Goal: Task Accomplishment & Management: Use online tool/utility

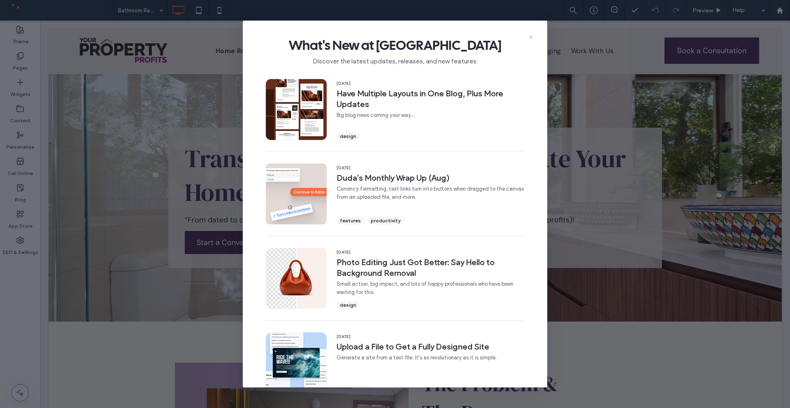
click at [530, 39] on icon at bounding box center [530, 37] width 7 height 7
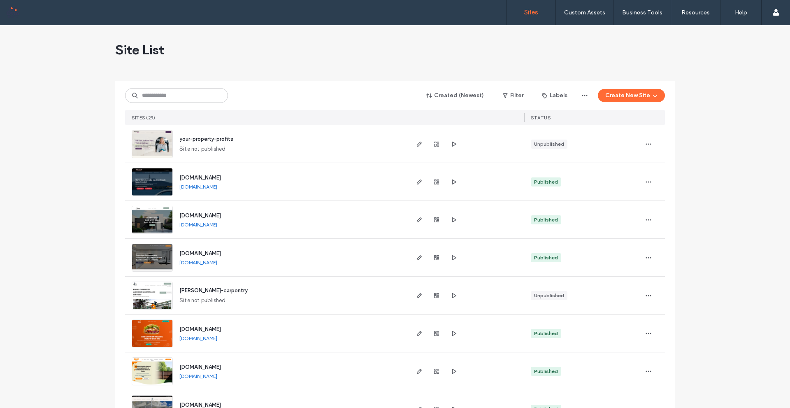
click at [153, 181] on img at bounding box center [152, 196] width 40 height 56
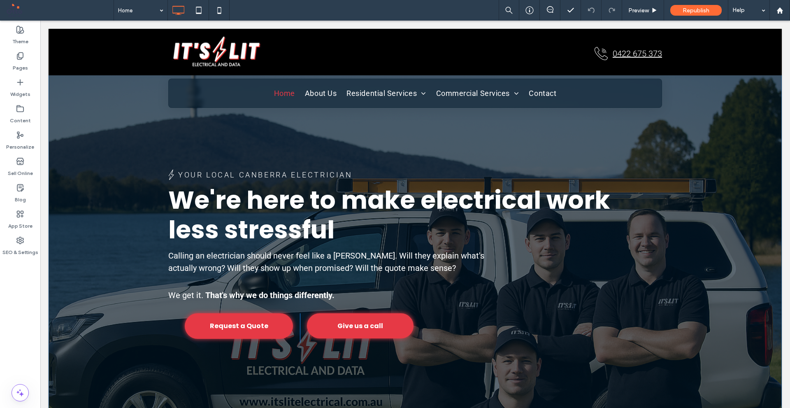
click at [120, 189] on div "Your Local [GEOGRAPHIC_DATA] Electrician We're here to make electrical work les…" at bounding box center [415, 244] width 733 height 364
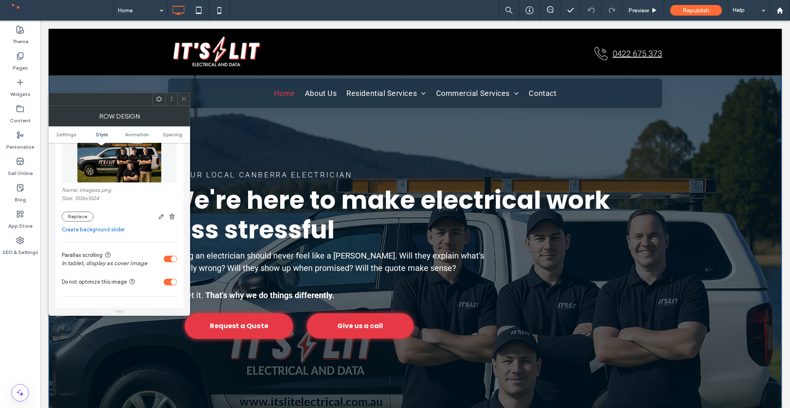
scroll to position [206, 0]
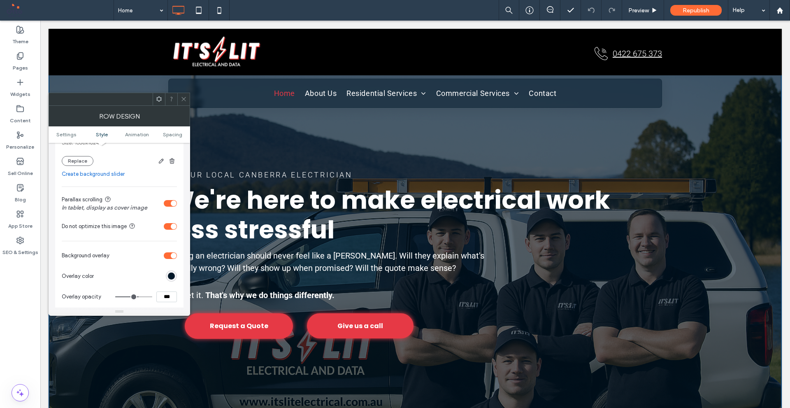
click at [169, 200] on div "toggle" at bounding box center [170, 203] width 13 height 7
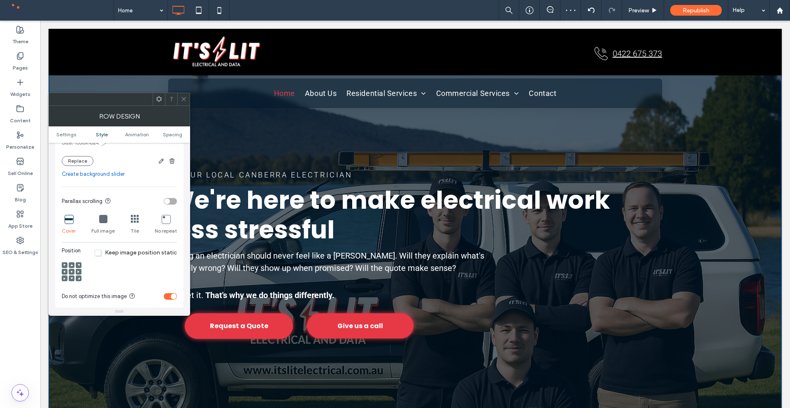
click at [70, 271] on icon at bounding box center [71, 271] width 2 height 2
click at [70, 280] on span at bounding box center [71, 278] width 2 height 6
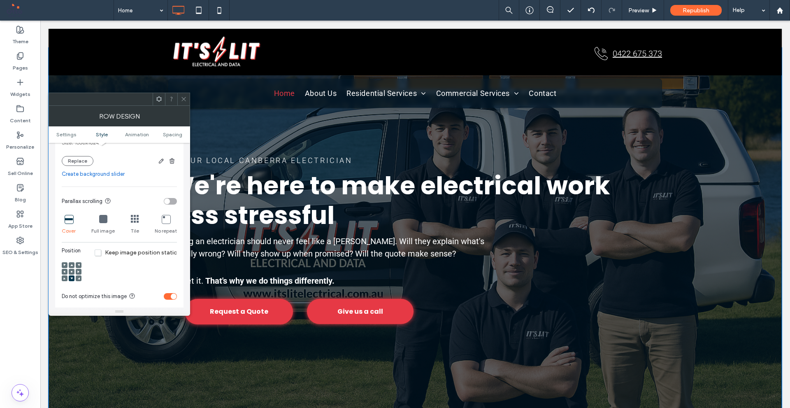
scroll to position [0, 0]
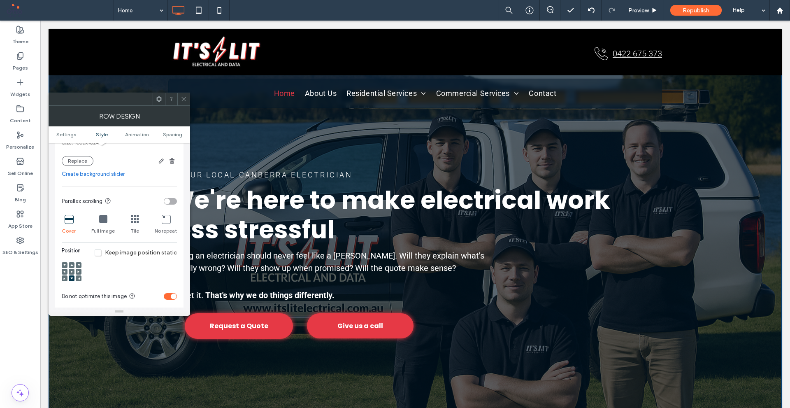
drag, startPoint x: 183, startPoint y: 97, endPoint x: 141, endPoint y: 45, distance: 66.3
click at [183, 97] on icon at bounding box center [184, 99] width 6 height 6
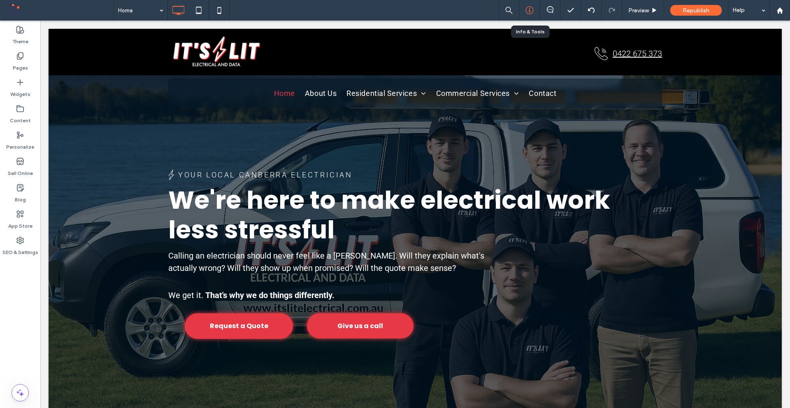
click at [528, 7] on icon at bounding box center [529, 10] width 8 height 8
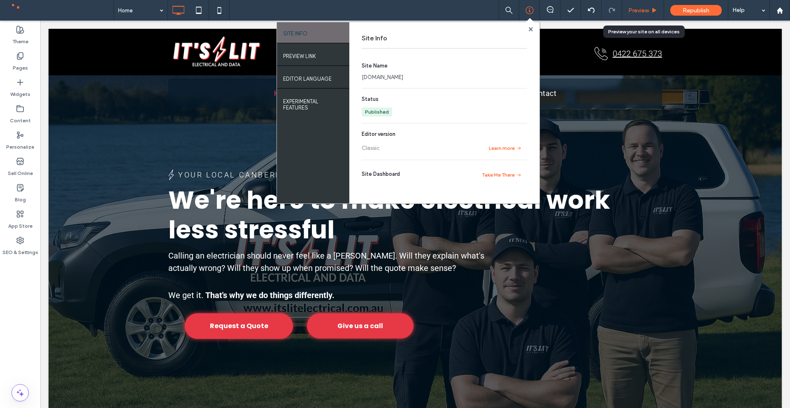
click at [637, 10] on span "Preview" at bounding box center [638, 10] width 21 height 7
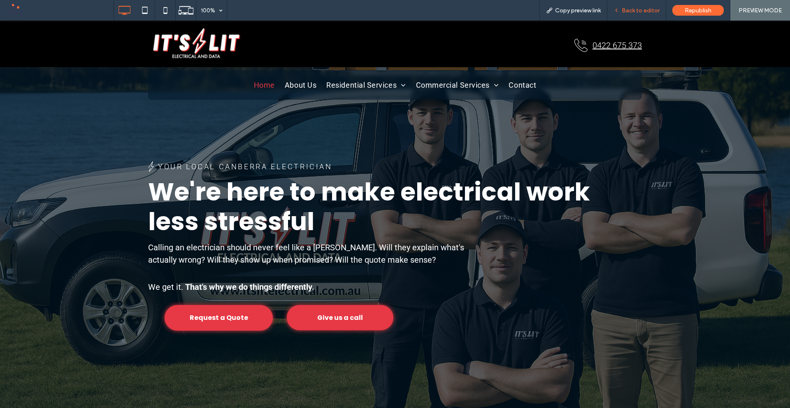
click at [629, 13] on span "Back to editor" at bounding box center [640, 10] width 38 height 7
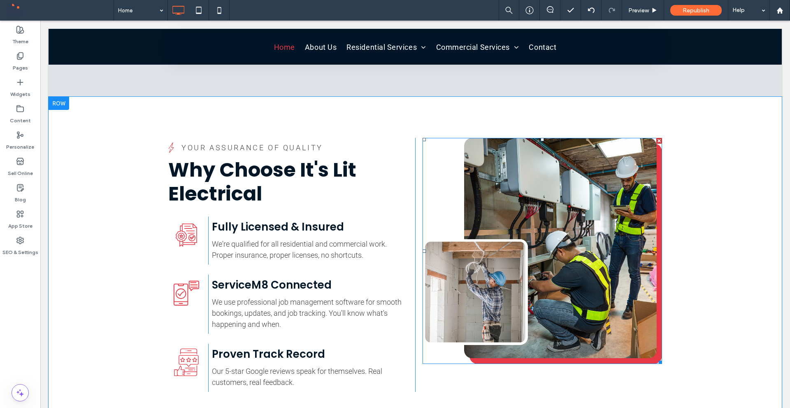
scroll to position [1821, 0]
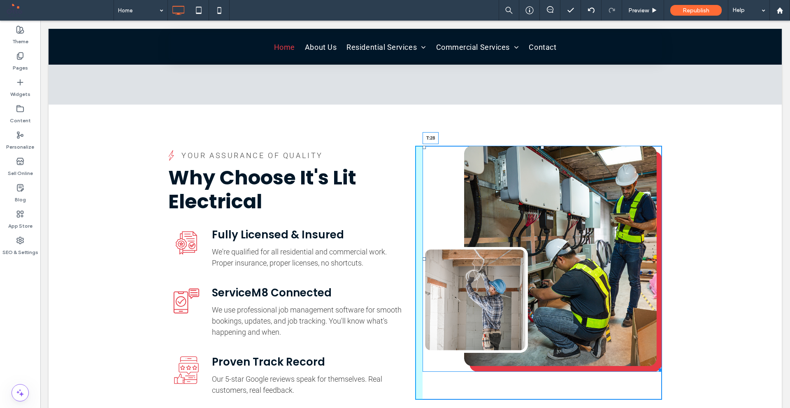
drag, startPoint x: 539, startPoint y: 122, endPoint x: 542, endPoint y: 137, distance: 15.4
click at [542, 146] on div "T:28" at bounding box center [541, 258] width 239 height 225
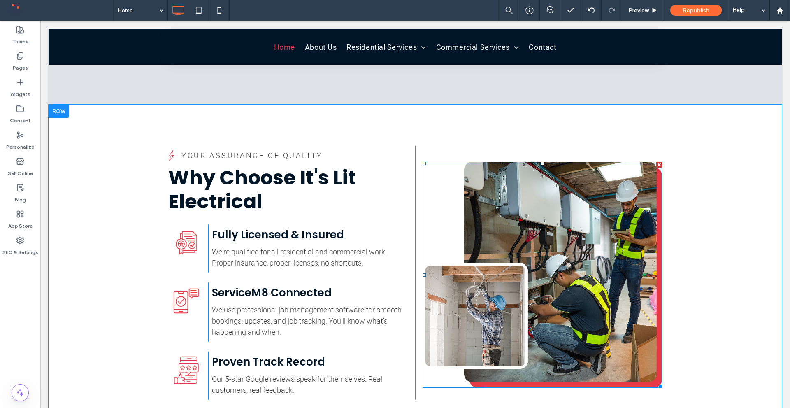
click at [505, 170] on img at bounding box center [541, 274] width 239 height 225
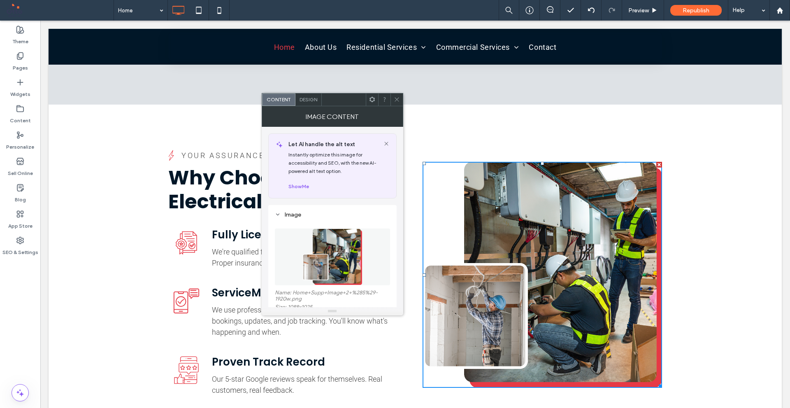
click at [325, 246] on img at bounding box center [332, 256] width 60 height 57
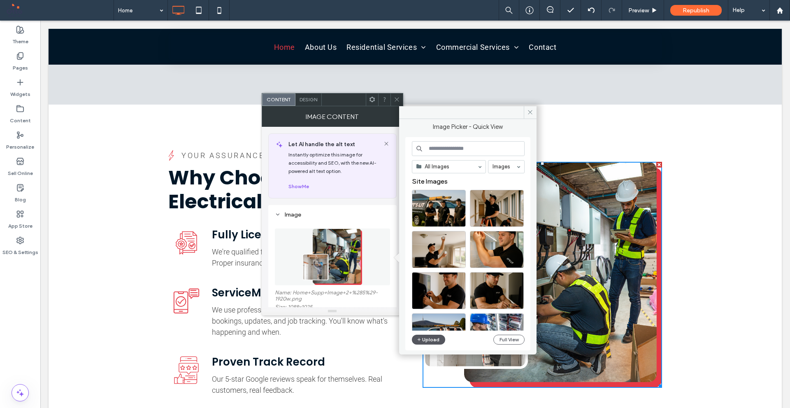
click at [435, 339] on button "Upload" at bounding box center [429, 339] width 34 height 10
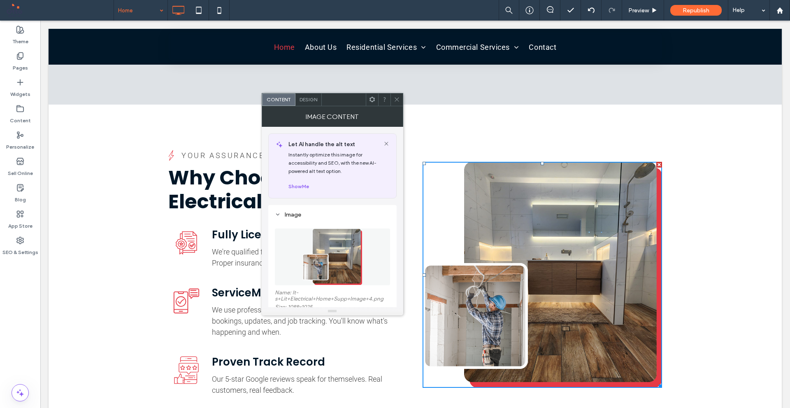
drag, startPoint x: 137, startPoint y: 9, endPoint x: 136, endPoint y: 16, distance: 6.7
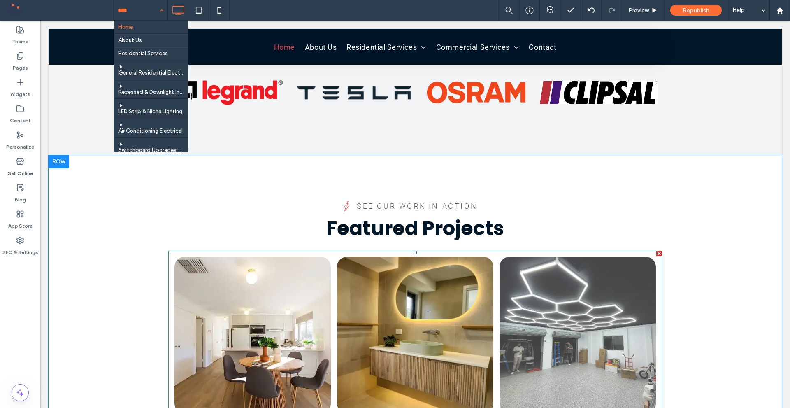
scroll to position [2356, 0]
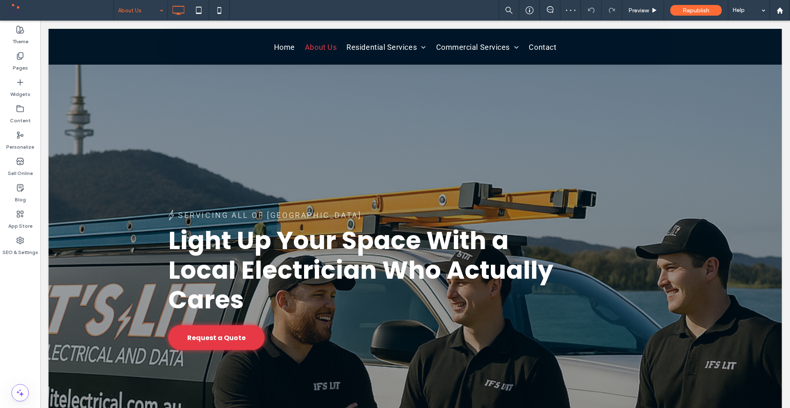
scroll to position [370, 0]
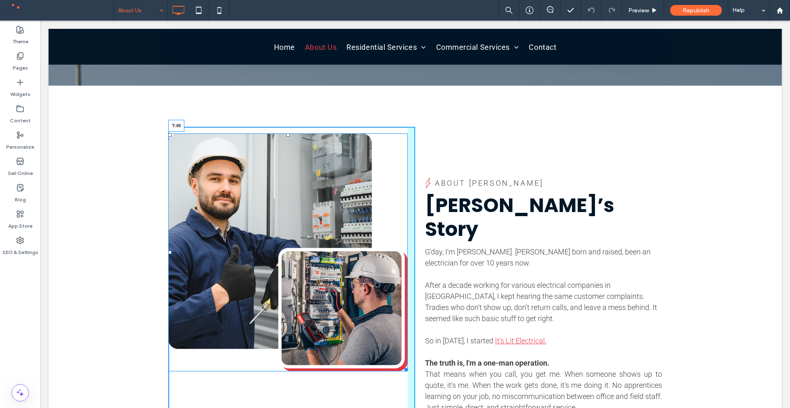
drag, startPoint x: 286, startPoint y: 135, endPoint x: 287, endPoint y: 149, distance: 13.6
click at [287, 149] on div "T:49" at bounding box center [287, 252] width 239 height 238
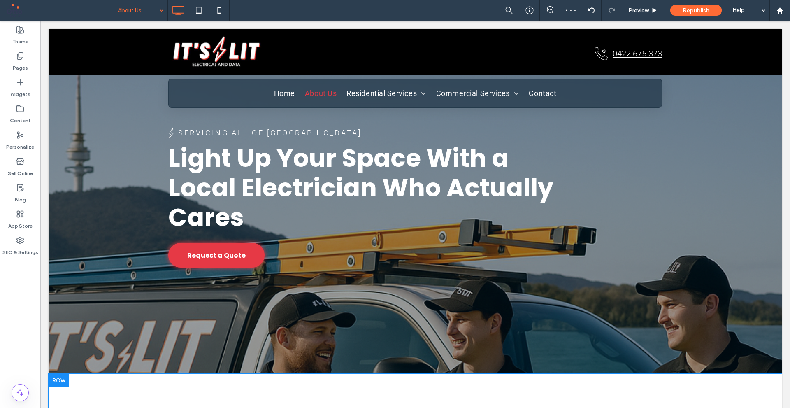
scroll to position [0, 0]
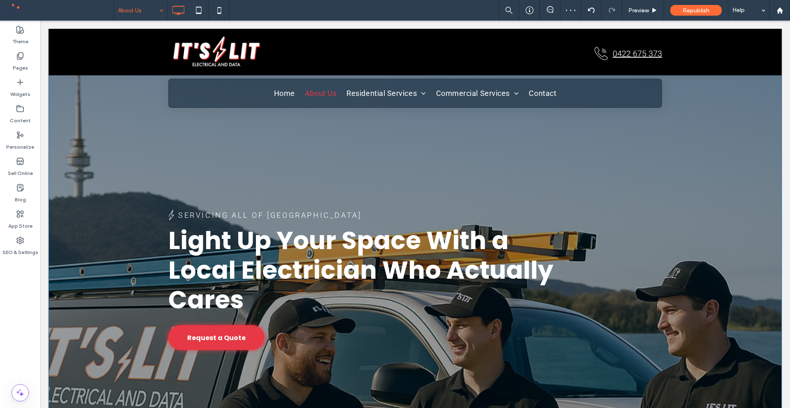
click at [286, 158] on div "Servicing All Of Canberra Light Up Your Space With a Local Electrician Who Actu…" at bounding box center [415, 259] width 733 height 394
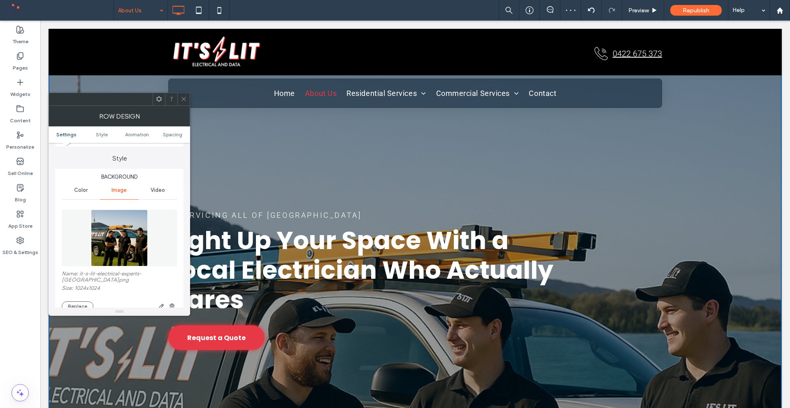
scroll to position [206, 0]
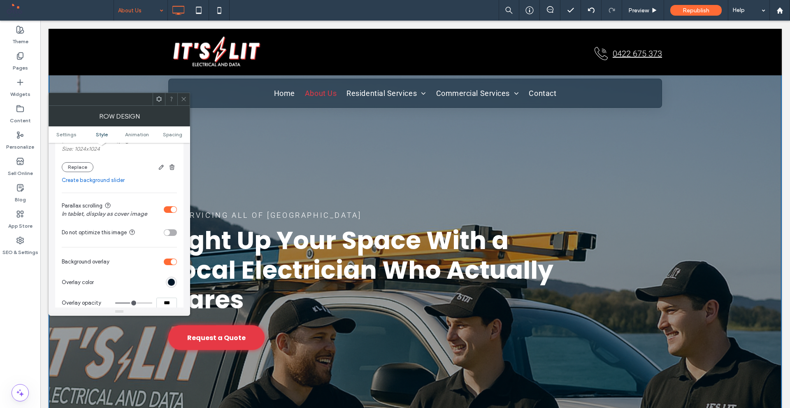
click at [170, 211] on div "toggle" at bounding box center [170, 209] width 13 height 7
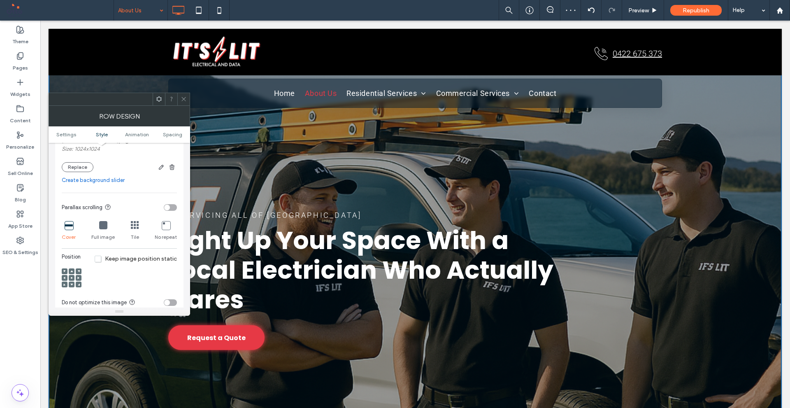
click at [70, 278] on div at bounding box center [72, 278] width 6 height 6
click at [70, 283] on div at bounding box center [72, 284] width 6 height 6
click at [69, 284] on div at bounding box center [72, 284] width 6 height 6
click at [70, 279] on span at bounding box center [71, 278] width 2 height 6
click at [70, 278] on div at bounding box center [72, 278] width 6 height 6
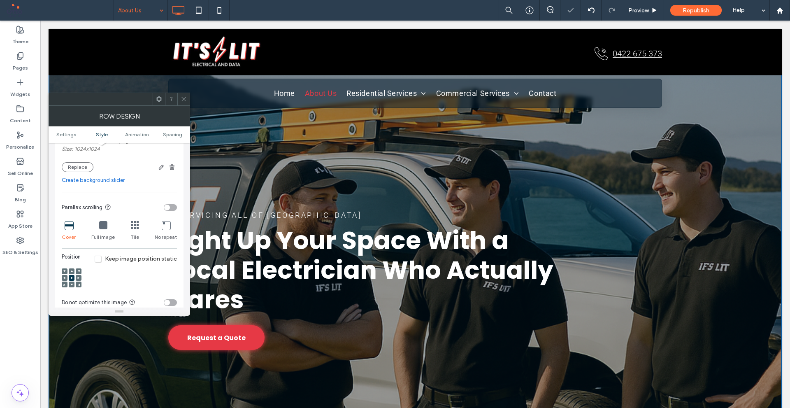
click at [72, 270] on use at bounding box center [71, 271] width 2 height 2
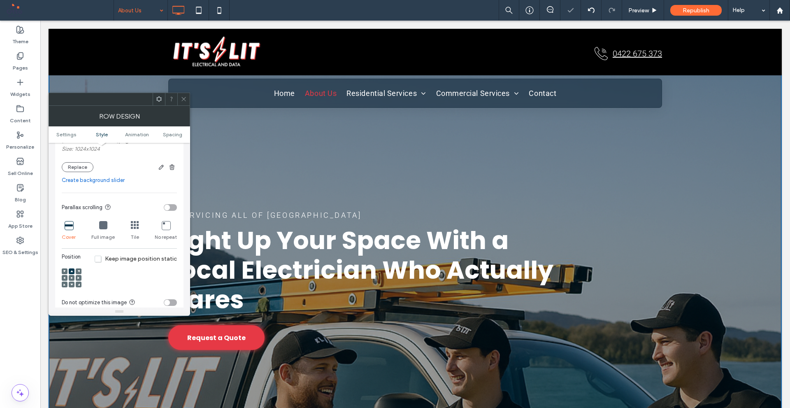
click at [72, 282] on span at bounding box center [71, 284] width 2 height 6
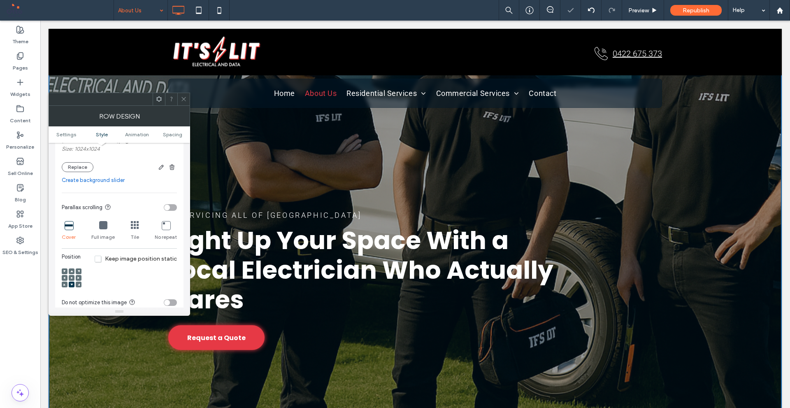
click at [71, 276] on icon at bounding box center [71, 277] width 2 height 2
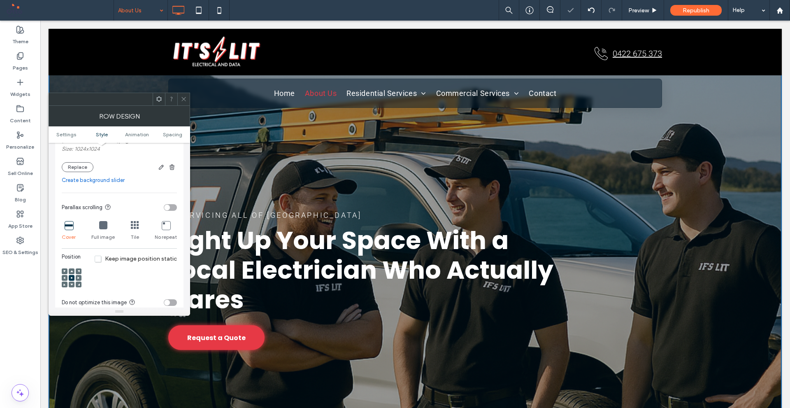
click at [187, 102] on div at bounding box center [183, 99] width 12 height 12
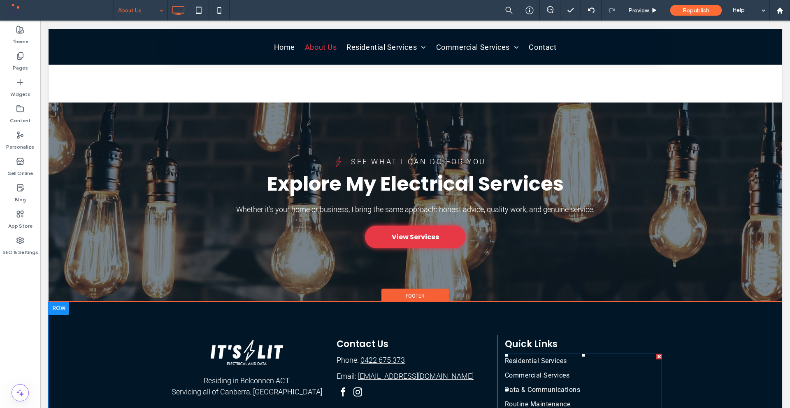
scroll to position [1316, 0]
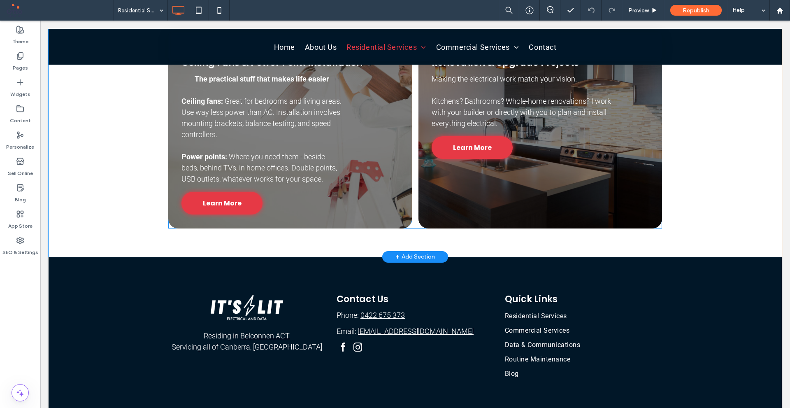
scroll to position [922, 0]
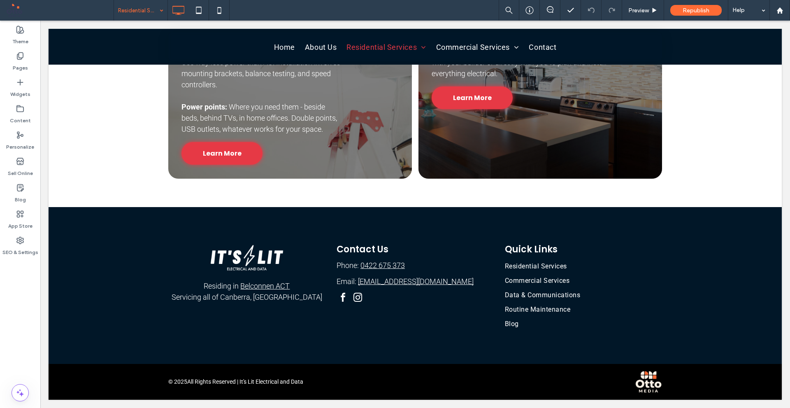
click at [128, 14] on input at bounding box center [138, 10] width 41 height 21
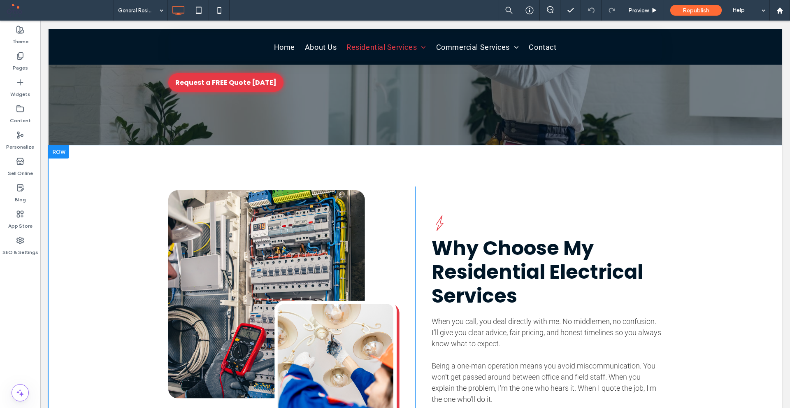
scroll to position [247, 0]
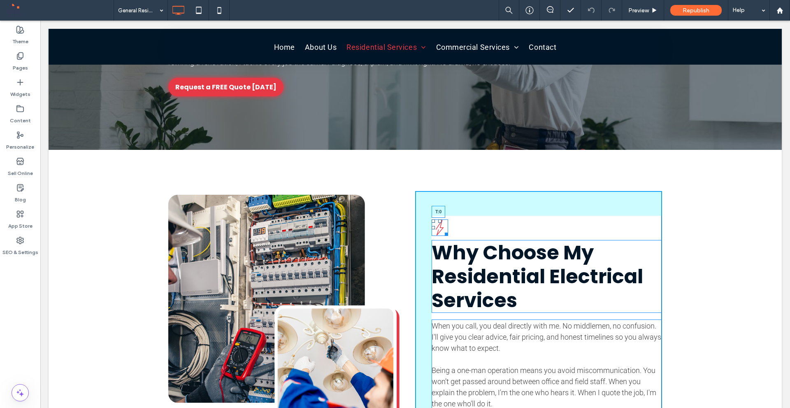
drag, startPoint x: 436, startPoint y: 220, endPoint x: 434, endPoint y: 215, distance: 5.2
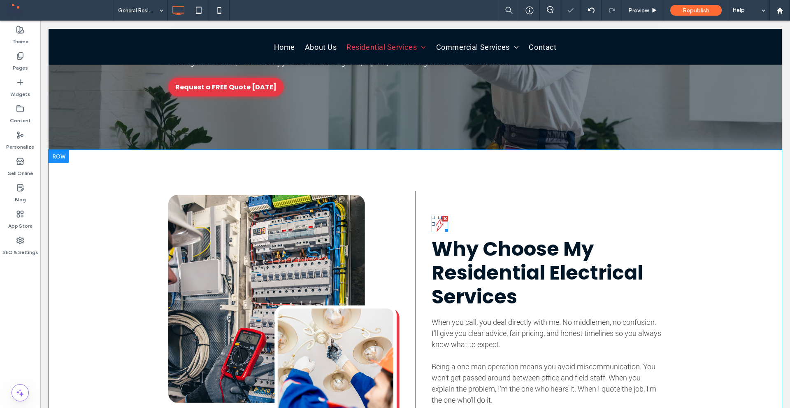
click at [466, 221] on div "Red lightning bolt. Why Choose My Residential Electrical Services When you call…" at bounding box center [538, 329] width 247 height 276
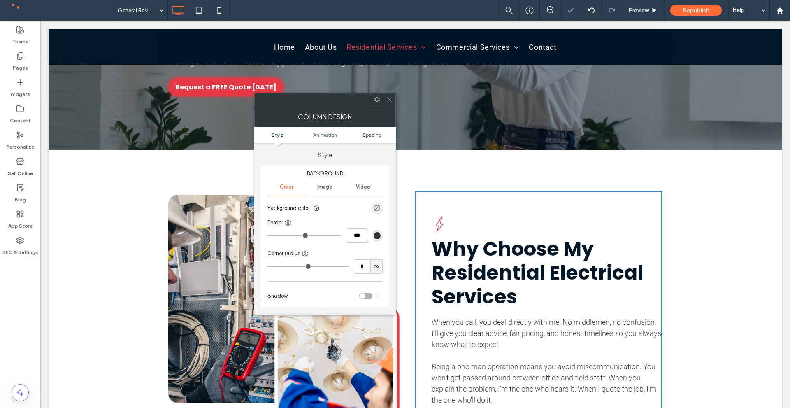
click at [374, 137] on span "Spacing" at bounding box center [371, 135] width 19 height 6
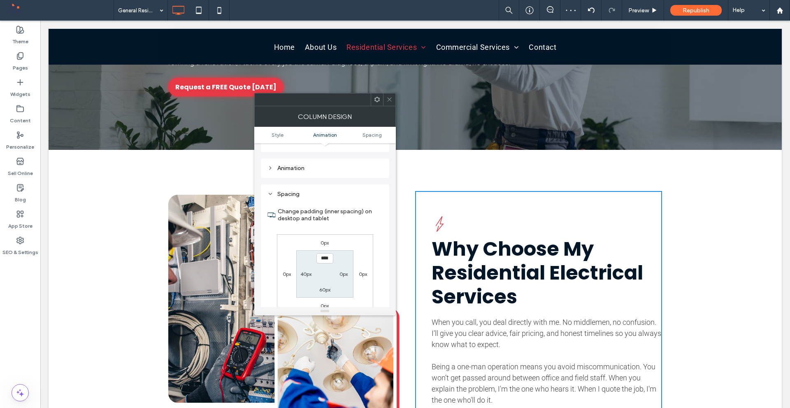
scroll to position [193, 0]
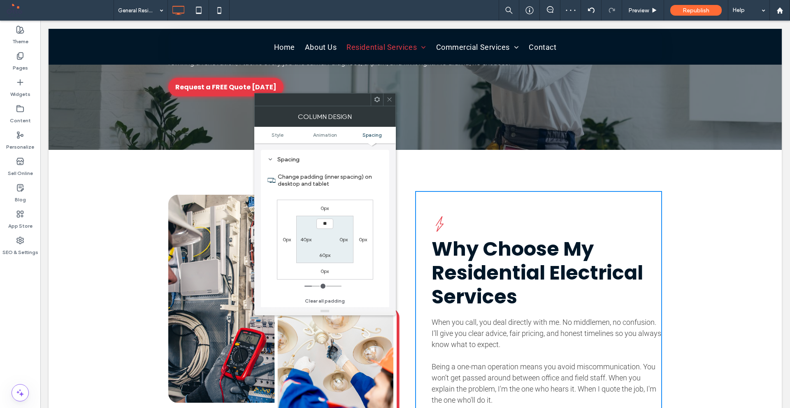
type input "****"
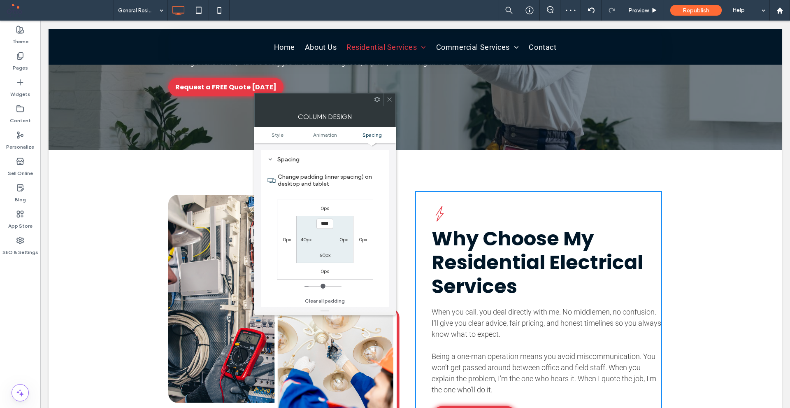
click at [324, 255] on label "60px" at bounding box center [324, 255] width 11 height 6
type input "**"
type input "****"
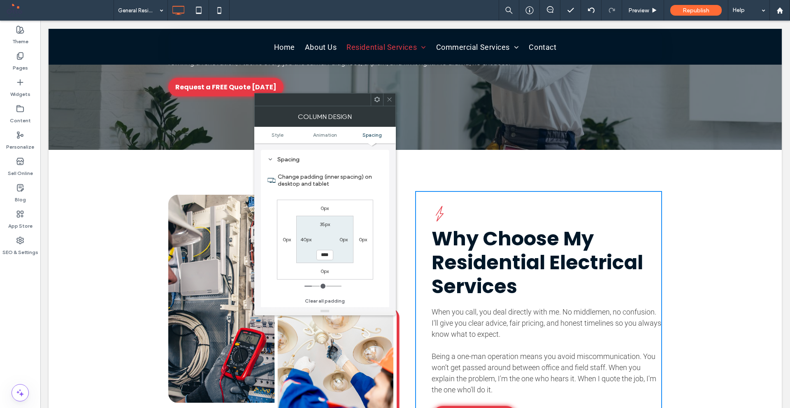
click at [324, 225] on label "35px" at bounding box center [325, 224] width 10 height 6
type input "**"
type input "****"
click at [320, 256] on label "35px" at bounding box center [325, 255] width 10 height 6
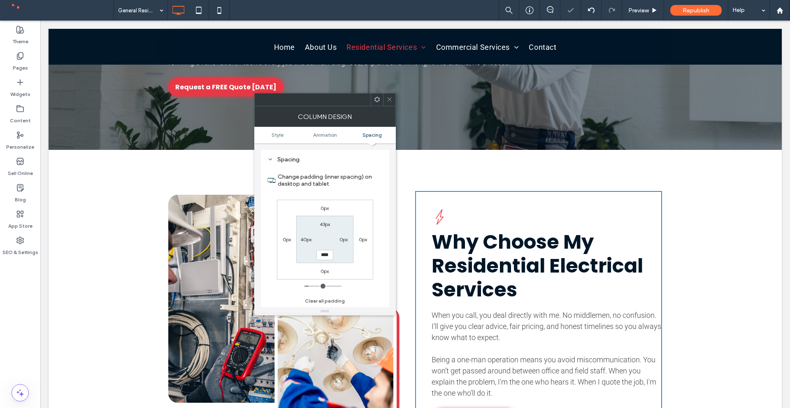
click at [327, 225] on label "43px" at bounding box center [325, 224] width 10 height 6
type input "**"
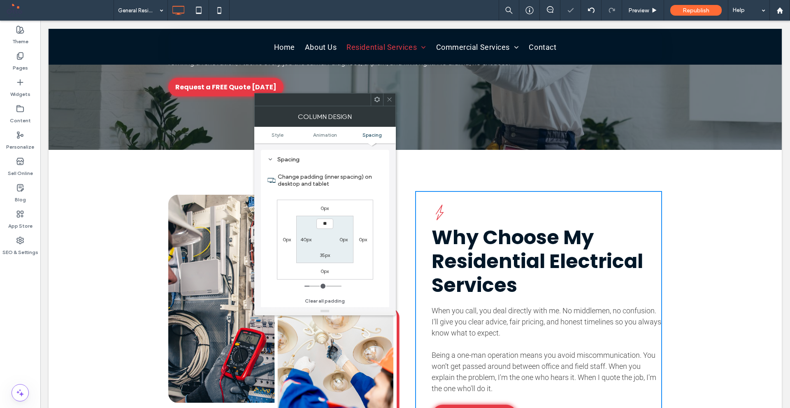
type input "**"
type input "****"
click at [328, 254] on label "35px" at bounding box center [325, 255] width 10 height 6
type input "**"
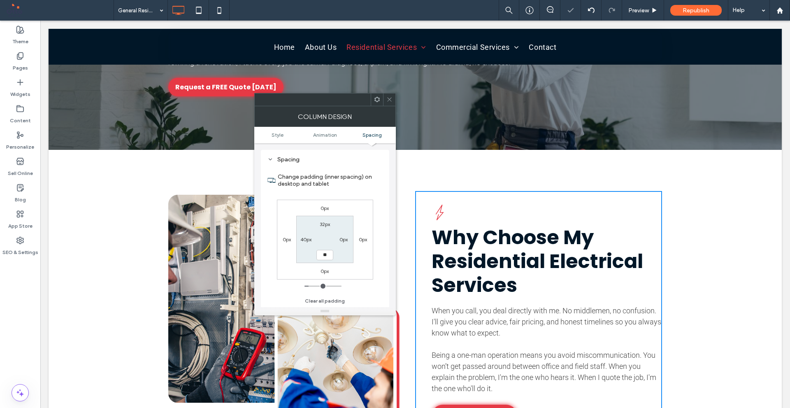
type input "**"
type input "****"
click at [362, 266] on div "0px 0px 0px 0px 32px 0px **** 40px" at bounding box center [325, 239] width 96 height 80
drag, startPoint x: 385, startPoint y: 101, endPoint x: 383, endPoint y: 162, distance: 61.3
click at [385, 101] on div at bounding box center [389, 99] width 12 height 12
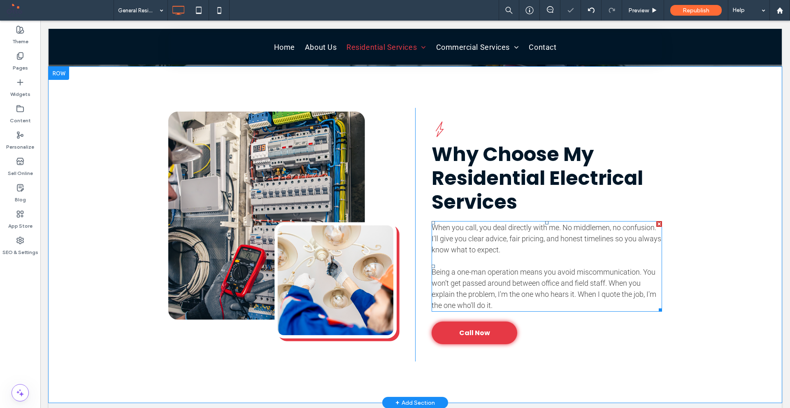
scroll to position [329, 0]
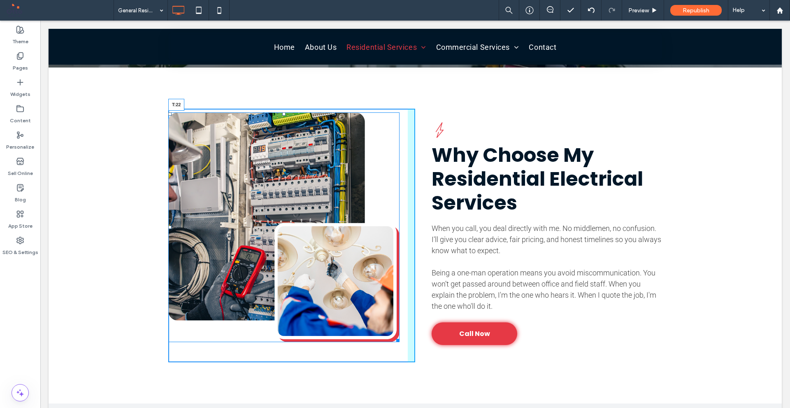
drag, startPoint x: 281, startPoint y: 113, endPoint x: 282, endPoint y: 118, distance: 5.4
click at [282, 116] on div at bounding box center [283, 113] width 3 height 3
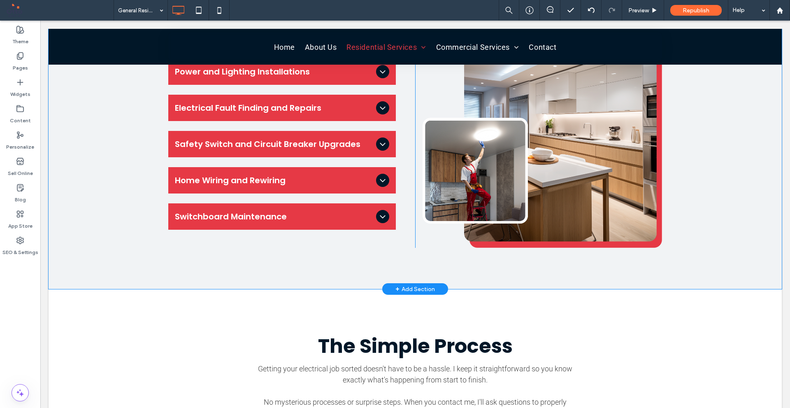
scroll to position [658, 0]
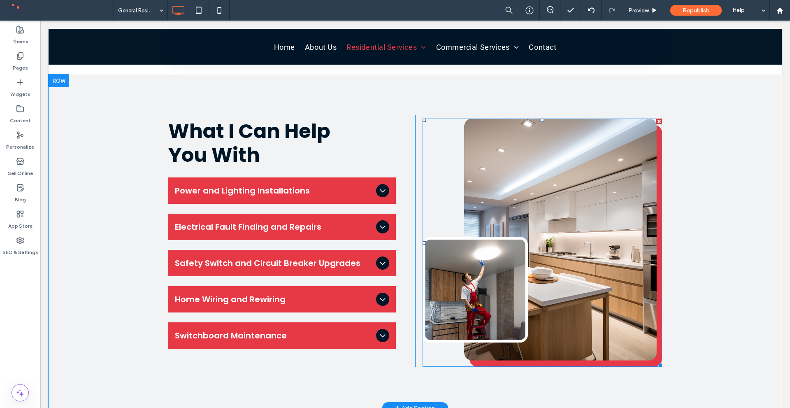
click at [572, 229] on img at bounding box center [541, 242] width 239 height 248
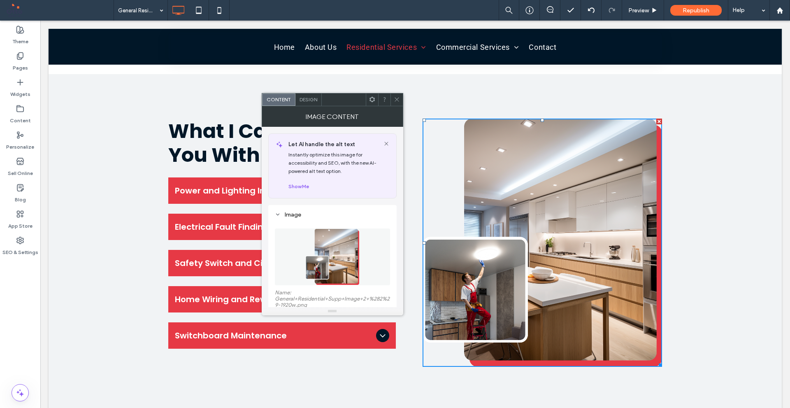
drag, startPoint x: 396, startPoint y: 97, endPoint x: 448, endPoint y: 125, distance: 58.5
click at [396, 97] on icon at bounding box center [397, 99] width 6 height 6
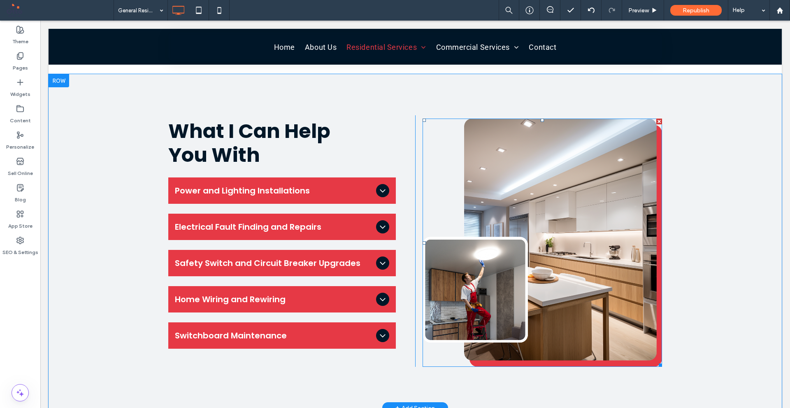
click at [557, 225] on img at bounding box center [541, 242] width 239 height 248
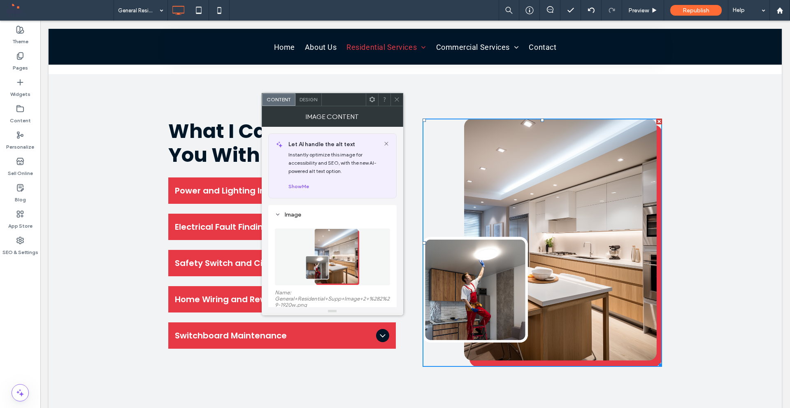
click at [345, 245] on img at bounding box center [332, 256] width 55 height 57
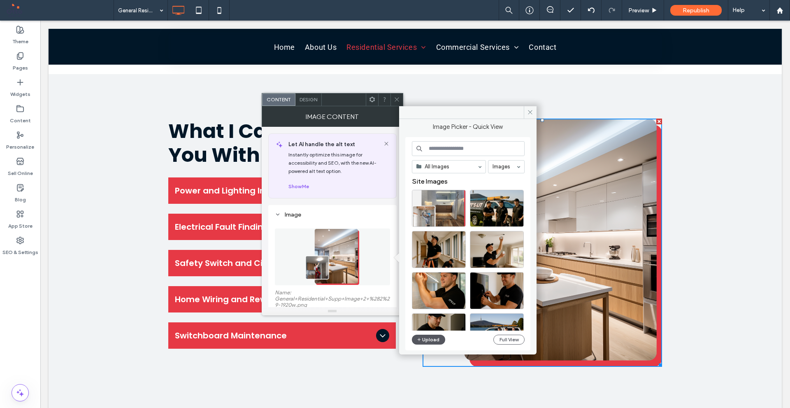
click at [433, 339] on button "Upload" at bounding box center [429, 339] width 34 height 10
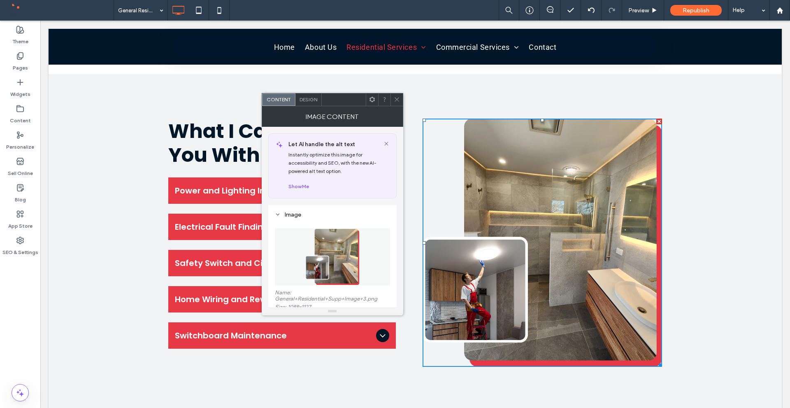
click at [394, 102] on span at bounding box center [397, 99] width 6 height 12
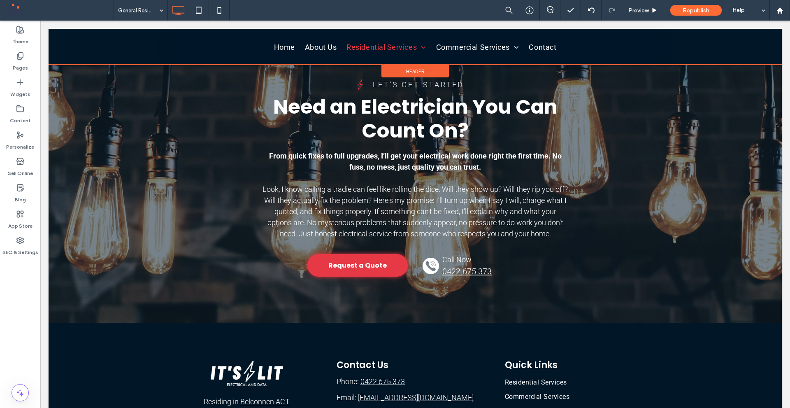
scroll to position [1974, 0]
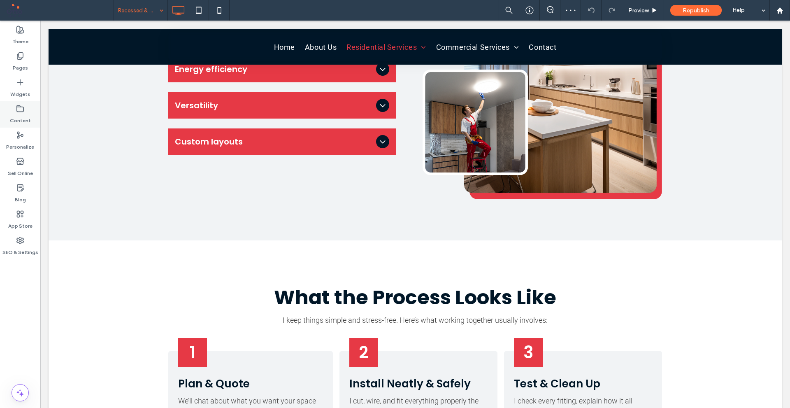
scroll to position [864, 0]
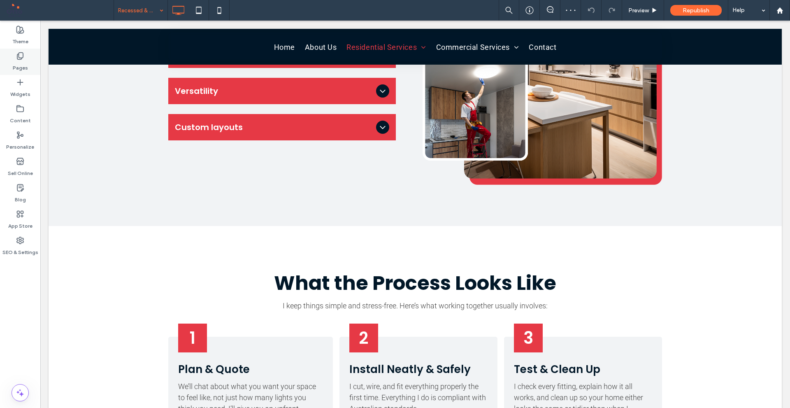
click at [18, 70] on label "Pages" at bounding box center [20, 66] width 15 height 12
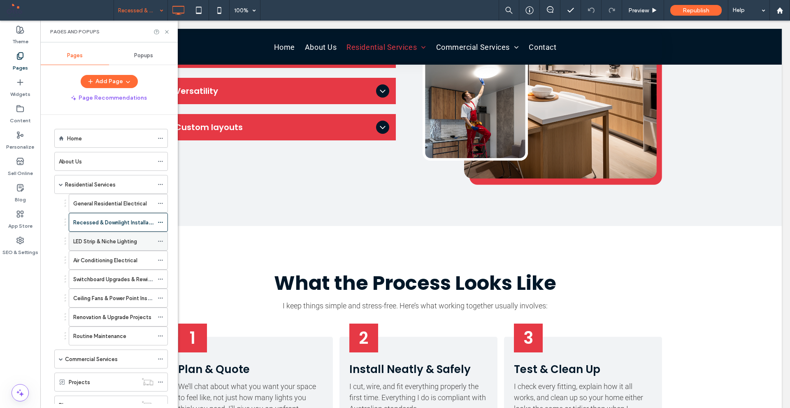
click at [108, 242] on label "LED Strip & Niche Lighting" at bounding box center [105, 241] width 64 height 14
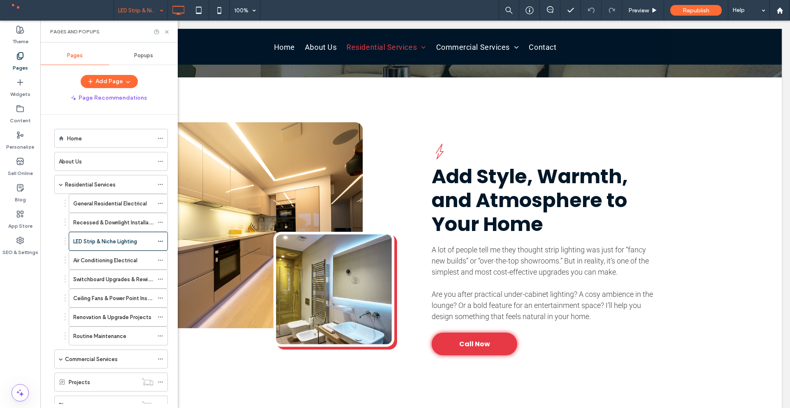
scroll to position [288, 0]
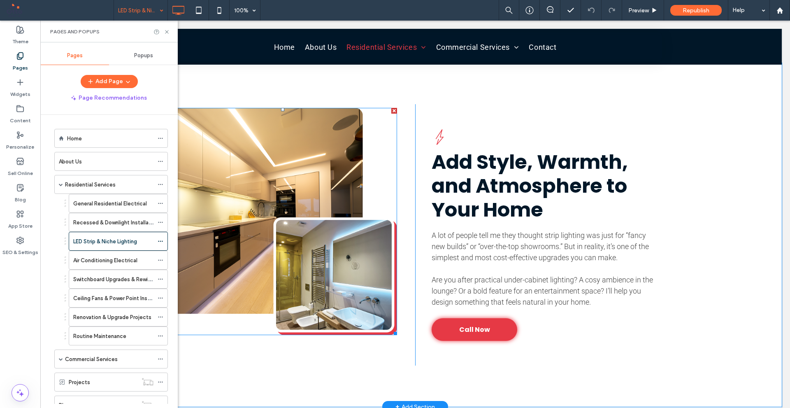
click at [252, 212] on img at bounding box center [282, 221] width 229 height 227
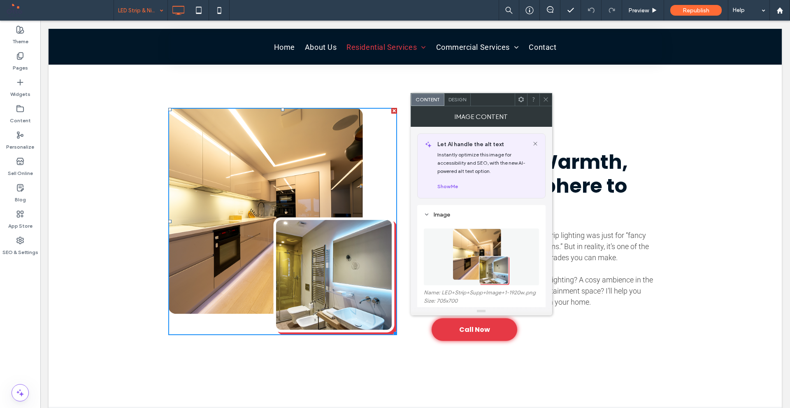
click at [471, 253] on figure at bounding box center [481, 256] width 115 height 57
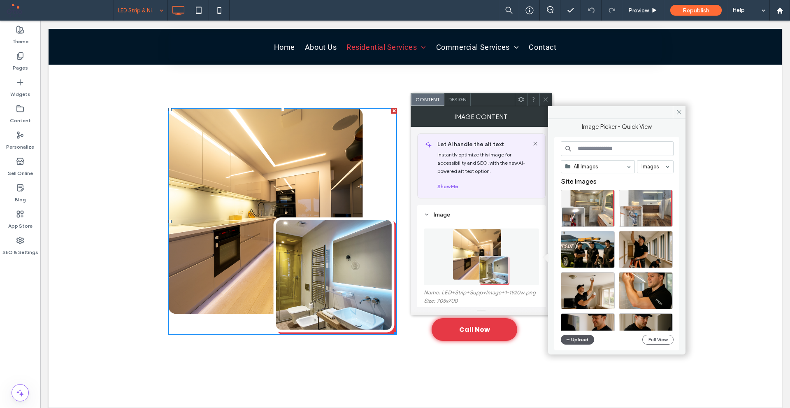
click at [572, 338] on button "Upload" at bounding box center [578, 339] width 34 height 10
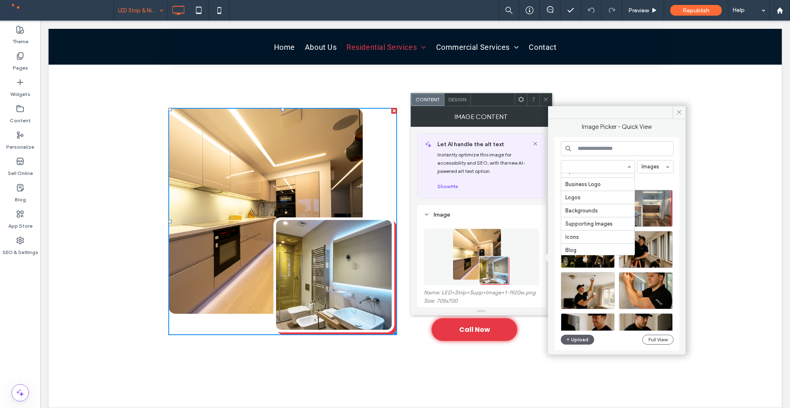
scroll to position [63, 0]
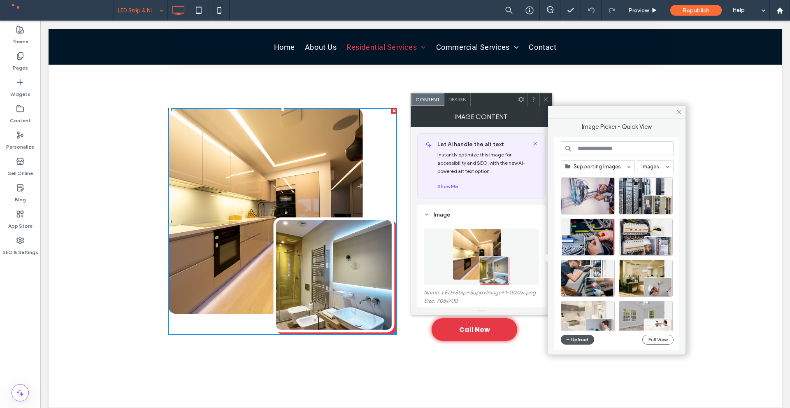
click at [581, 338] on button "Upload" at bounding box center [578, 339] width 34 height 10
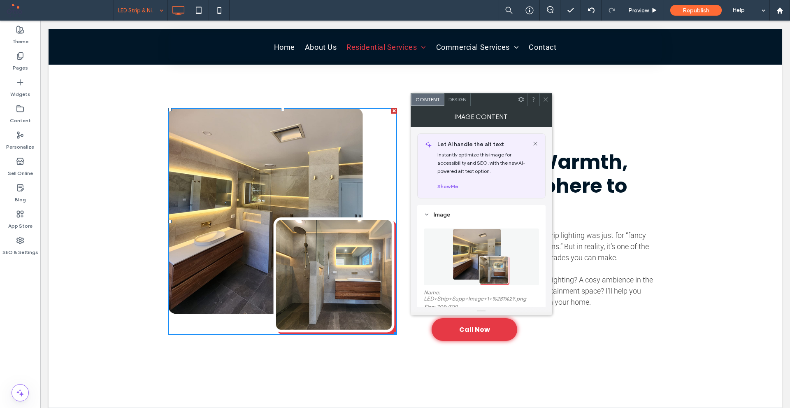
click at [548, 93] on span at bounding box center [545, 99] width 6 height 12
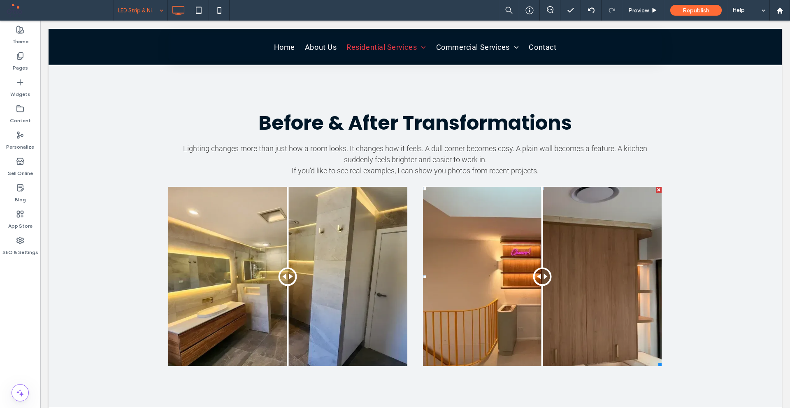
scroll to position [1439, 0]
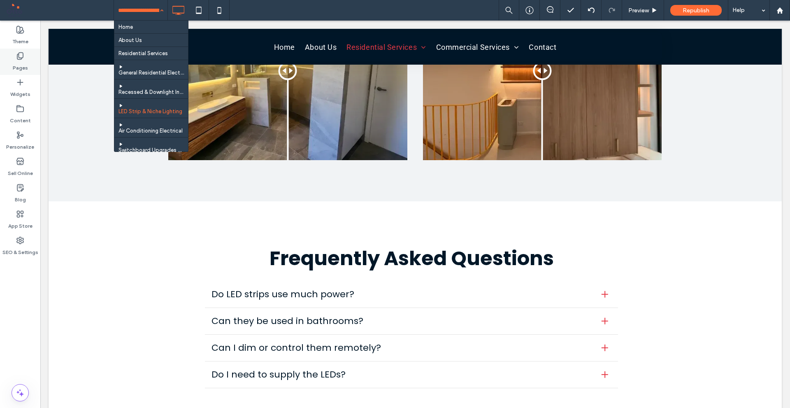
click at [33, 65] on div "Pages" at bounding box center [20, 62] width 40 height 26
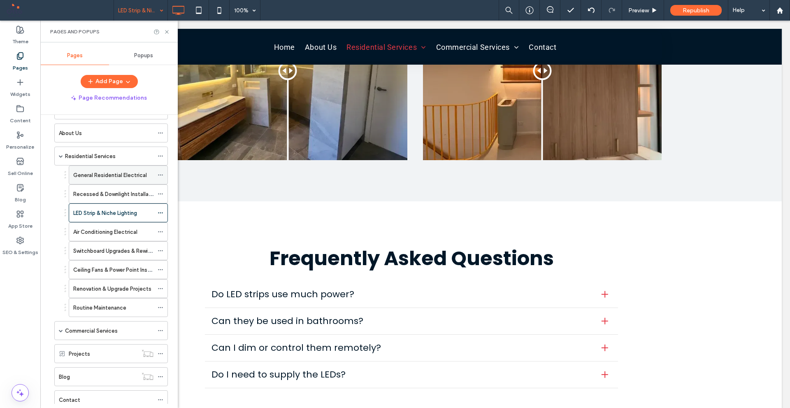
scroll to position [41, 0]
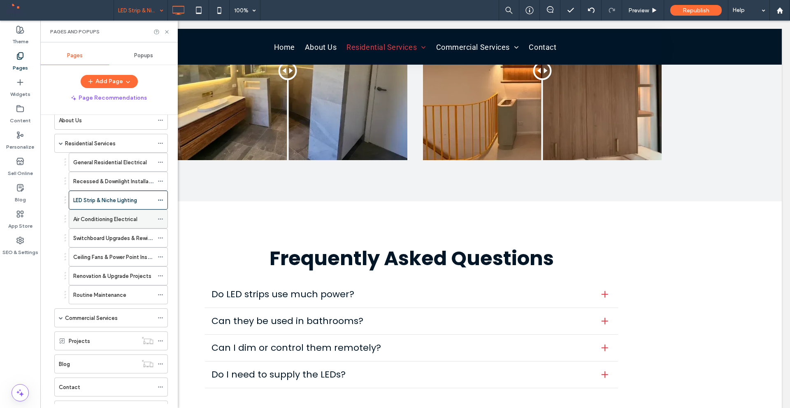
click at [104, 221] on label "Air Conditioning Electrical" at bounding box center [105, 219] width 64 height 14
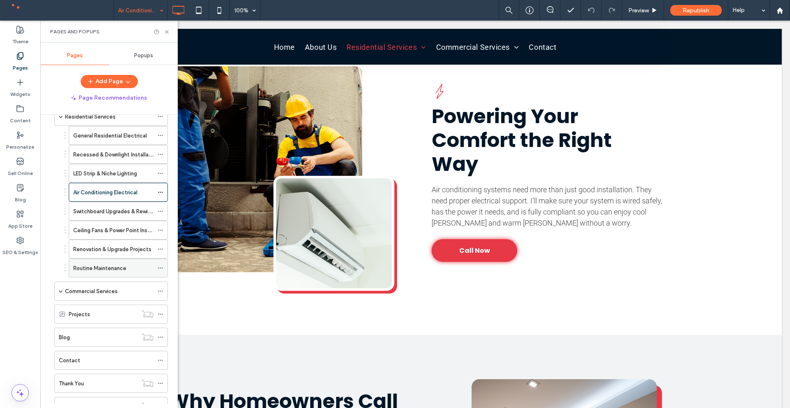
scroll to position [82, 0]
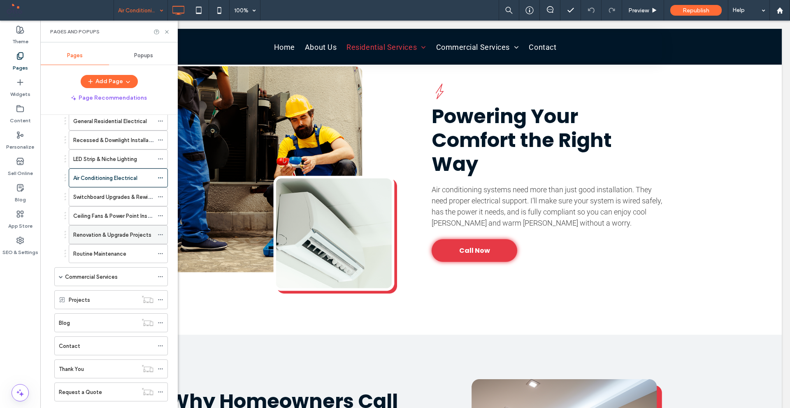
click at [124, 234] on label "Renovation & Upgrade Projects" at bounding box center [112, 234] width 78 height 14
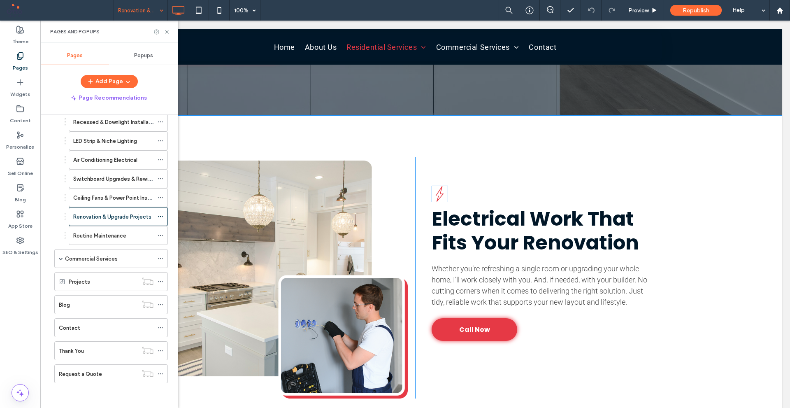
scroll to position [329, 0]
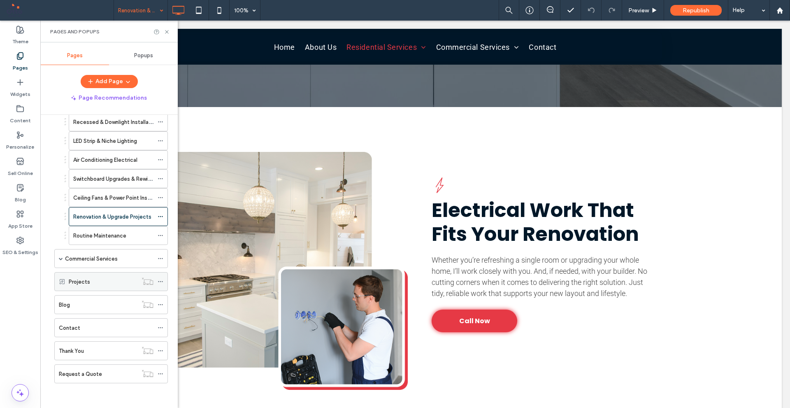
click at [87, 281] on label "Projects" at bounding box center [79, 281] width 21 height 14
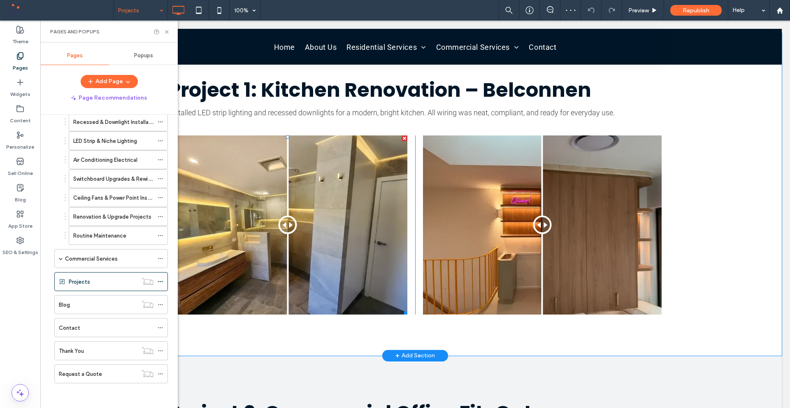
scroll to position [370, 0]
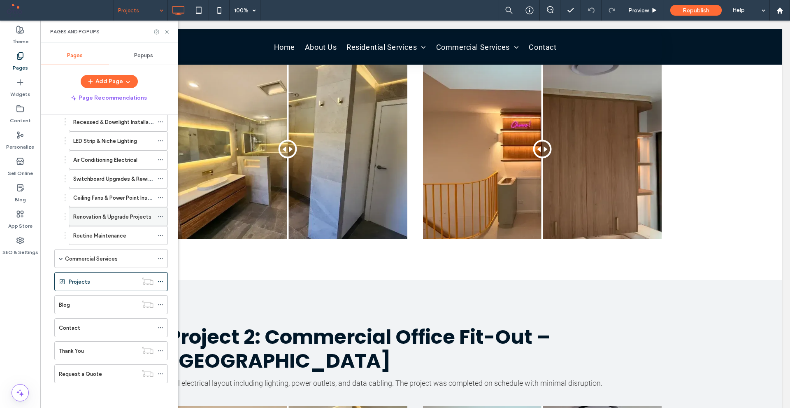
click at [90, 218] on label "Renovation & Upgrade Projects" at bounding box center [112, 216] width 78 height 14
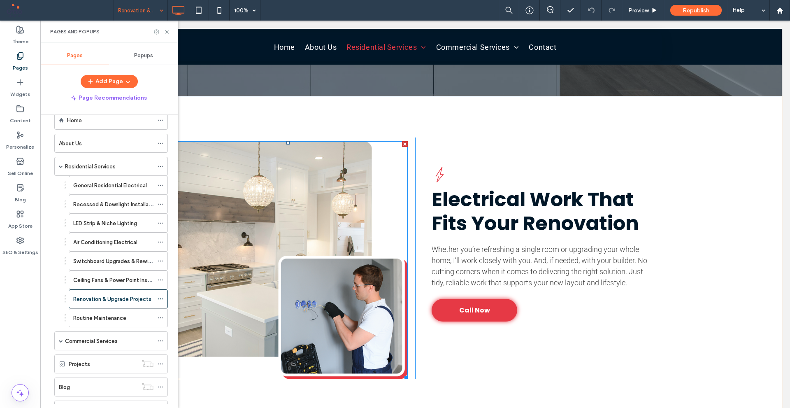
scroll to position [411, 0]
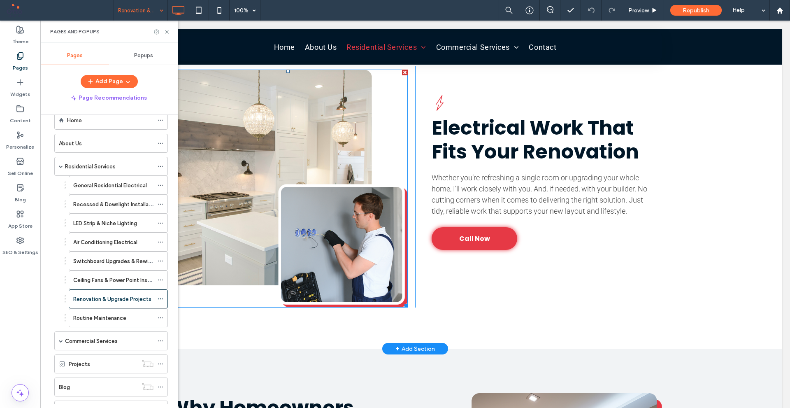
click at [330, 166] on img at bounding box center [287, 188] width 239 height 238
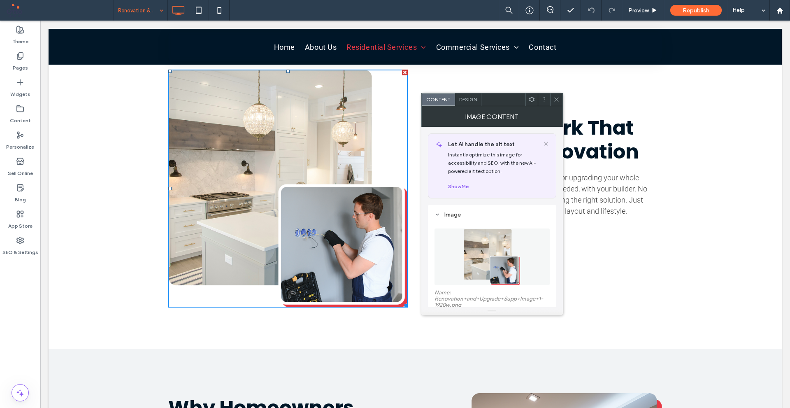
click at [501, 258] on figure at bounding box center [491, 256] width 115 height 57
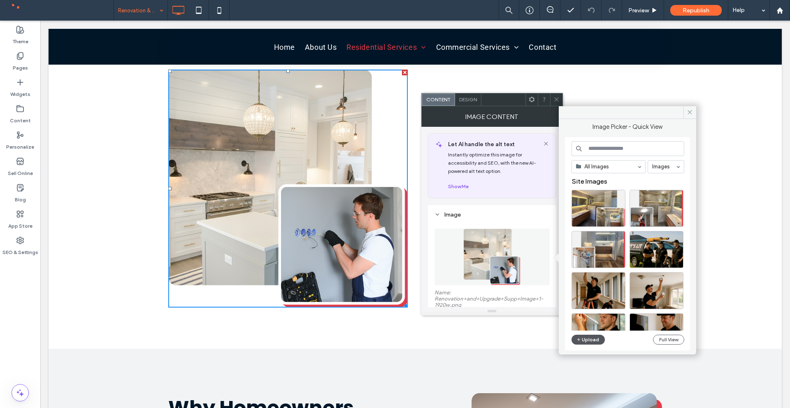
click at [588, 339] on button "Upload" at bounding box center [588, 339] width 34 height 10
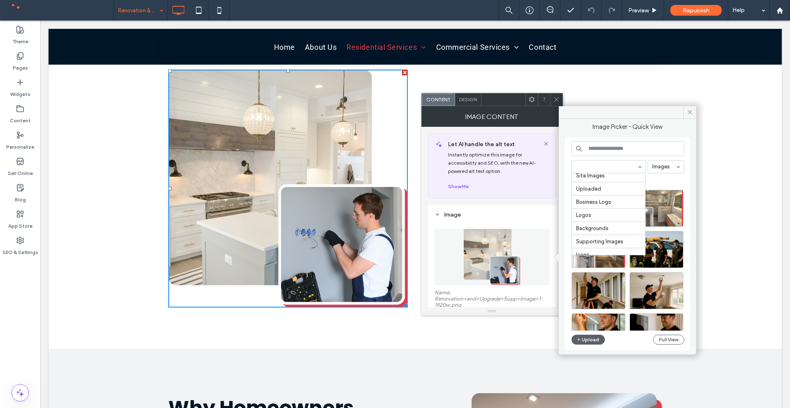
scroll to position [63, 0]
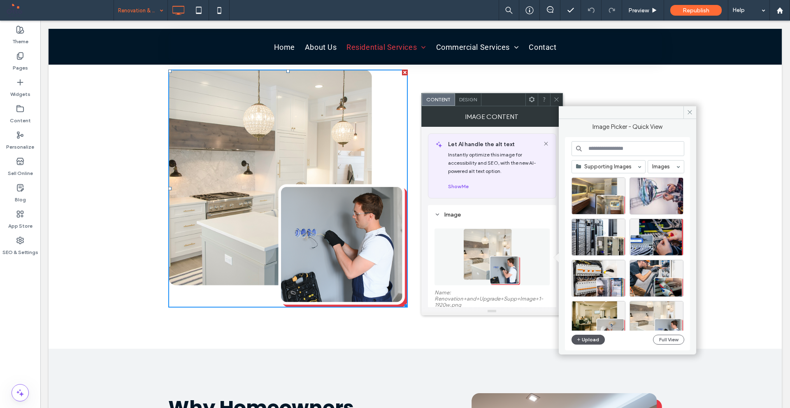
click at [597, 340] on button "Upload" at bounding box center [588, 339] width 34 height 10
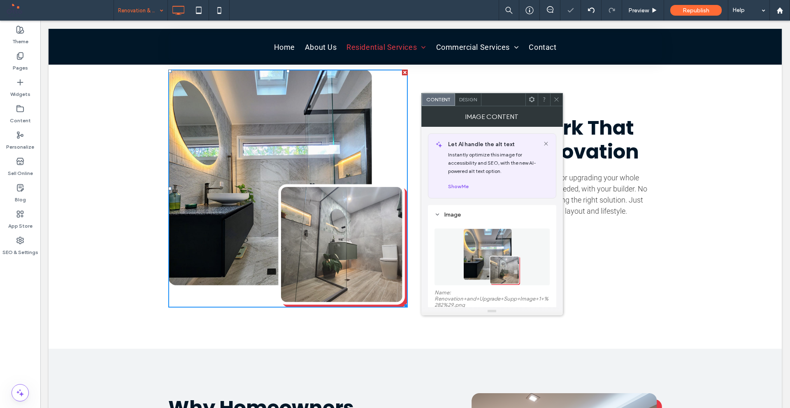
scroll to position [370, 0]
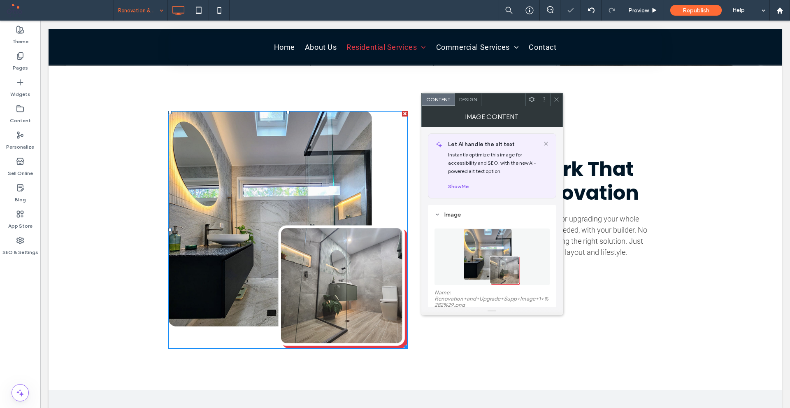
click at [561, 98] on div at bounding box center [556, 99] width 12 height 12
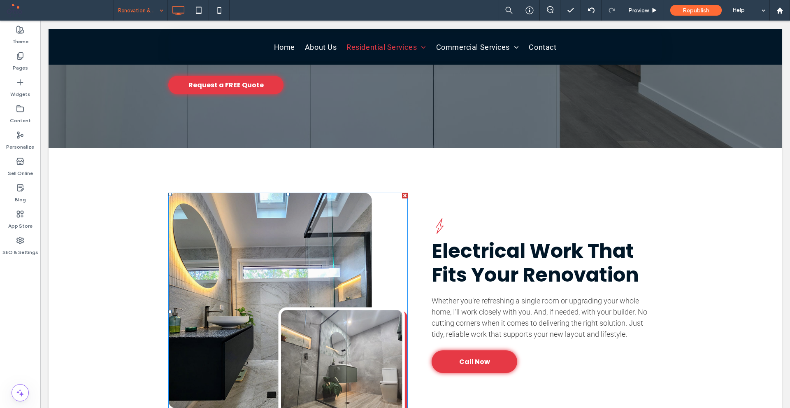
scroll to position [288, 0]
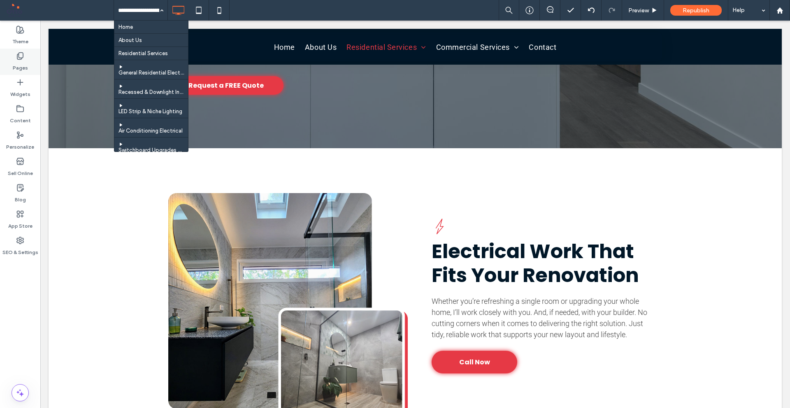
click at [27, 64] on label "Pages" at bounding box center [20, 66] width 15 height 12
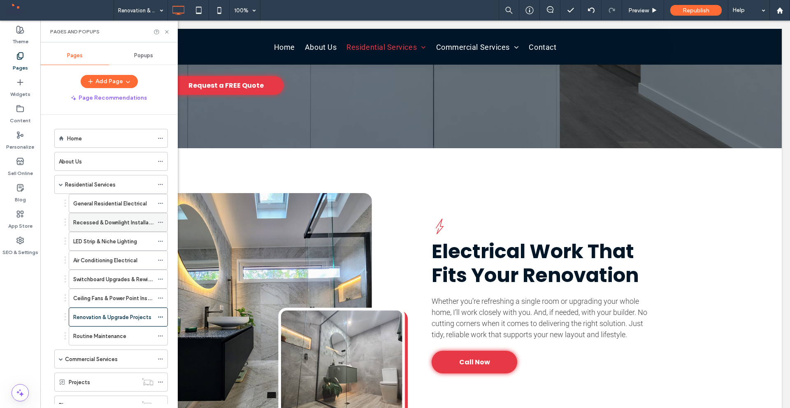
click at [113, 220] on label "Recessed & Downlight Installations" at bounding box center [117, 222] width 88 height 14
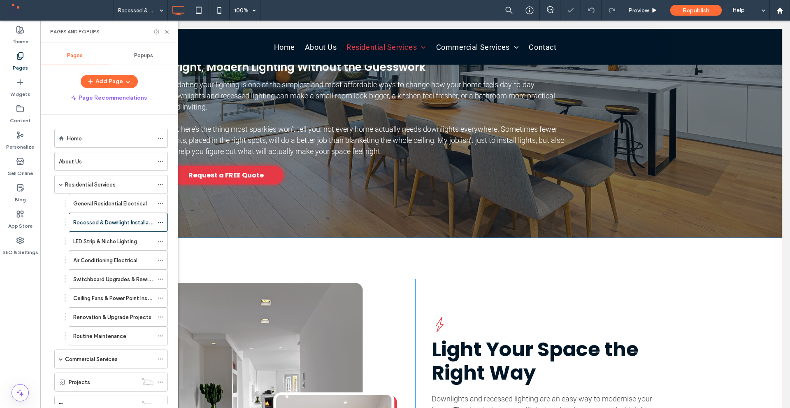
scroll to position [411, 0]
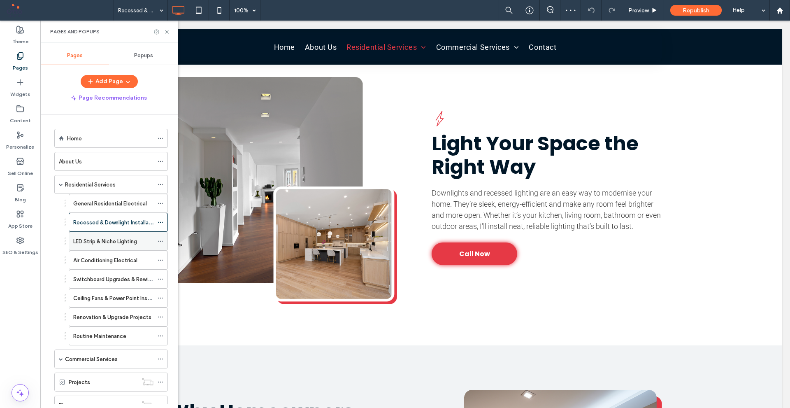
click at [139, 233] on div "LED Strip & Niche Lighting" at bounding box center [113, 241] width 80 height 18
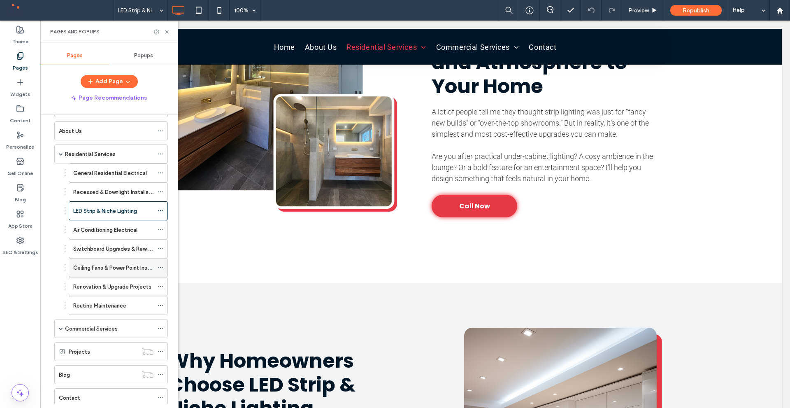
scroll to position [18, 0]
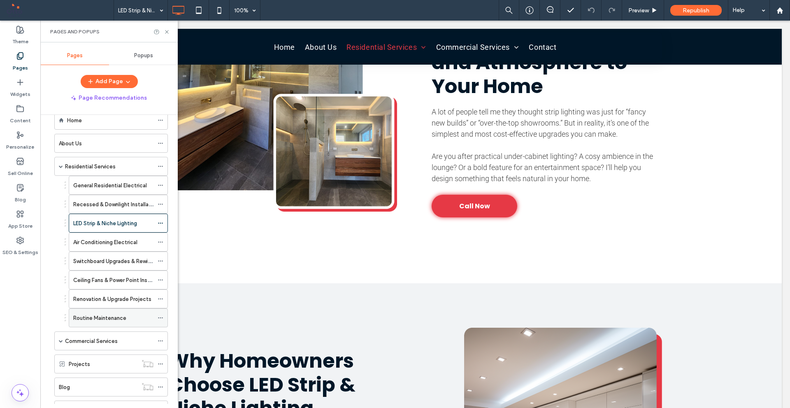
click at [122, 314] on label "Routine Maintenance" at bounding box center [99, 317] width 53 height 14
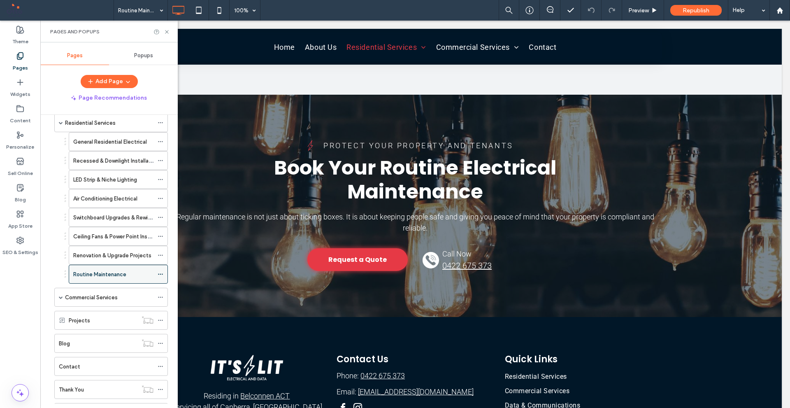
scroll to position [100, 0]
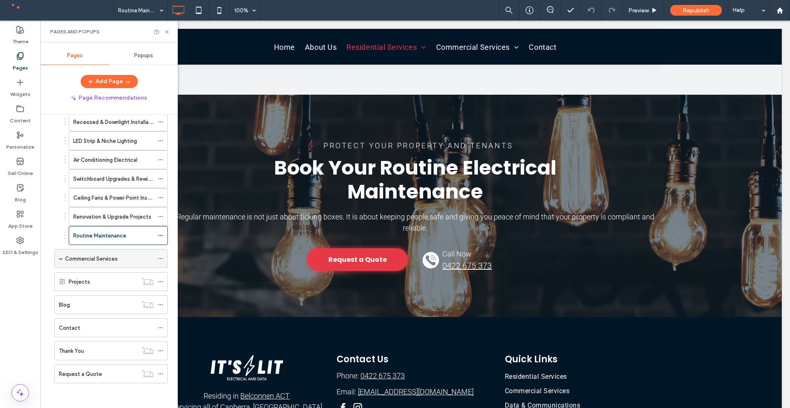
click at [61, 257] on span at bounding box center [61, 258] width 4 height 4
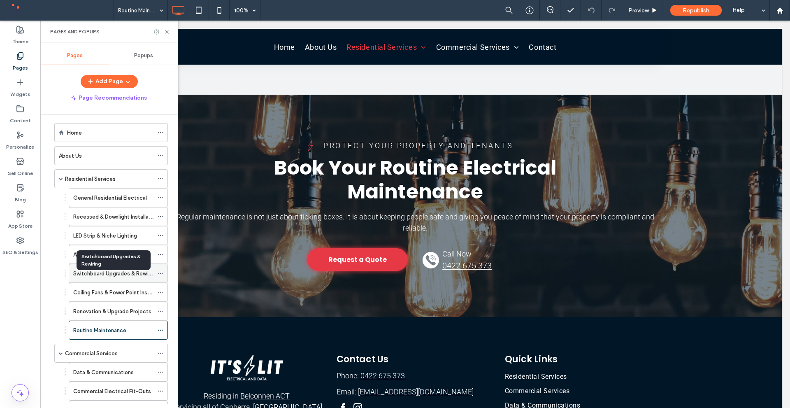
scroll to position [0, 0]
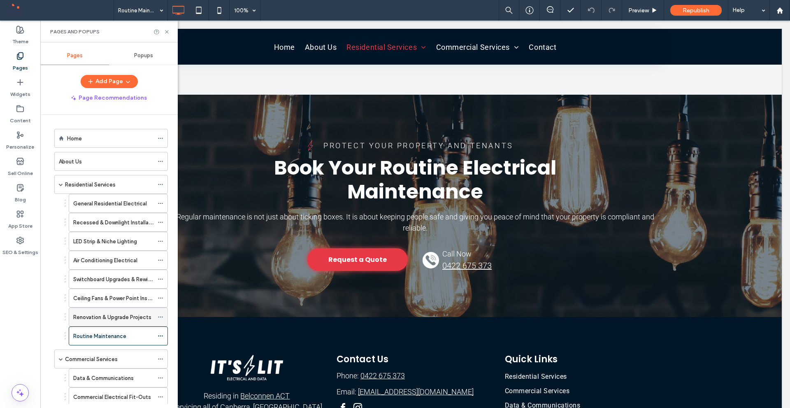
click at [134, 319] on label "Renovation & Upgrade Projects" at bounding box center [112, 317] width 78 height 14
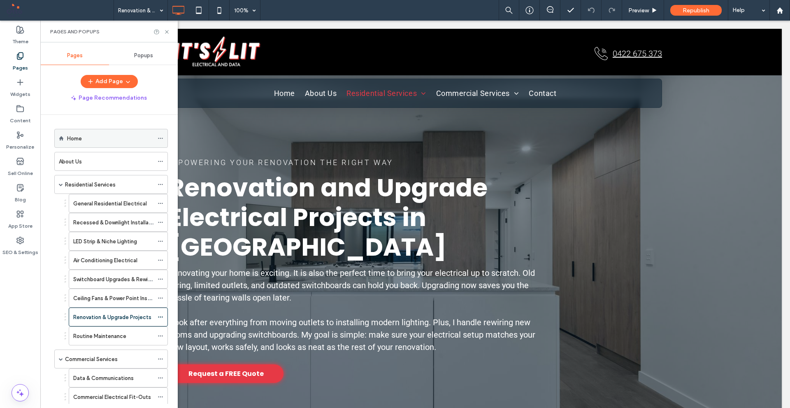
click at [116, 143] on div "Home" at bounding box center [110, 138] width 86 height 18
click at [131, 220] on label "Recessed & Downlight Installations" at bounding box center [117, 222] width 88 height 14
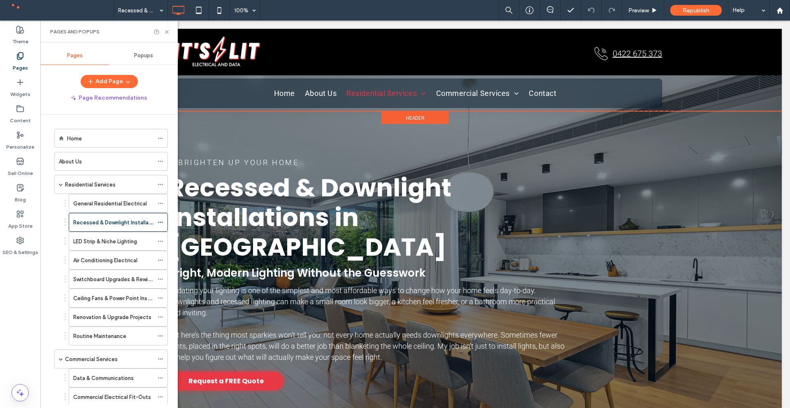
click at [392, 111] on div "Header" at bounding box center [415, 111] width 733 height 1
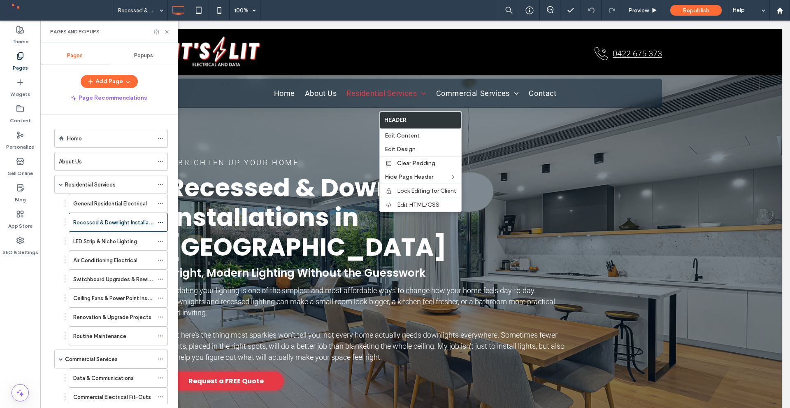
click at [327, 128] on div "Brighten Up Your Home Recessed & Downlight Installations in Canberra Bright, Mo…" at bounding box center [415, 252] width 733 height 381
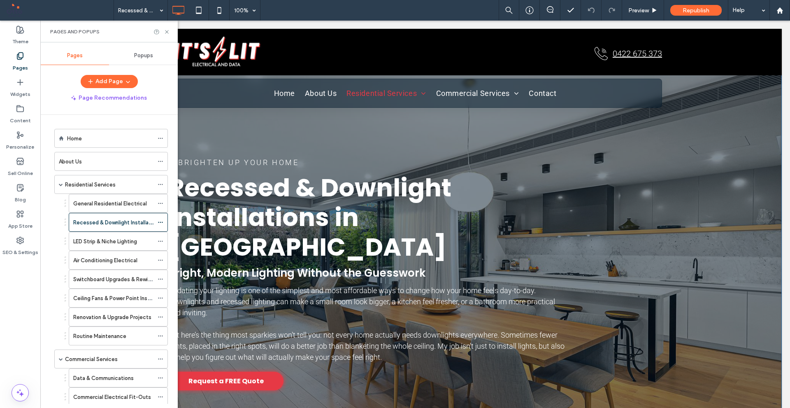
click at [310, 126] on div "Brighten Up Your Home Recessed & Downlight Installations in Canberra Bright, Mo…" at bounding box center [415, 252] width 733 height 381
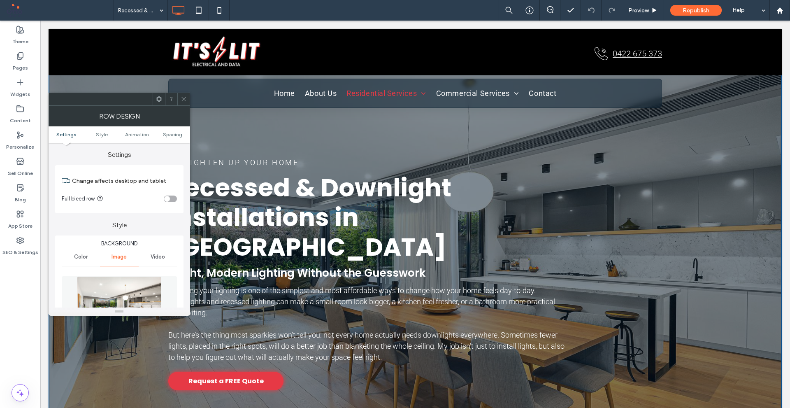
click at [125, 284] on img at bounding box center [119, 304] width 85 height 57
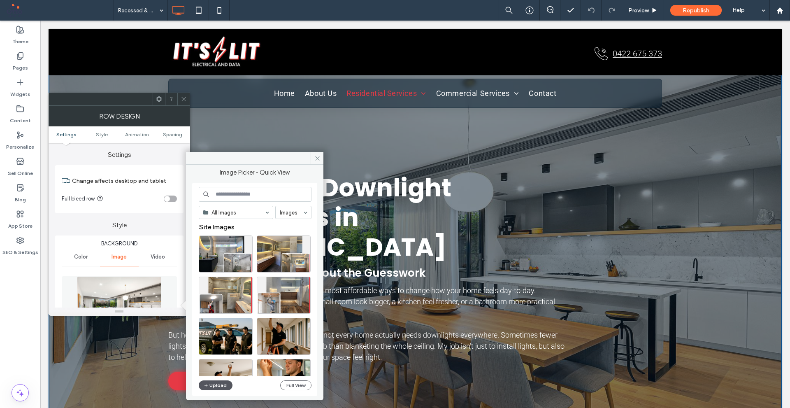
click at [211, 386] on button "Upload" at bounding box center [216, 385] width 34 height 10
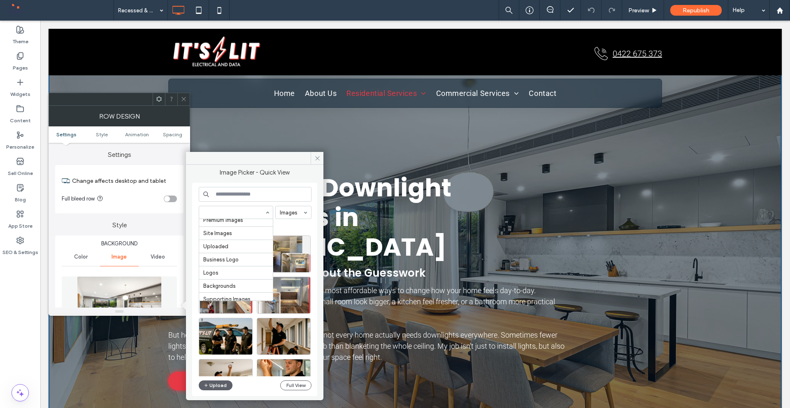
scroll to position [63, 0]
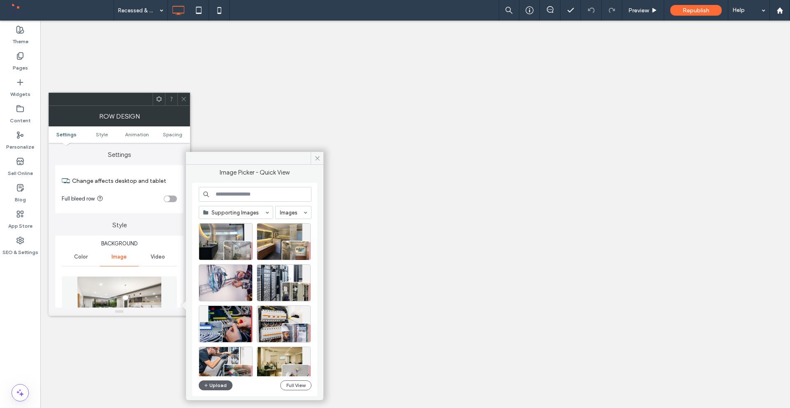
click at [245, 213] on input at bounding box center [233, 212] width 61 height 6
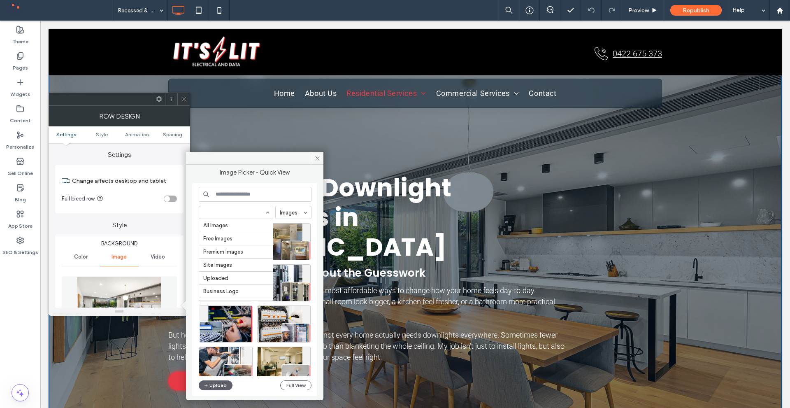
scroll to position [63, 0]
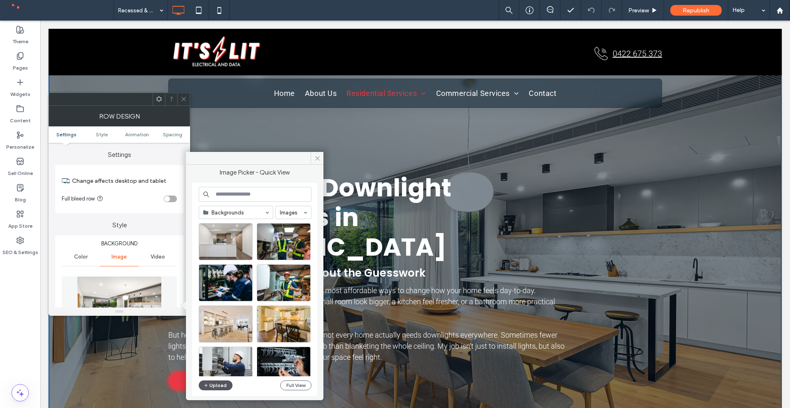
click at [216, 388] on button "Upload" at bounding box center [216, 385] width 34 height 10
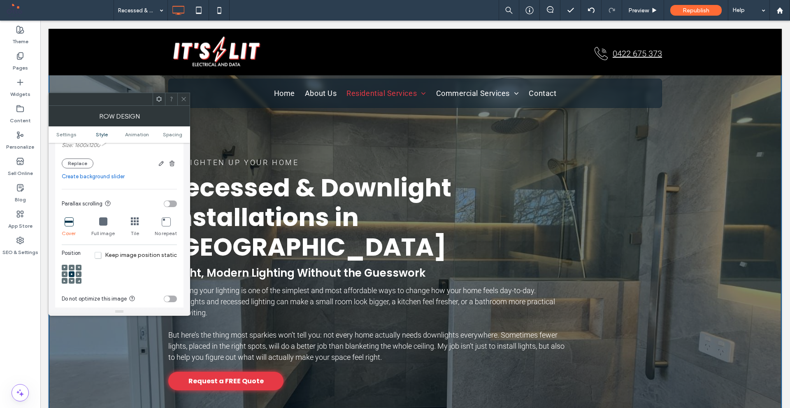
scroll to position [247, 0]
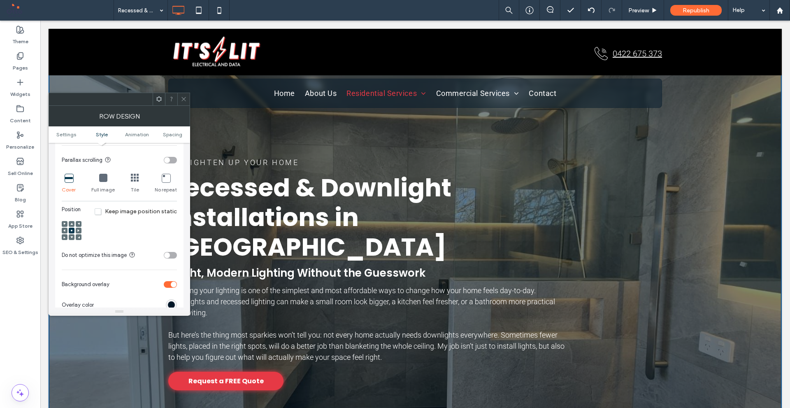
click at [72, 225] on span at bounding box center [71, 224] width 2 height 6
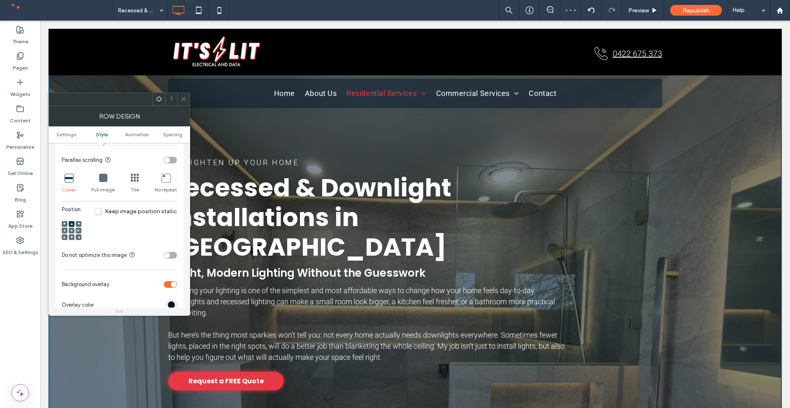
click at [179, 100] on div at bounding box center [183, 99] width 12 height 12
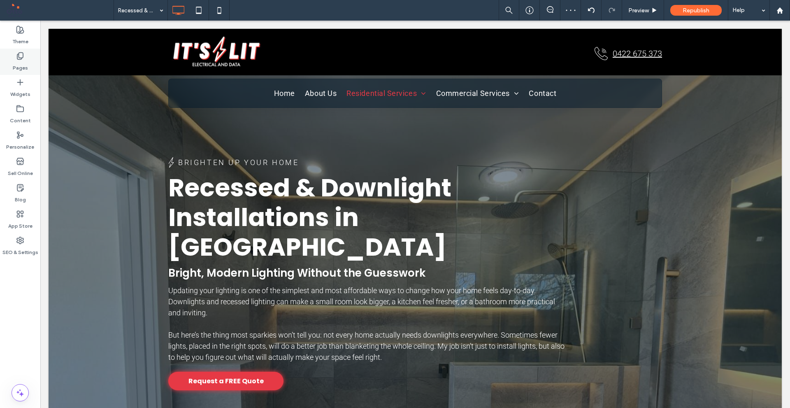
click at [20, 66] on label "Pages" at bounding box center [20, 66] width 15 height 12
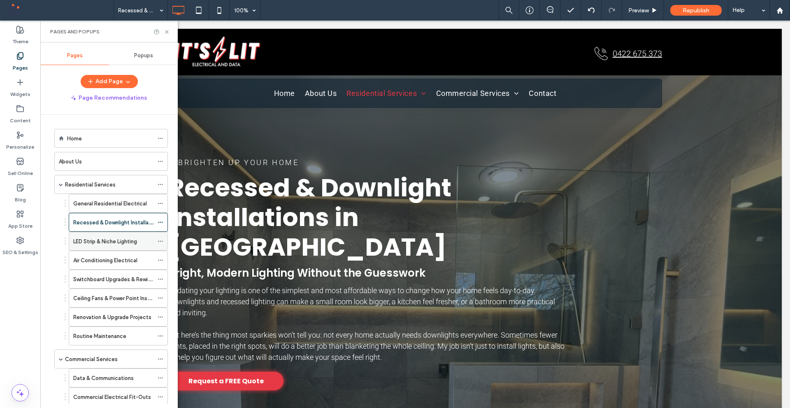
click at [106, 247] on div "LED Strip & Niche Lighting" at bounding box center [113, 241] width 80 height 18
click at [115, 137] on div "Home" at bounding box center [110, 138] width 86 height 9
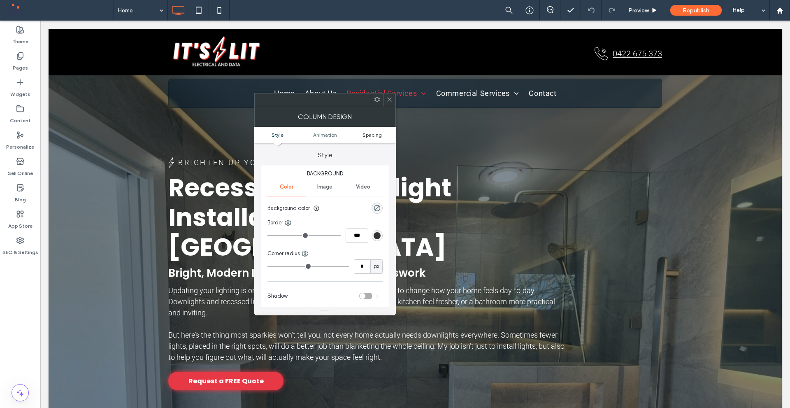
click at [371, 134] on span "Spacing" at bounding box center [371, 135] width 19 height 6
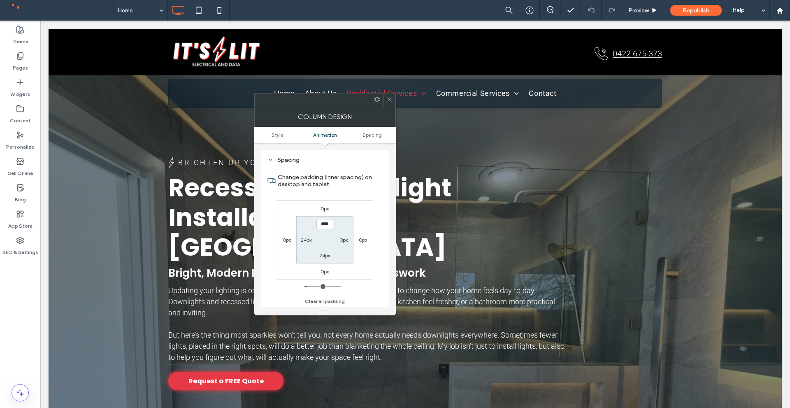
scroll to position [193, 0]
type input "***"
click at [324, 252] on label "24px" at bounding box center [324, 255] width 11 height 6
type input "**"
type input "*"
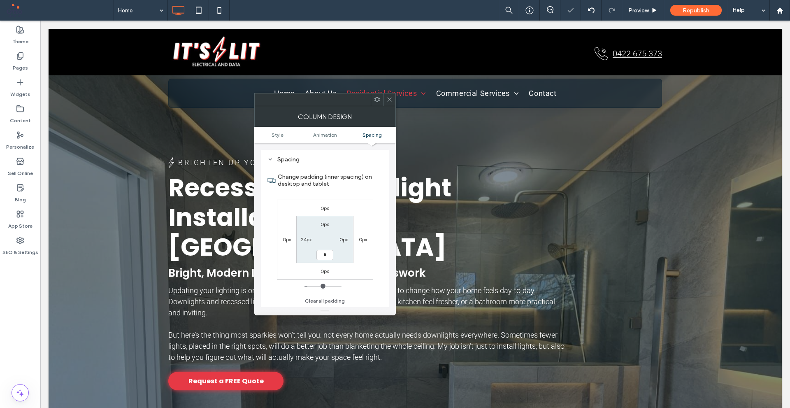
type input "*"
type input "***"
click at [363, 250] on div "0px 0px 0px 0px 0px 0px *** 24px" at bounding box center [325, 239] width 96 height 80
click at [392, 98] on div at bounding box center [389, 99] width 12 height 12
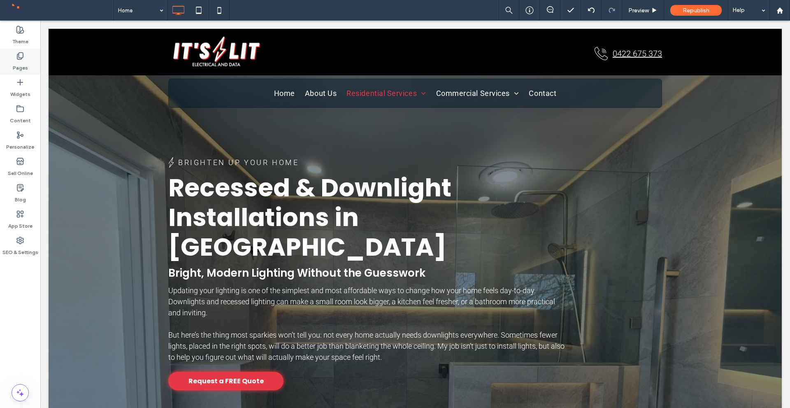
click at [10, 70] on div "Pages" at bounding box center [20, 62] width 40 height 26
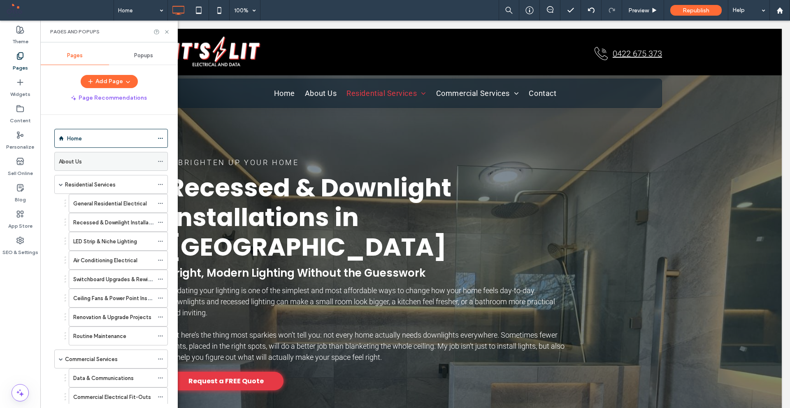
click at [102, 166] on div "About Us" at bounding box center [106, 161] width 95 height 18
click at [104, 207] on label "General Residential Electrical" at bounding box center [110, 203] width 74 height 14
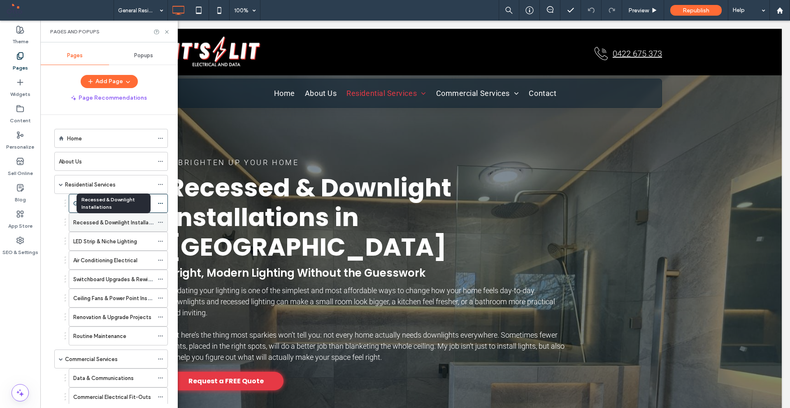
click at [126, 224] on label "Recessed & Downlight Installations" at bounding box center [117, 222] width 88 height 14
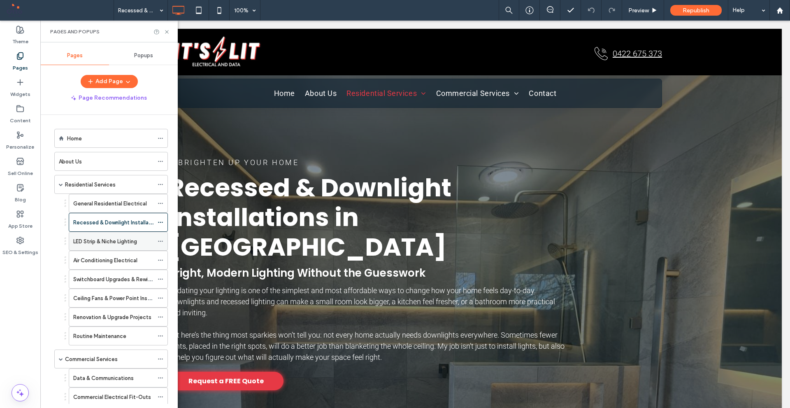
click at [125, 246] on div "LED Strip & Niche Lighting" at bounding box center [113, 241] width 80 height 18
click at [160, 244] on span at bounding box center [161, 241] width 6 height 12
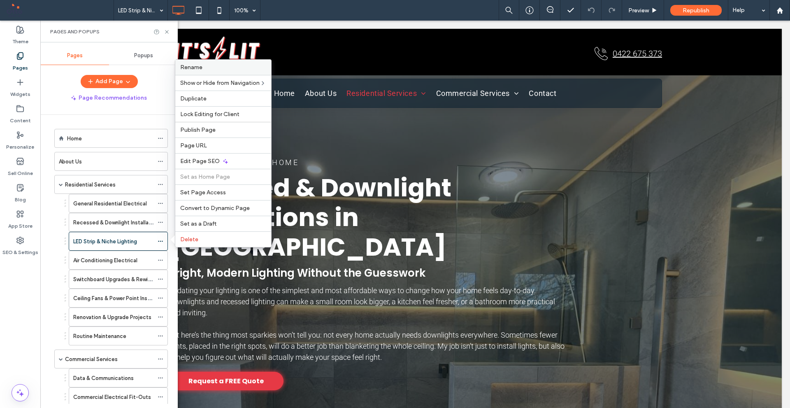
click at [211, 66] on label "Rename" at bounding box center [223, 67] width 86 height 7
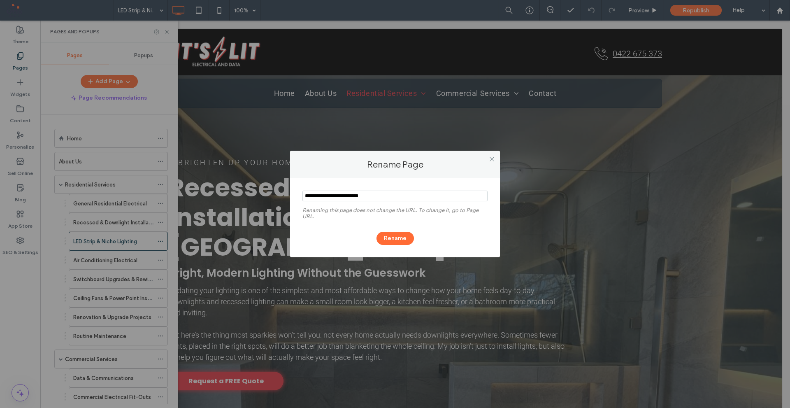
click at [360, 199] on input "notEmpty" at bounding box center [394, 195] width 185 height 11
click at [360, 198] on input "notEmpty" at bounding box center [394, 195] width 185 height 11
click at [490, 160] on icon at bounding box center [492, 159] width 6 height 6
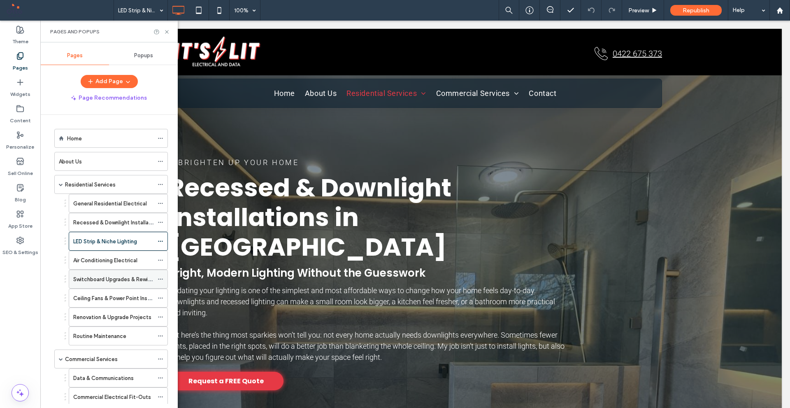
click at [92, 276] on label "Switchboard Upgrades & Rewiring" at bounding box center [114, 279] width 83 height 14
click at [108, 296] on label "Ceiling Fans & Power Point Installation" at bounding box center [120, 298] width 95 height 14
click at [115, 285] on div "Switchboard Upgrades & Rewiring" at bounding box center [113, 279] width 80 height 18
click at [115, 263] on label "Air Conditioning Electrical" at bounding box center [105, 260] width 64 height 14
click at [122, 301] on label "Ceiling Fans & Power Point Installation" at bounding box center [120, 298] width 95 height 14
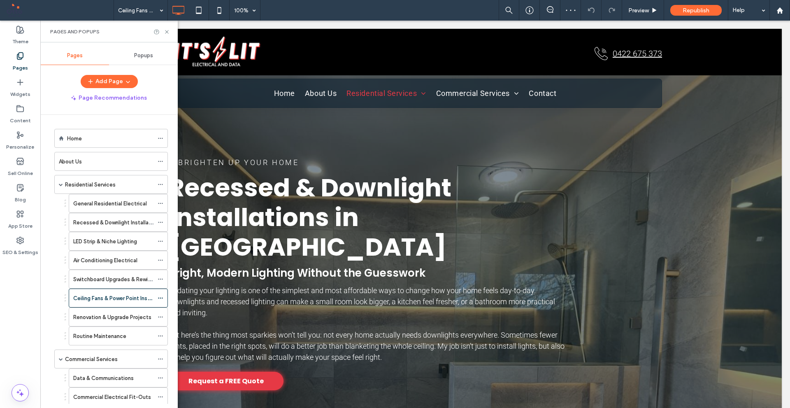
click at [125, 318] on label "Renovation & Upgrade Projects" at bounding box center [112, 317] width 78 height 14
click at [160, 317] on icon at bounding box center [161, 317] width 6 height 6
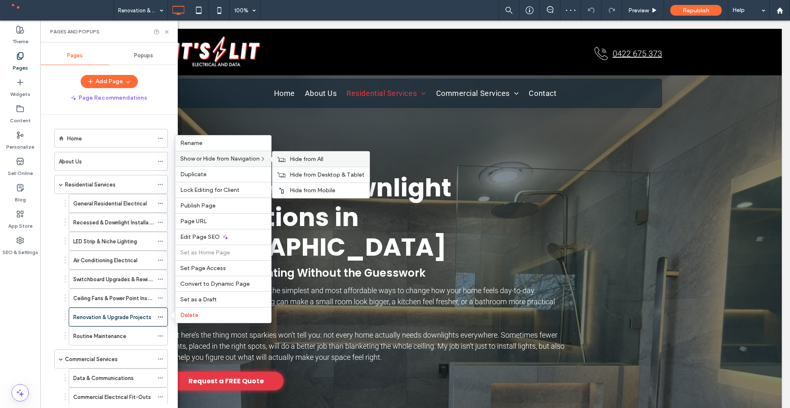
click at [305, 160] on span "Hide from All" at bounding box center [307, 158] width 34 height 7
click at [305, 160] on span "Show on All" at bounding box center [305, 158] width 30 height 7
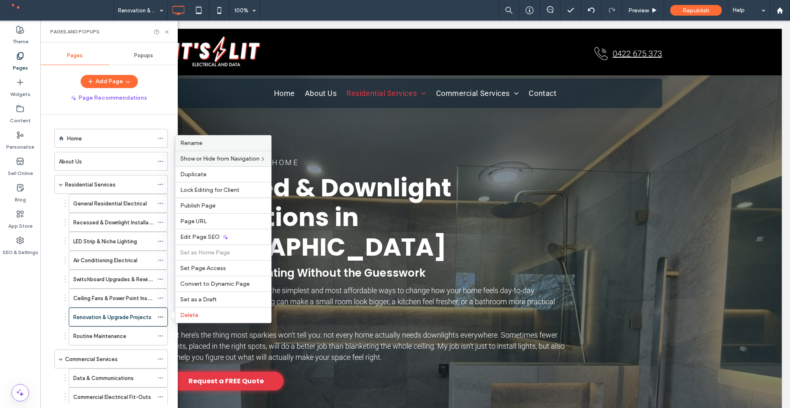
click at [204, 141] on label "Rename" at bounding box center [223, 142] width 86 height 7
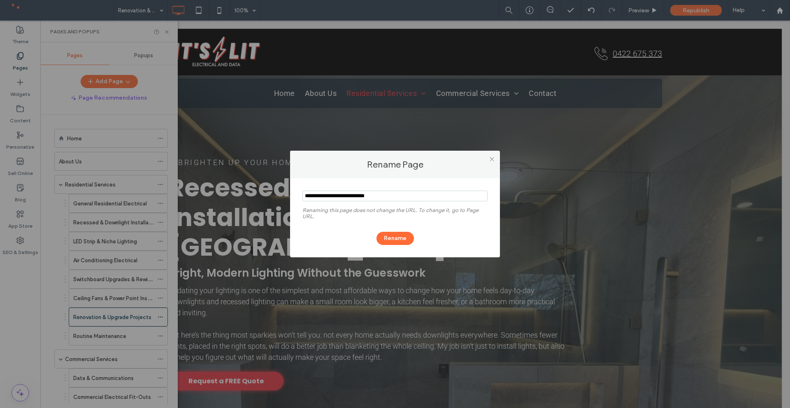
click at [336, 198] on input "notEmpty" at bounding box center [394, 195] width 185 height 11
click at [490, 160] on icon at bounding box center [492, 159] width 6 height 6
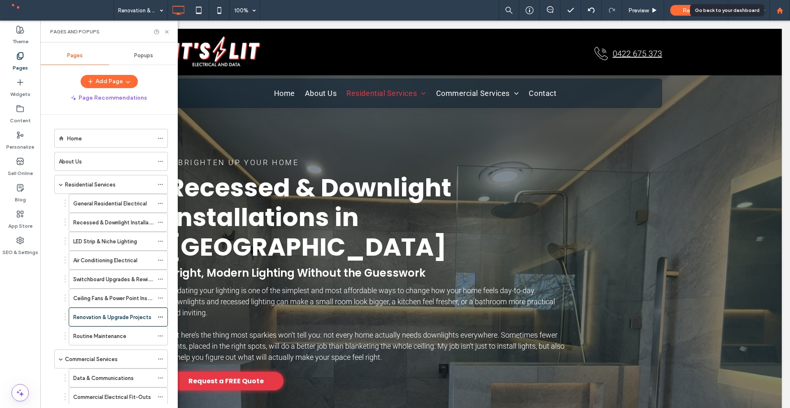
click at [773, 12] on div at bounding box center [779, 10] width 20 height 7
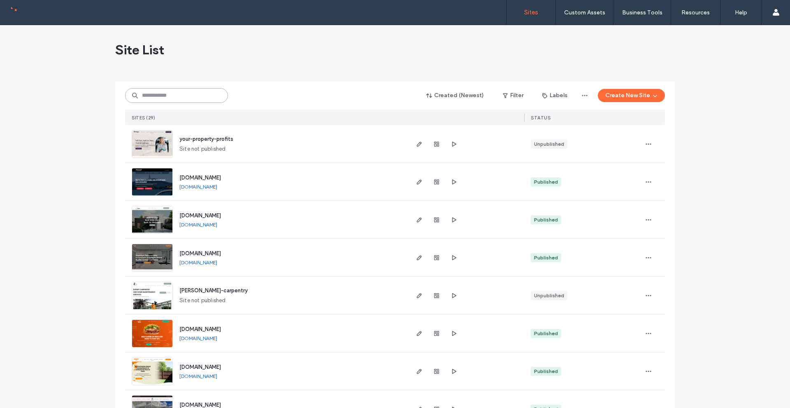
click at [171, 93] on input at bounding box center [176, 95] width 103 height 15
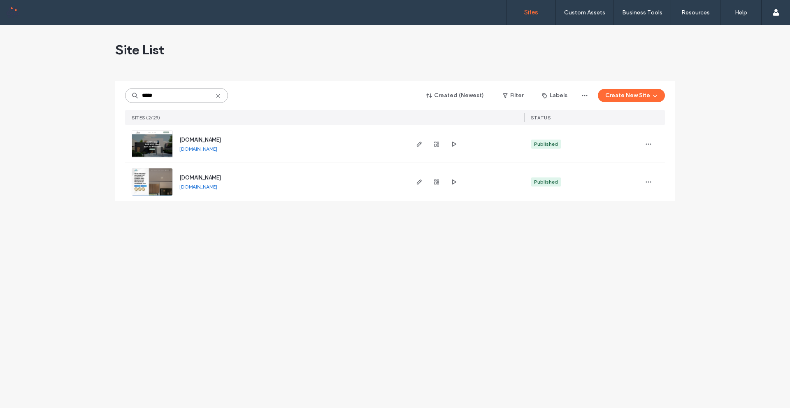
type input "*****"
click at [154, 151] on img at bounding box center [152, 158] width 40 height 56
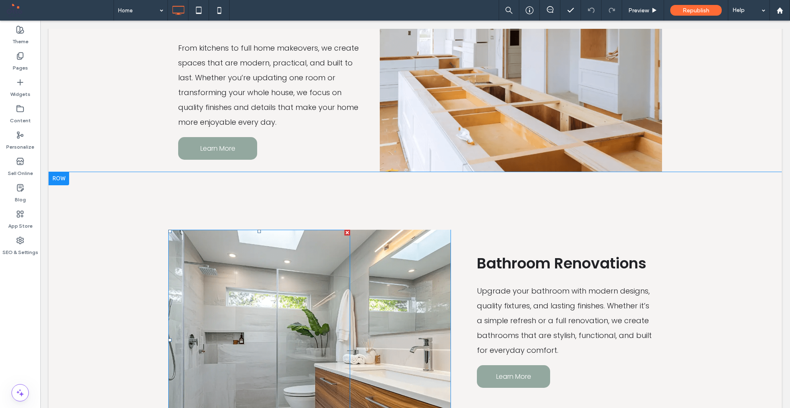
scroll to position [1398, 0]
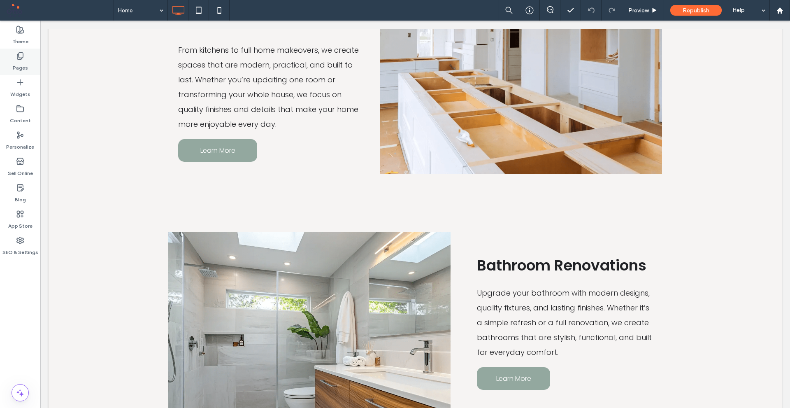
click at [16, 59] on icon at bounding box center [20, 56] width 8 height 8
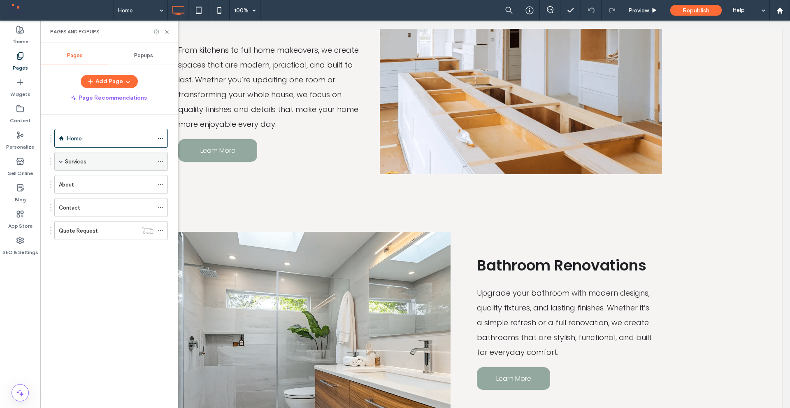
click at [60, 164] on span at bounding box center [61, 161] width 4 height 18
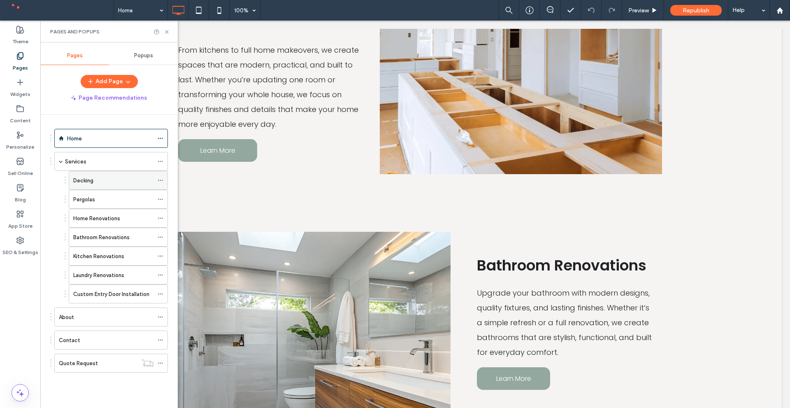
click at [91, 184] on label "Decking" at bounding box center [83, 180] width 20 height 14
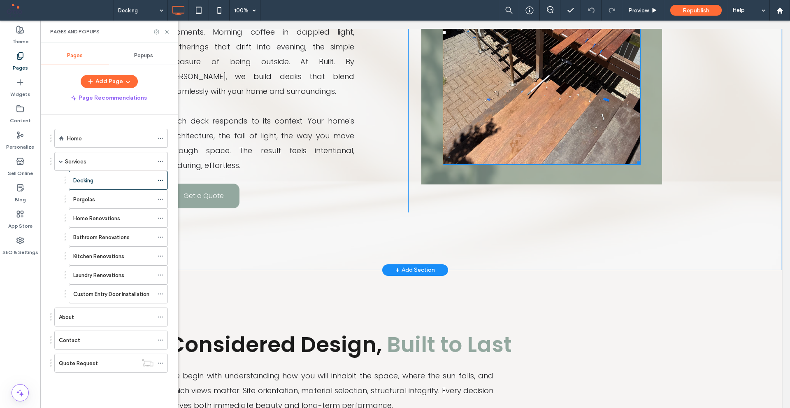
scroll to position [164, 0]
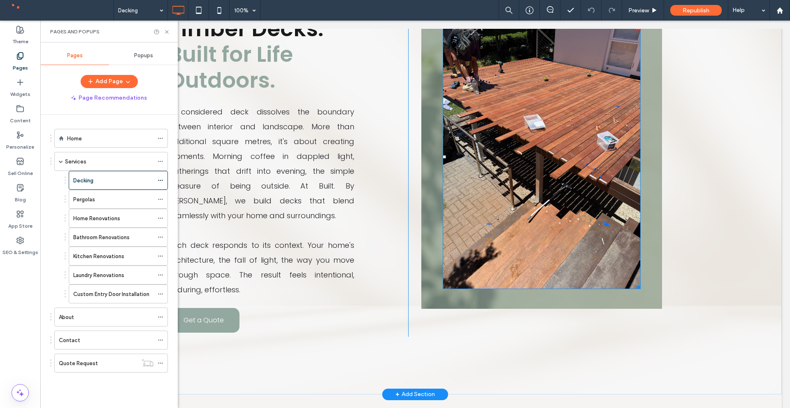
click at [463, 139] on img at bounding box center [541, 157] width 198 height 264
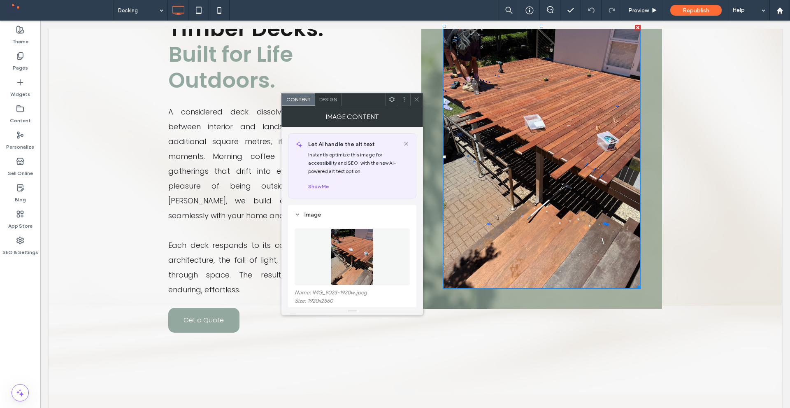
click at [412, 98] on div at bounding box center [416, 99] width 12 height 12
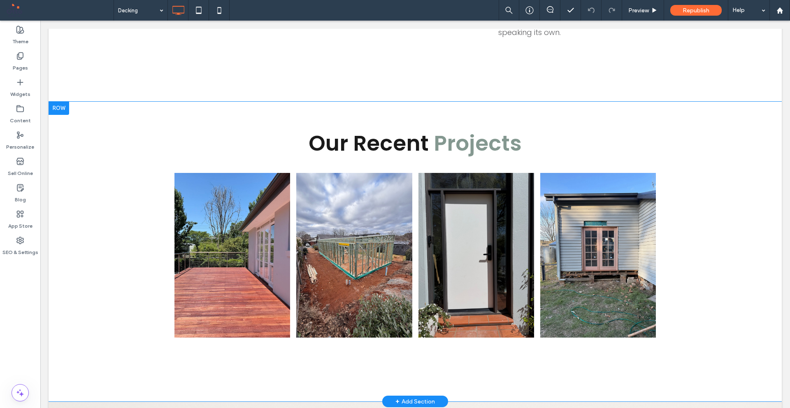
scroll to position [1727, 0]
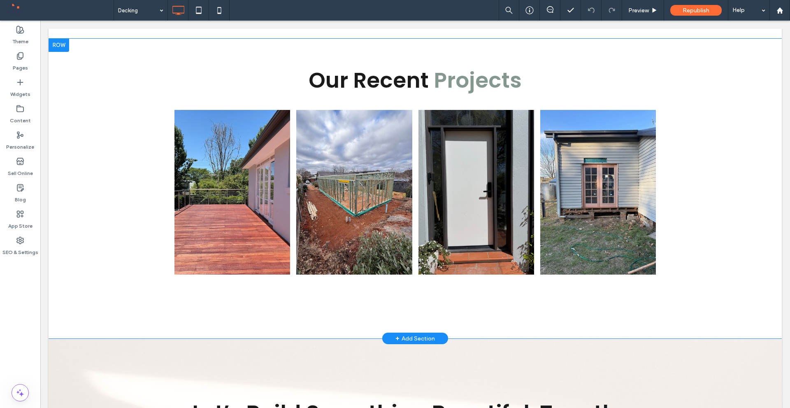
click at [496, 245] on link at bounding box center [476, 192] width 116 height 164
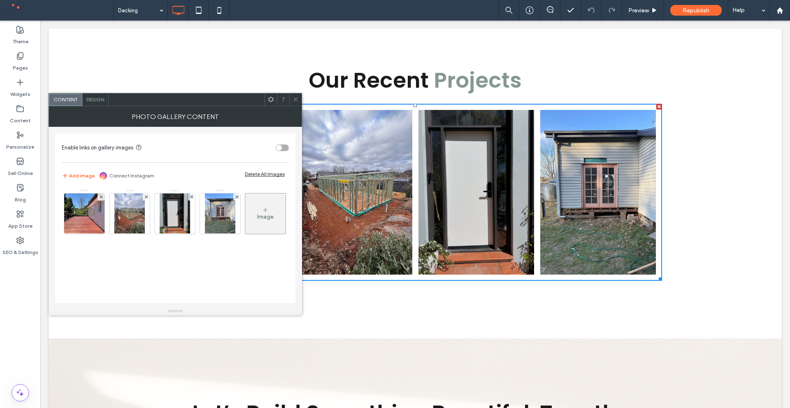
drag, startPoint x: 273, startPoint y: 172, endPoint x: 236, endPoint y: 182, distance: 38.2
click at [273, 172] on div "Delete All Images" at bounding box center [265, 174] width 40 height 6
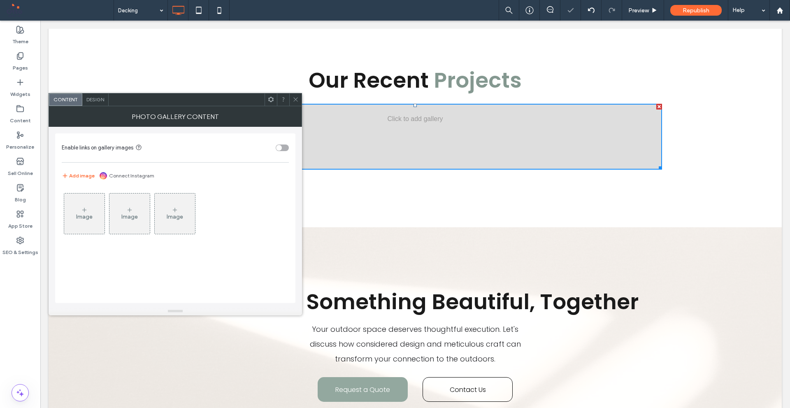
click at [86, 208] on icon at bounding box center [84, 209] width 7 height 7
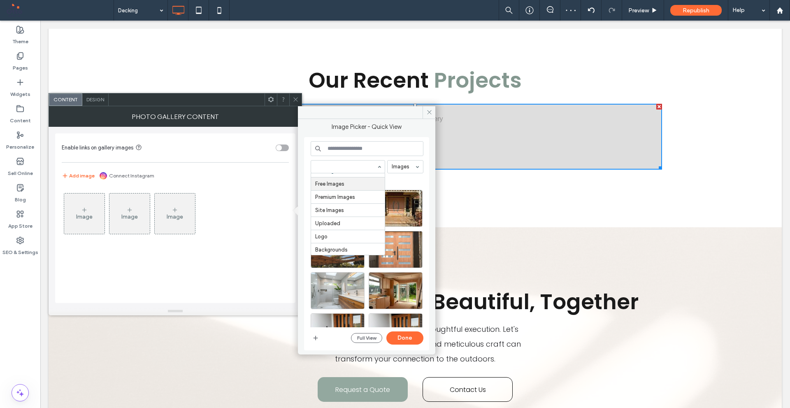
scroll to position [23, 0]
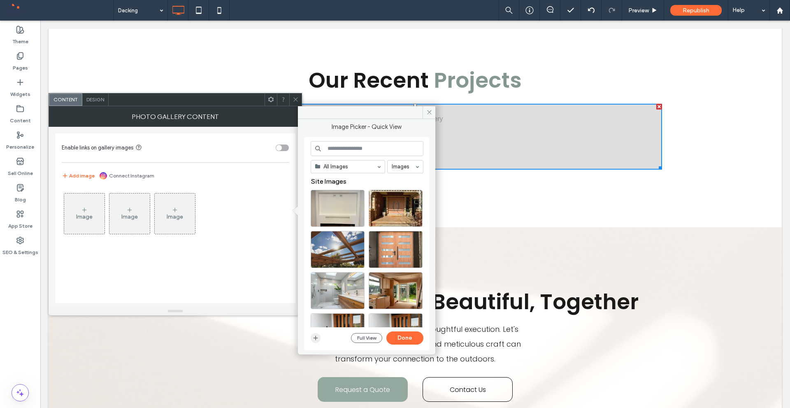
click at [316, 341] on icon "button" at bounding box center [315, 337] width 7 height 7
click at [317, 337] on use "button" at bounding box center [315, 337] width 5 height 5
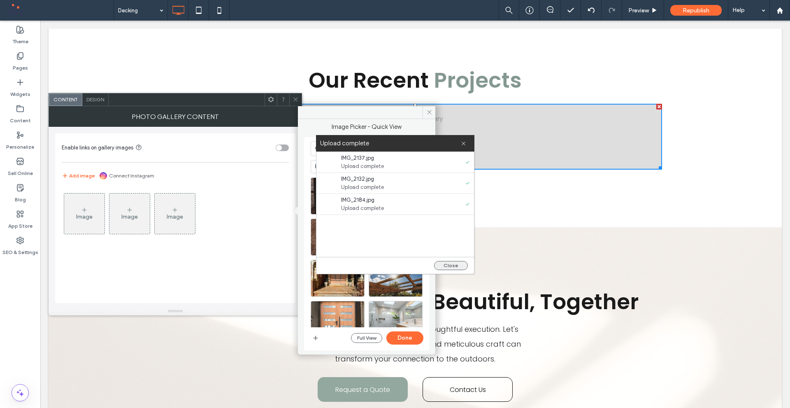
click at [443, 265] on button "Close" at bounding box center [451, 265] width 34 height 9
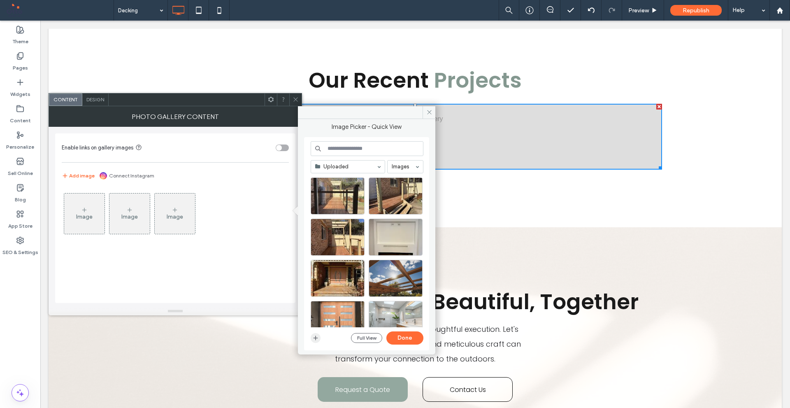
click at [314, 334] on icon "button" at bounding box center [315, 337] width 7 height 7
click at [317, 335] on icon "button" at bounding box center [315, 337] width 7 height 7
click at [316, 333] on span "button" at bounding box center [315, 338] width 10 height 10
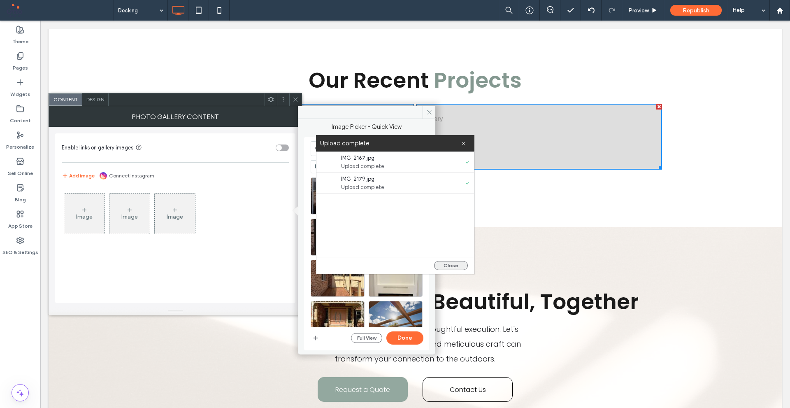
click at [448, 262] on button "Close" at bounding box center [451, 265] width 34 height 9
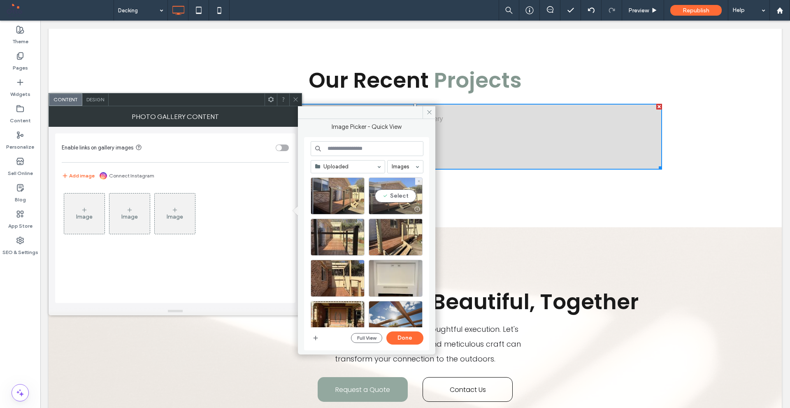
click at [382, 195] on div "Select" at bounding box center [395, 195] width 54 height 37
click at [409, 239] on div "Select" at bounding box center [395, 236] width 54 height 37
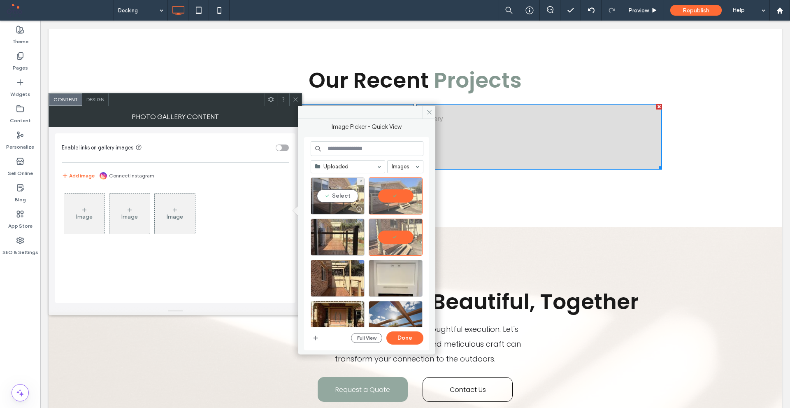
click at [338, 195] on div "Select" at bounding box center [337, 195] width 54 height 37
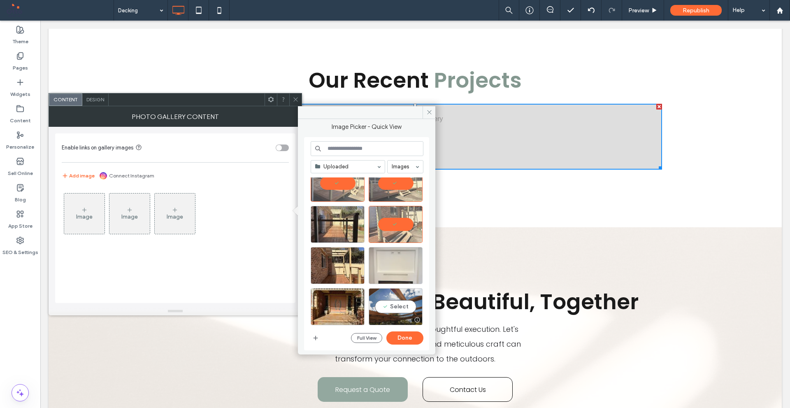
scroll to position [0, 0]
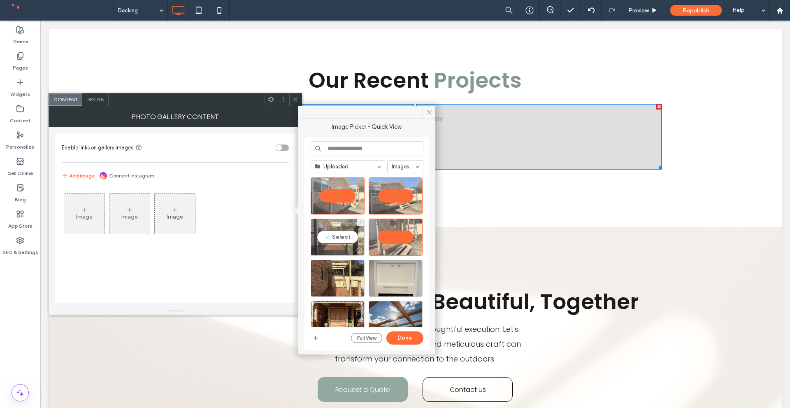
click at [354, 238] on div "Select" at bounding box center [337, 236] width 54 height 37
drag, startPoint x: 405, startPoint y: 338, endPoint x: 285, endPoint y: 255, distance: 145.7
click at [405, 338] on button "Done" at bounding box center [404, 337] width 37 height 13
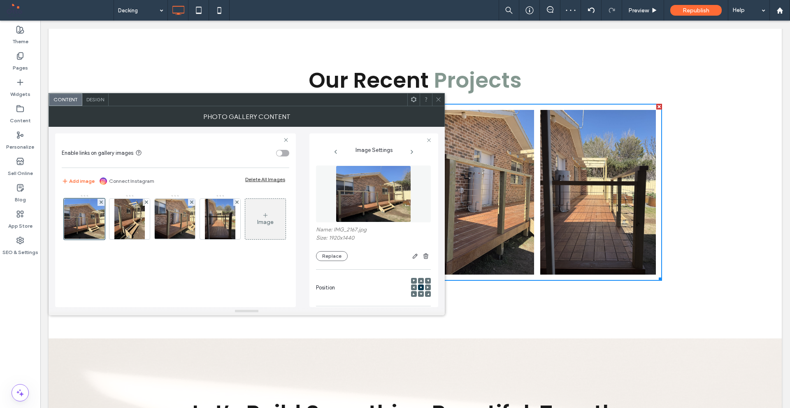
click at [437, 96] on span at bounding box center [438, 99] width 6 height 12
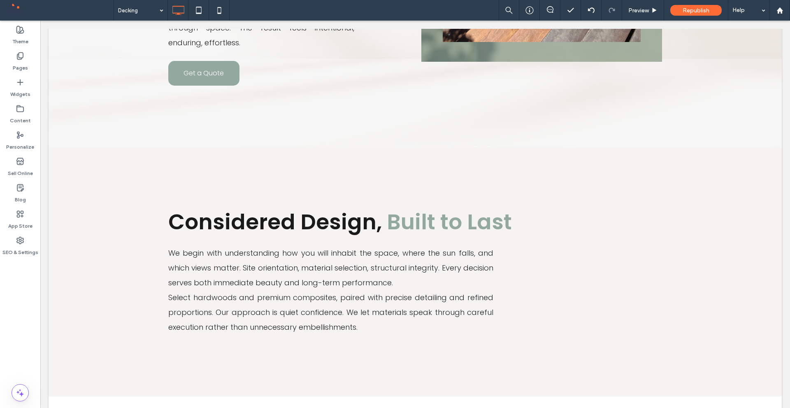
scroll to position [123, 0]
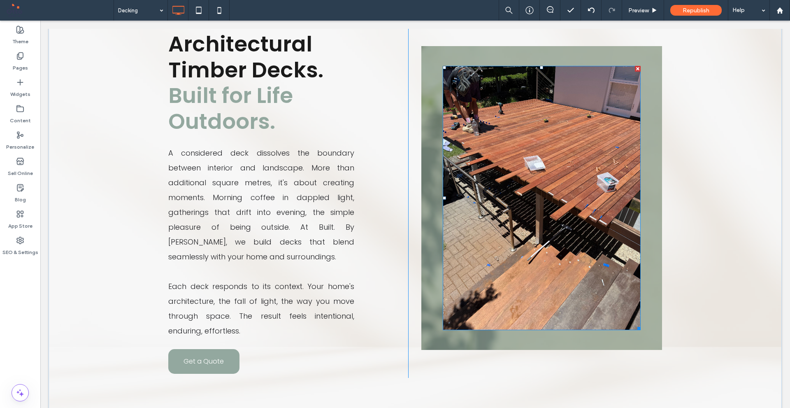
click at [468, 219] on img at bounding box center [541, 198] width 198 height 264
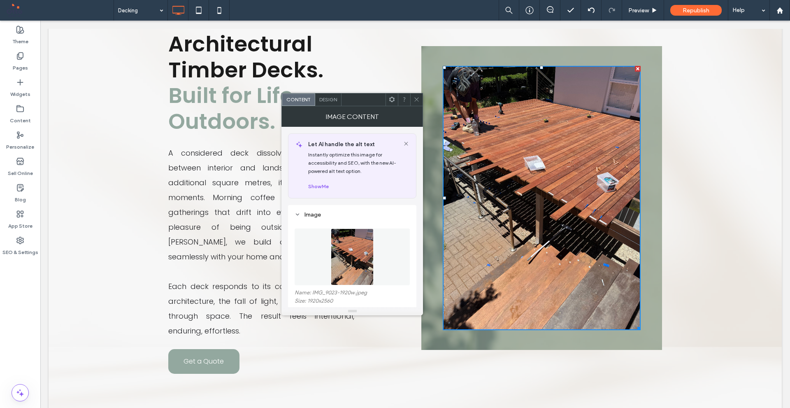
click at [366, 262] on img at bounding box center [352, 256] width 43 height 57
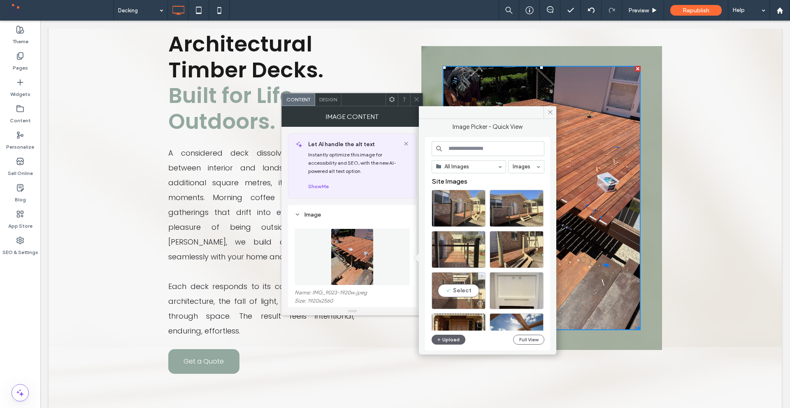
click at [475, 292] on div "Select" at bounding box center [458, 290] width 54 height 37
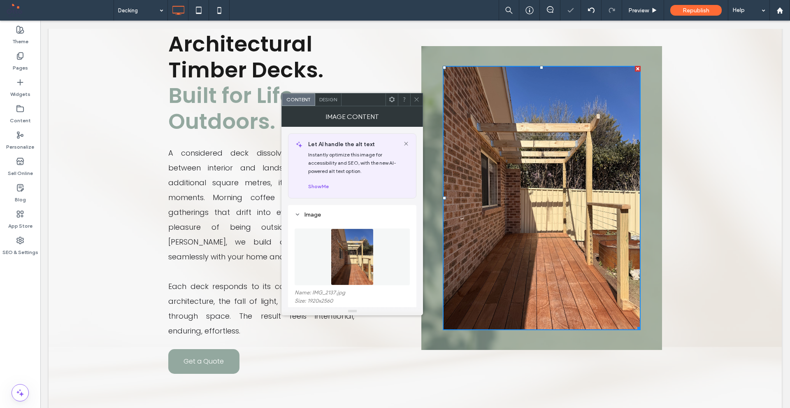
click at [416, 100] on use at bounding box center [417, 99] width 4 height 4
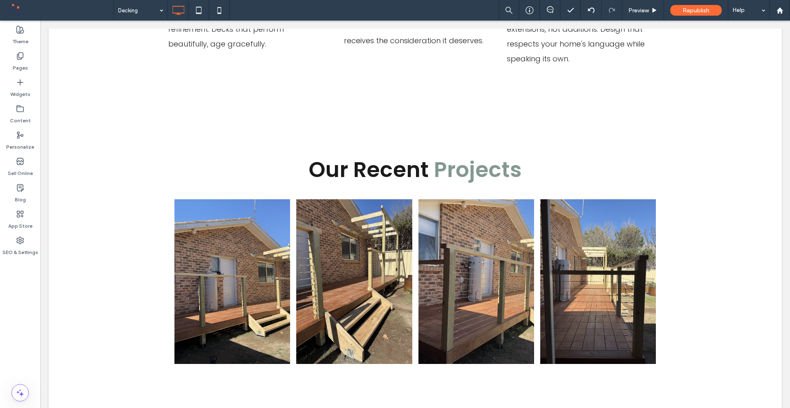
scroll to position [1768, 0]
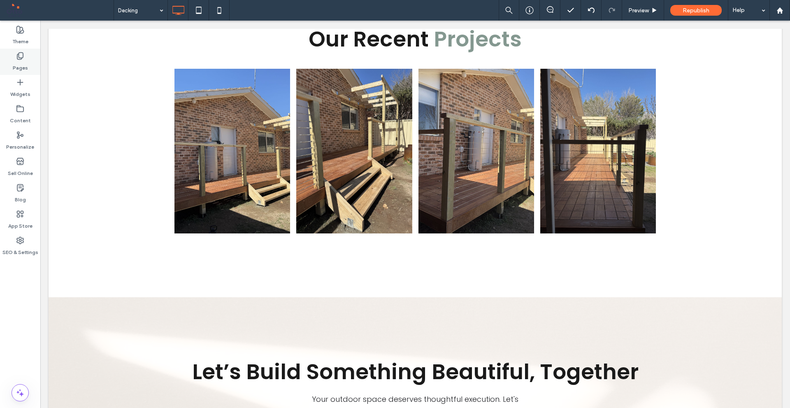
click at [4, 54] on div "Pages" at bounding box center [20, 62] width 40 height 26
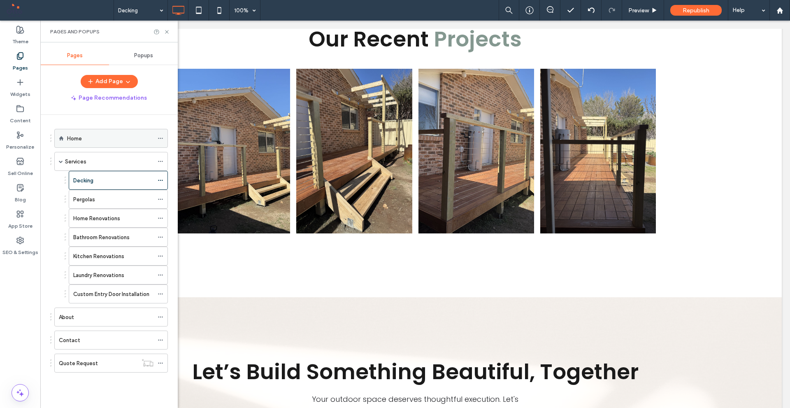
click at [129, 139] on div "Home" at bounding box center [110, 138] width 86 height 9
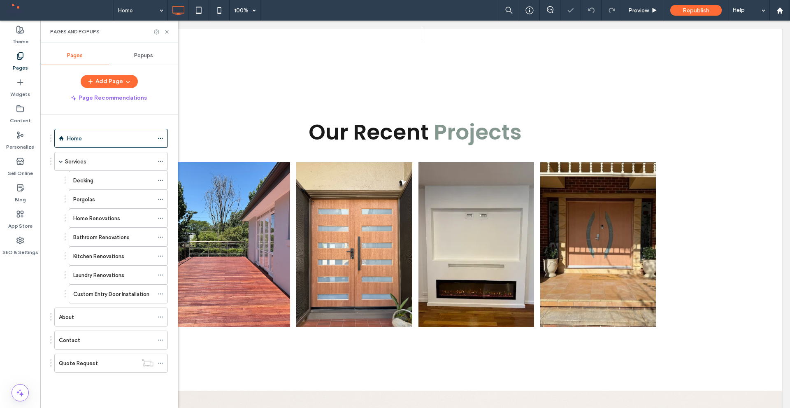
scroll to position [3454, 0]
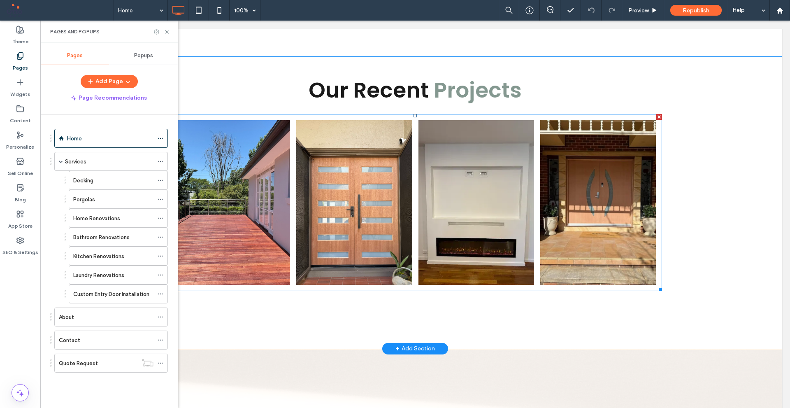
click at [271, 143] on link at bounding box center [232, 202] width 116 height 164
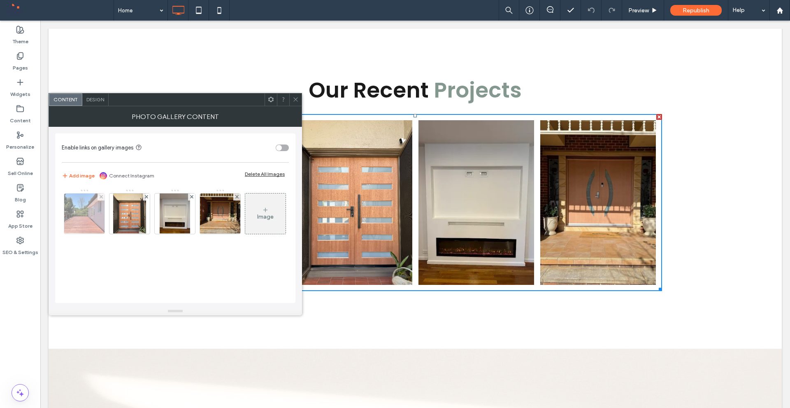
click at [93, 218] on img at bounding box center [85, 213] width 54 height 40
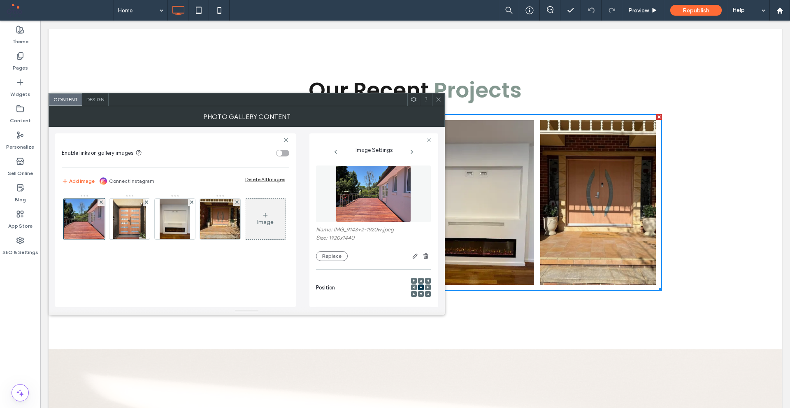
click at [356, 192] on img at bounding box center [373, 193] width 75 height 57
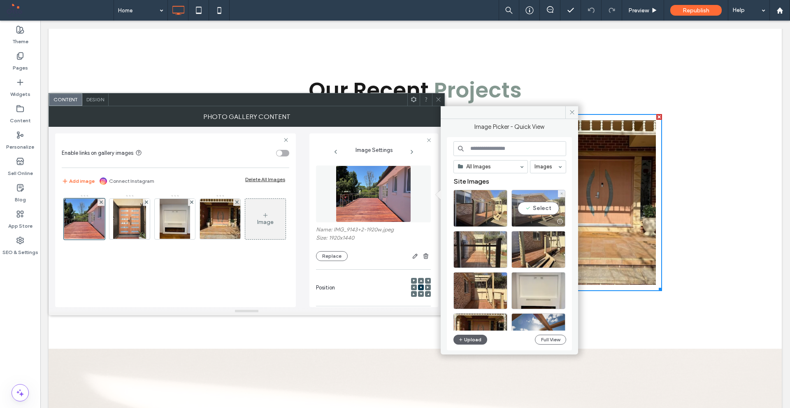
drag, startPoint x: 539, startPoint y: 214, endPoint x: 493, endPoint y: 186, distance: 53.7
click at [539, 214] on div "Select" at bounding box center [538, 208] width 54 height 37
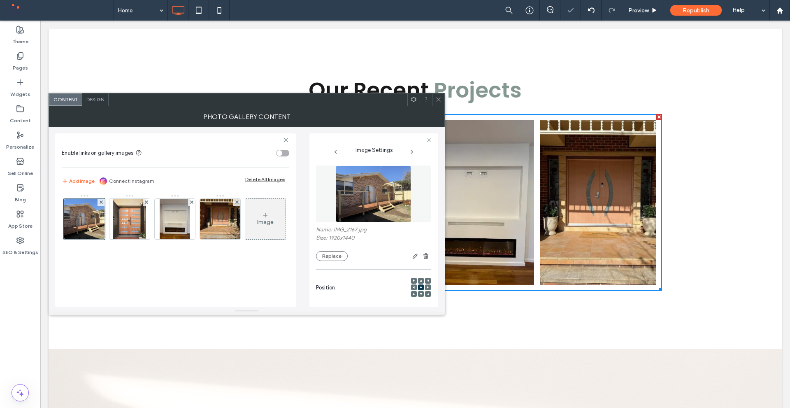
click at [440, 99] on icon at bounding box center [438, 99] width 6 height 6
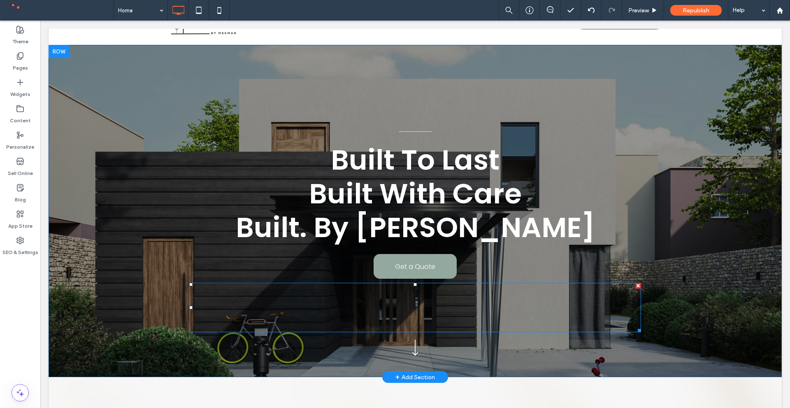
scroll to position [0, 0]
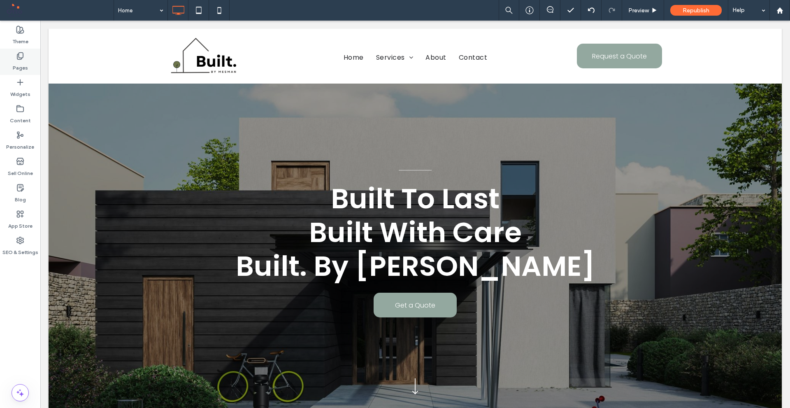
click at [22, 65] on label "Pages" at bounding box center [20, 66] width 15 height 12
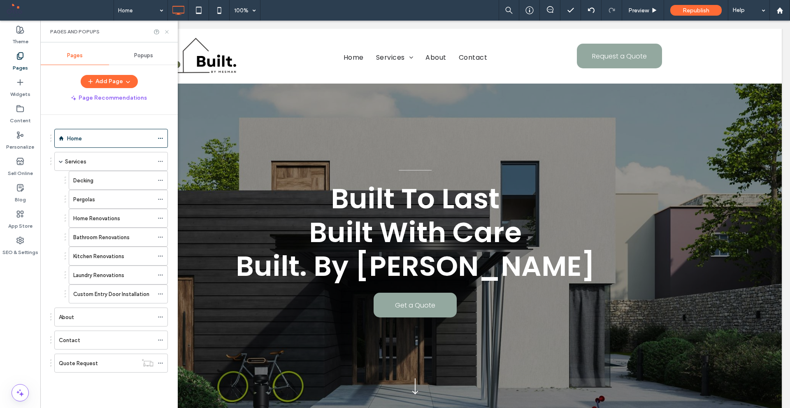
click at [169, 32] on icon at bounding box center [167, 32] width 6 height 6
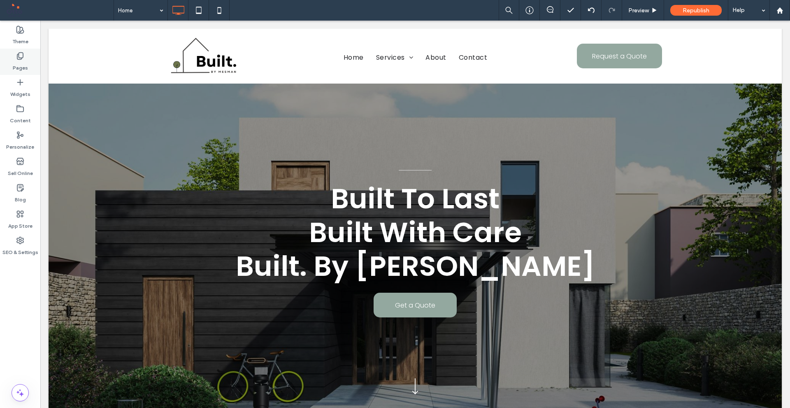
click at [23, 61] on label "Pages" at bounding box center [20, 66] width 15 height 12
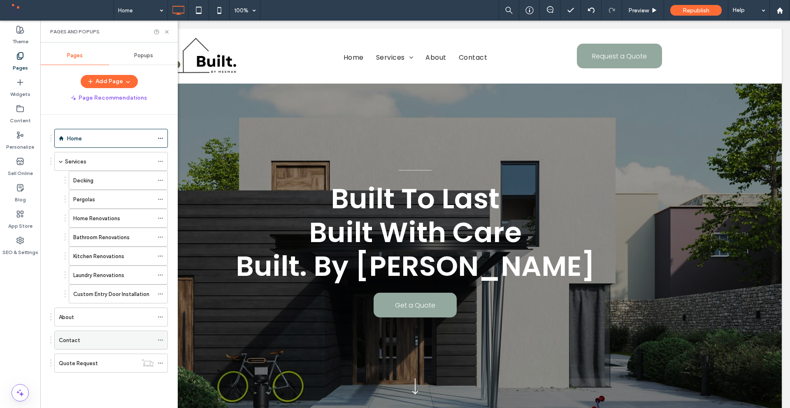
click at [107, 339] on div "Contact" at bounding box center [106, 340] width 95 height 9
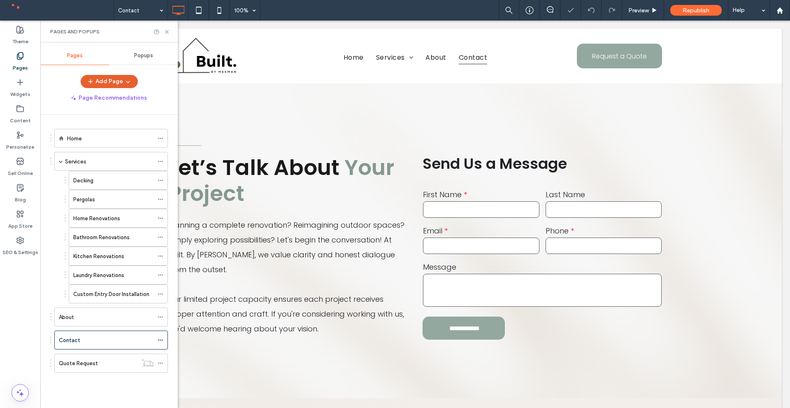
click at [109, 78] on button "Add Page" at bounding box center [109, 81] width 57 height 13
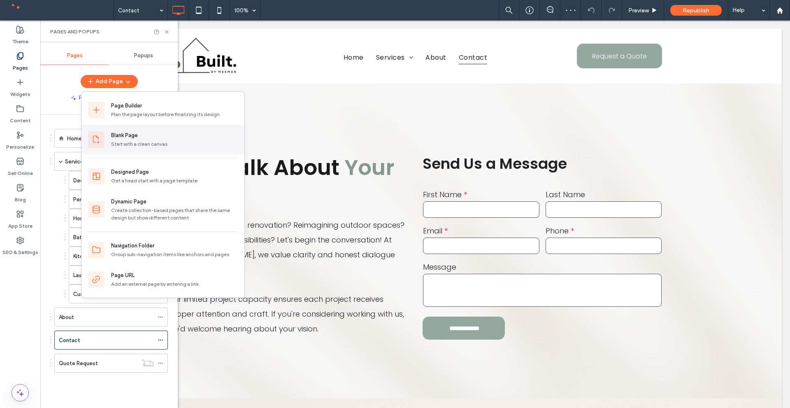
click at [133, 135] on div "Blank Page" at bounding box center [124, 135] width 27 height 8
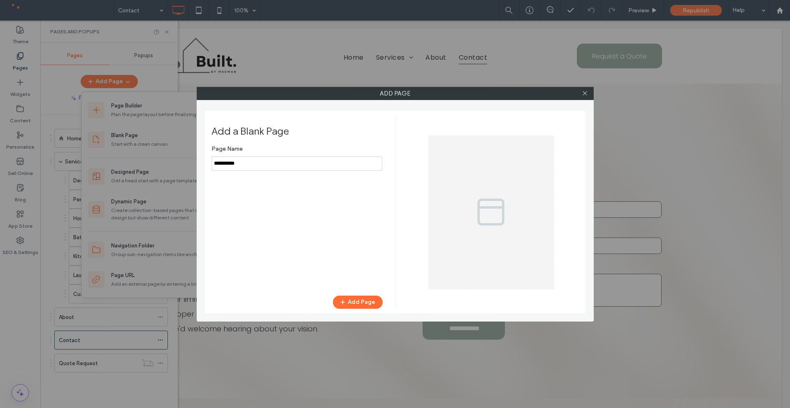
click at [309, 160] on input "notEmpty" at bounding box center [296, 163] width 171 height 14
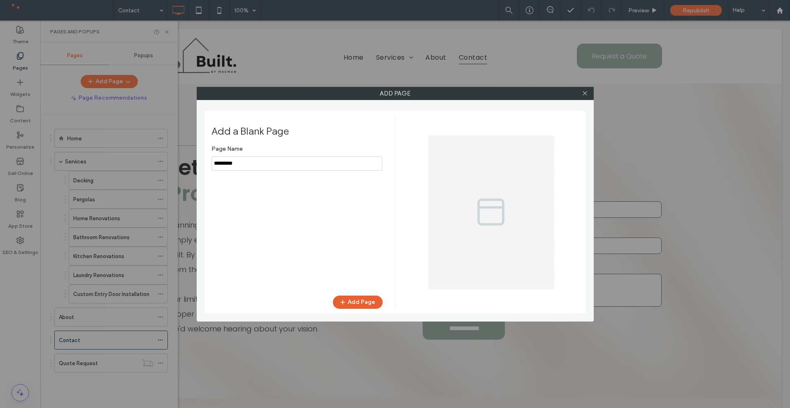
type input "*********"
click at [379, 302] on button "Add Page" at bounding box center [358, 301] width 50 height 13
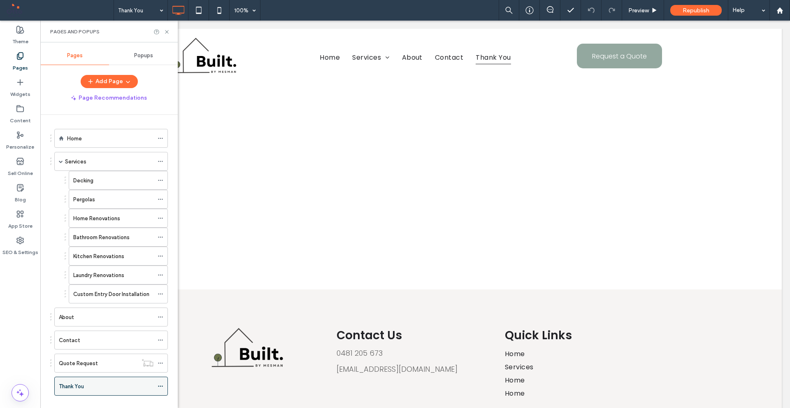
click at [160, 383] on span at bounding box center [161, 386] width 6 height 12
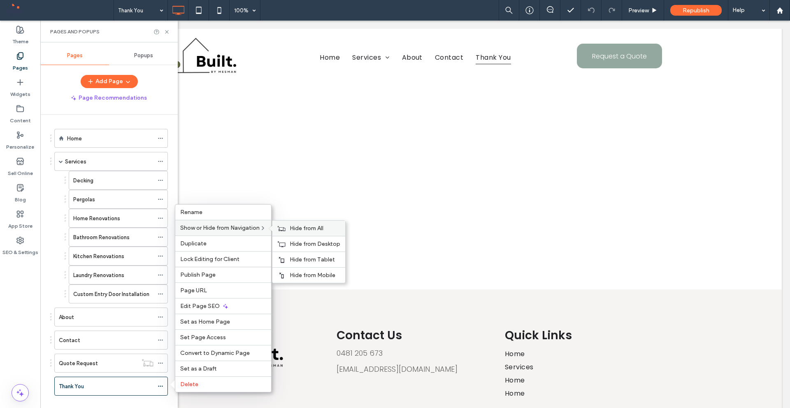
click at [296, 225] on span "Hide from All" at bounding box center [307, 228] width 34 height 7
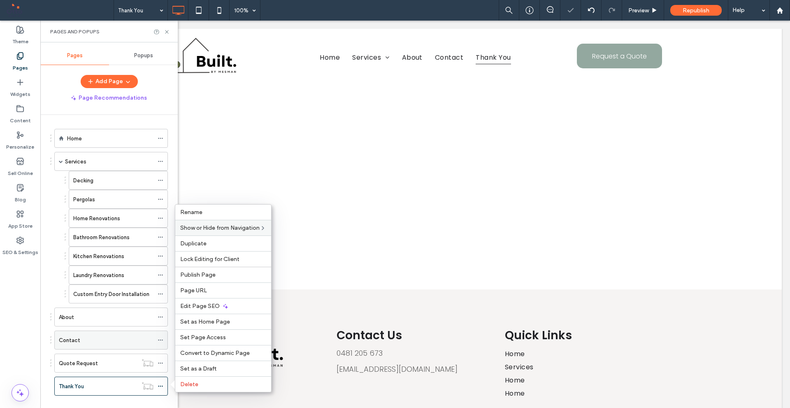
click at [126, 334] on div "Contact" at bounding box center [106, 340] width 95 height 18
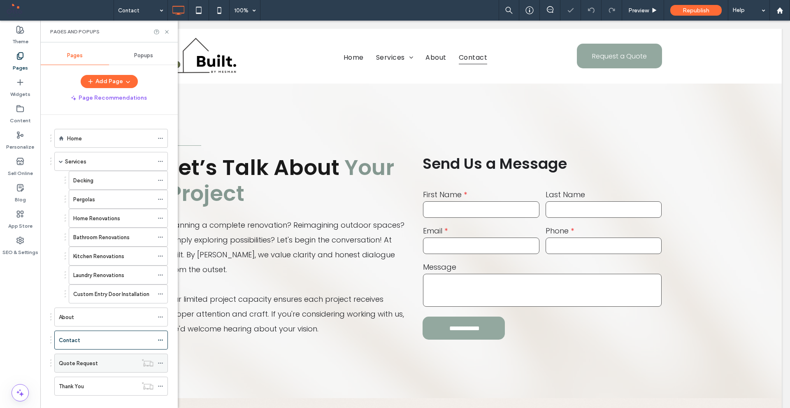
click at [111, 371] on div "Quote Request" at bounding box center [98, 363] width 79 height 18
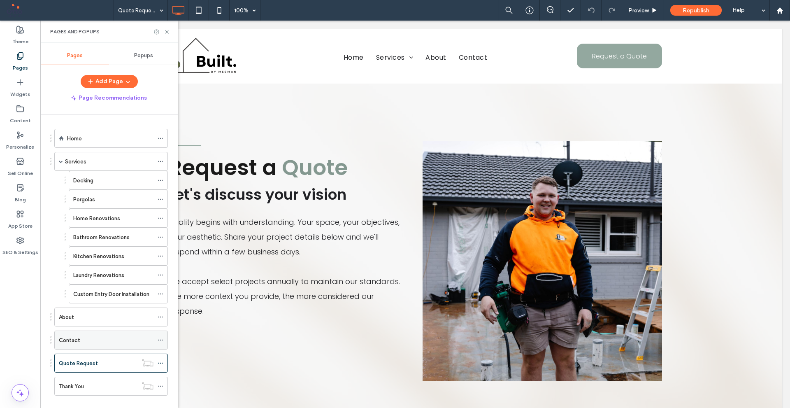
click at [111, 339] on div "Contact" at bounding box center [106, 340] width 95 height 9
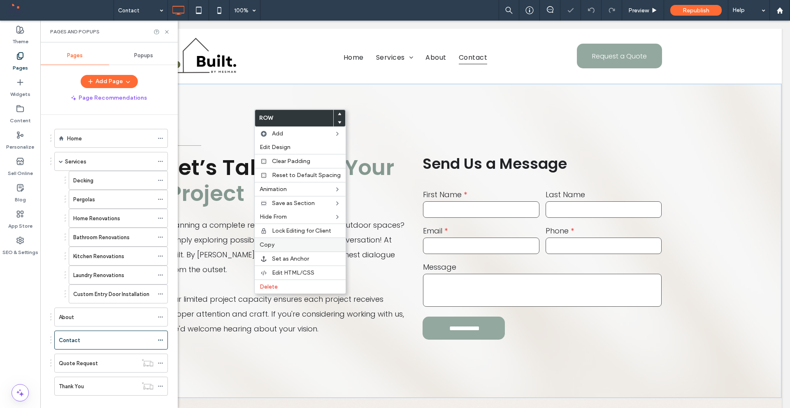
click at [279, 243] on label "Copy" at bounding box center [299, 244] width 81 height 7
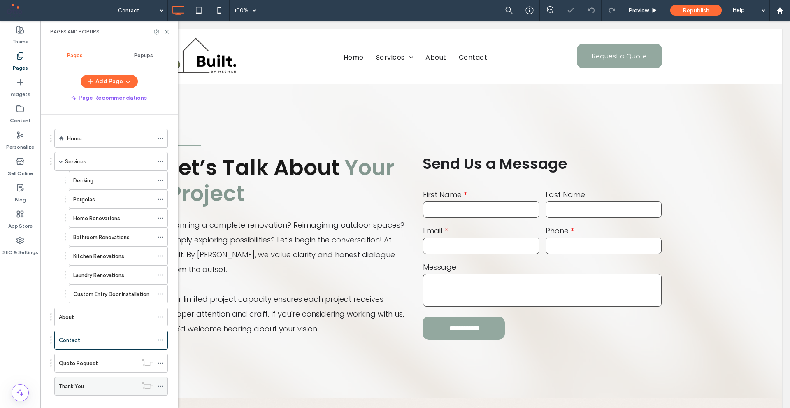
click at [109, 387] on div "Thank You" at bounding box center [98, 386] width 79 height 9
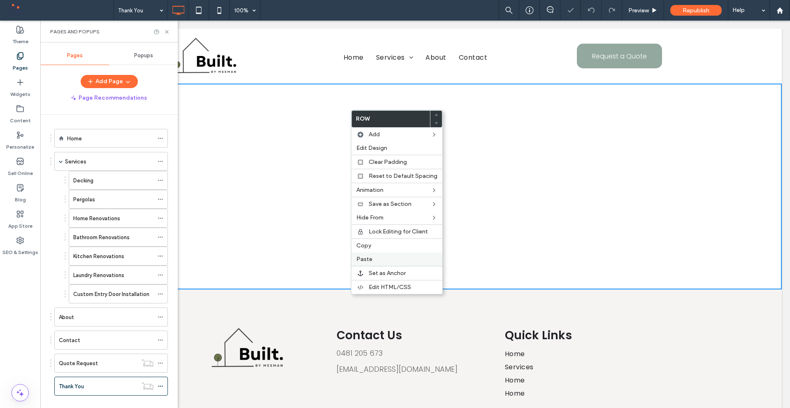
click at [391, 257] on label "Paste" at bounding box center [396, 258] width 81 height 7
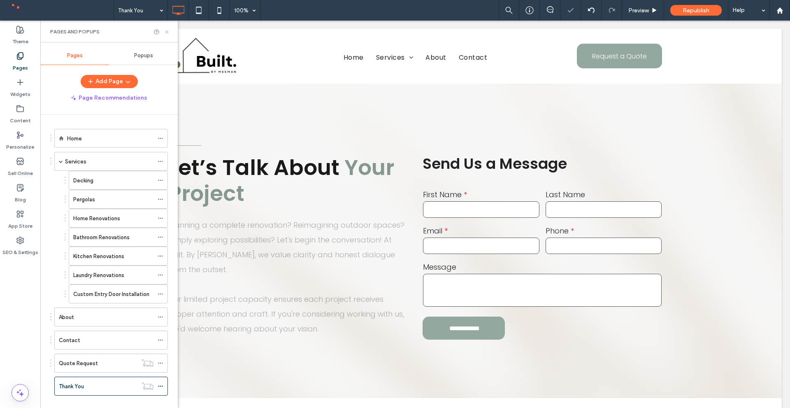
click at [167, 30] on icon at bounding box center [167, 32] width 6 height 6
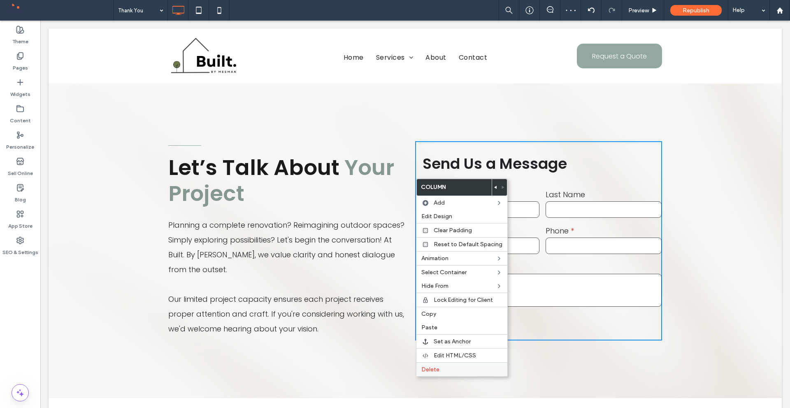
click at [438, 367] on span "Delete" at bounding box center [430, 369] width 18 height 7
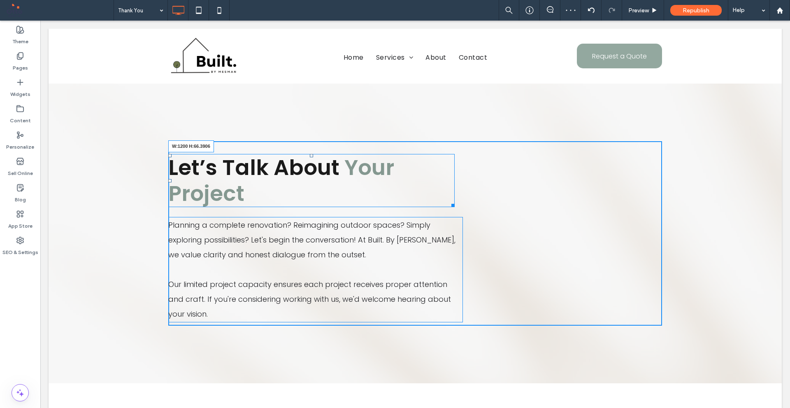
drag, startPoint x: 449, startPoint y: 206, endPoint x: 706, endPoint y: 215, distance: 256.8
click at [706, 215] on div "Let’s Talk About Your Project W:1200 H:66.3906 Planning a complete renovation? …" at bounding box center [415, 232] width 733 height 299
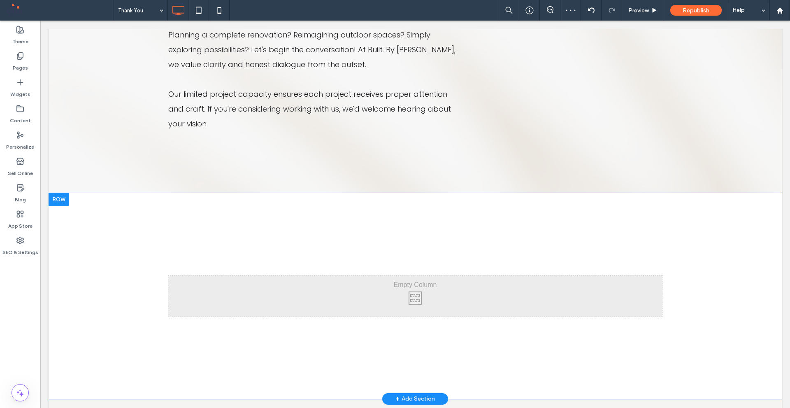
scroll to position [82, 0]
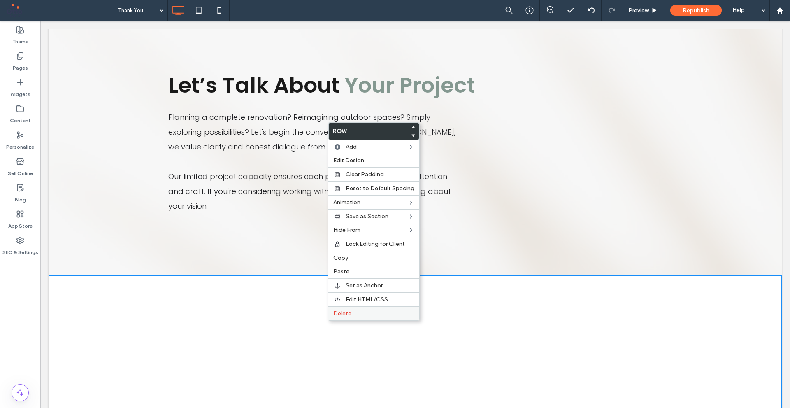
click at [345, 317] on div "Delete" at bounding box center [373, 313] width 91 height 14
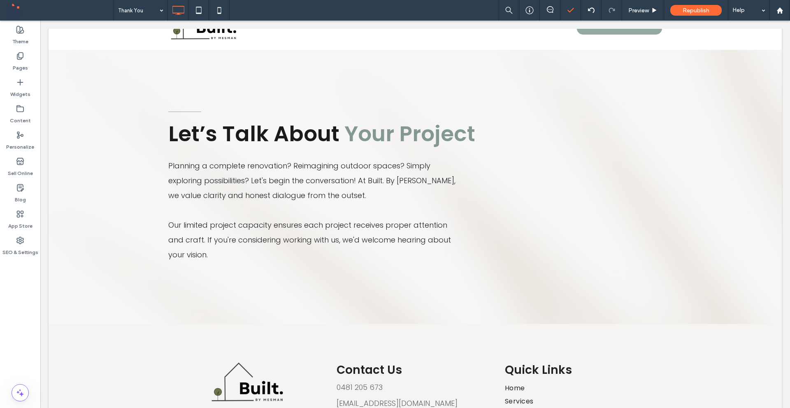
scroll to position [0, 0]
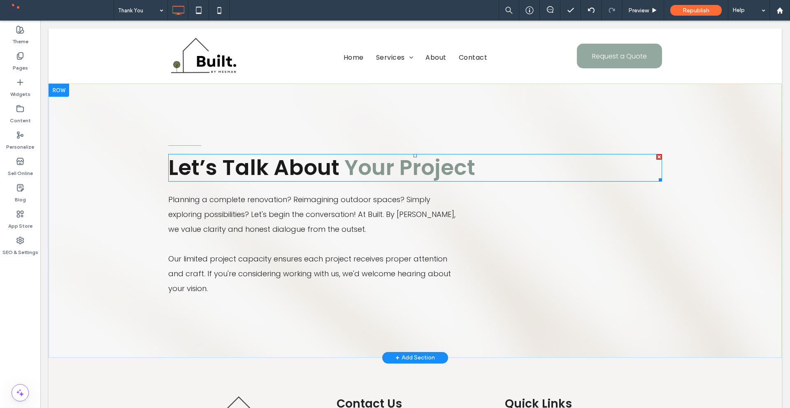
click at [305, 167] on span "Let’s Talk About" at bounding box center [253, 167] width 171 height 30
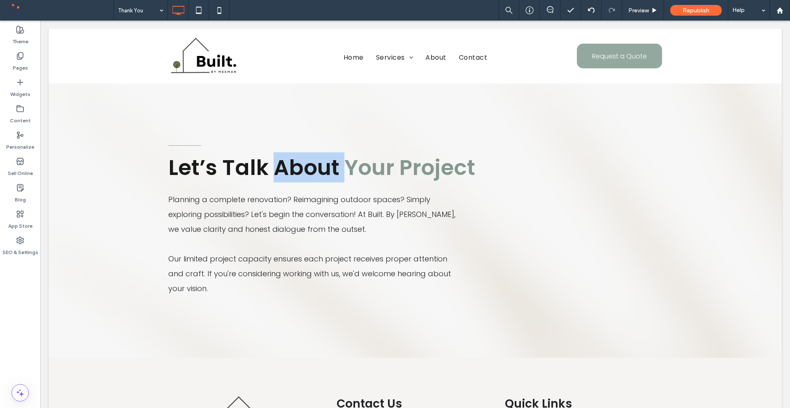
click at [305, 167] on span "Let’s Talk About" at bounding box center [253, 167] width 171 height 30
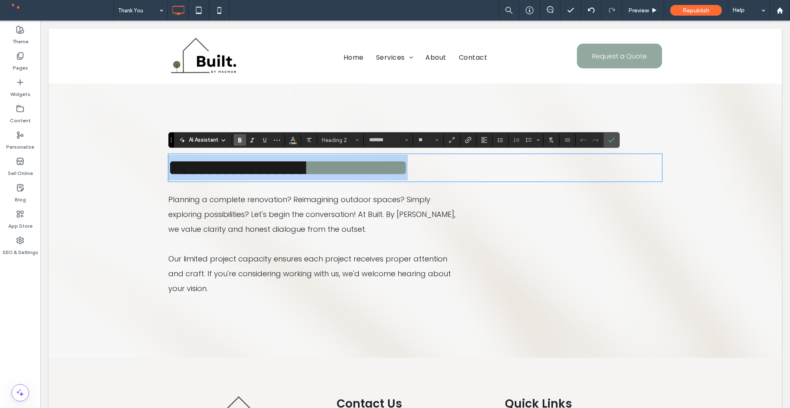
type input "**"
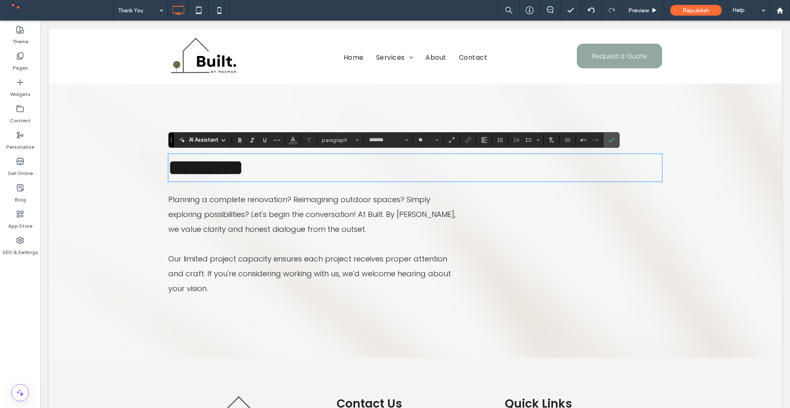
click at [333, 213] on span "Planning a complete renovation? Reimagining outdoor spaces? Simply exploring po…" at bounding box center [311, 214] width 287 height 40
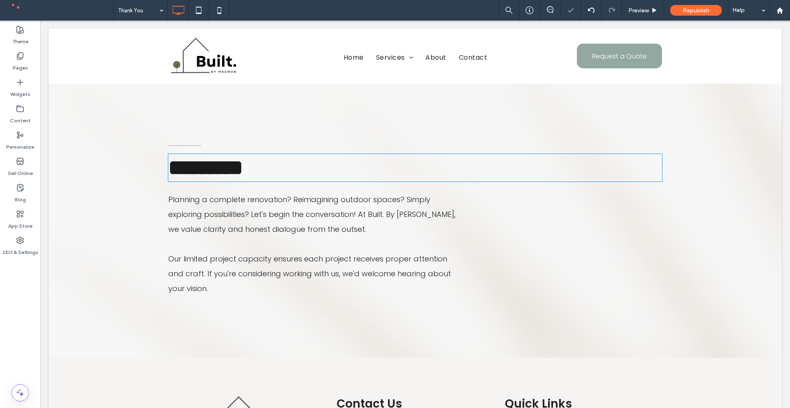
click at [333, 213] on span "Planning a complete renovation? Reimagining outdoor spaces? Simply exploring po…" at bounding box center [311, 214] width 287 height 40
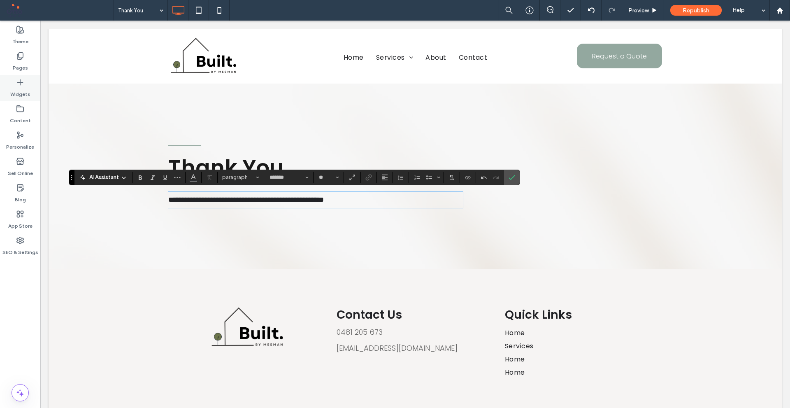
click at [25, 96] on label "Widgets" at bounding box center [20, 92] width 20 height 12
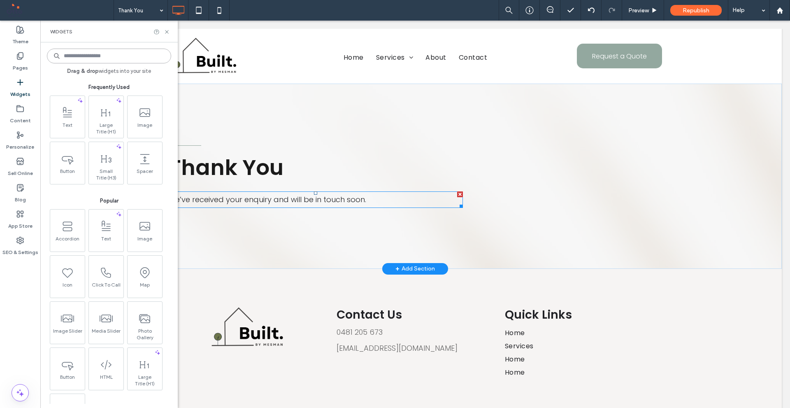
click at [278, 200] on span "We’ve received your enquiry and will be in touch soon." at bounding box center [267, 199] width 198 height 10
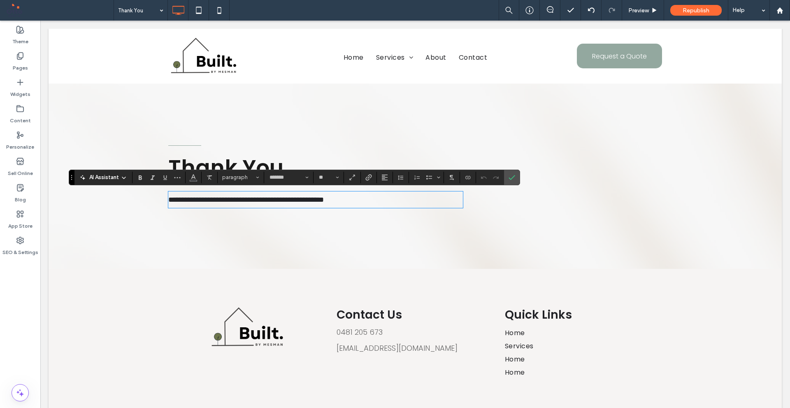
click at [278, 200] on span "**********" at bounding box center [245, 199] width 155 height 7
click at [298, 197] on span "**********" at bounding box center [245, 199] width 155 height 7
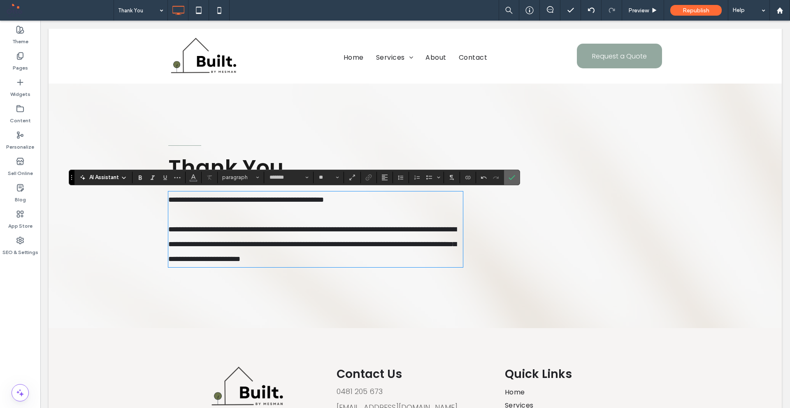
click at [514, 179] on icon "Confirm" at bounding box center [511, 177] width 7 height 7
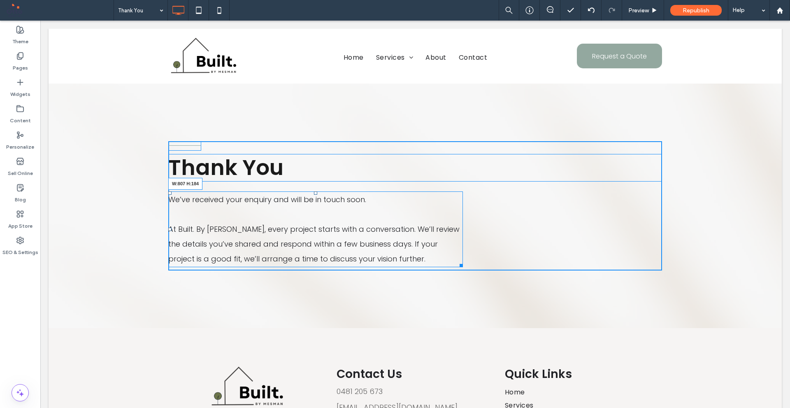
drag, startPoint x: 456, startPoint y: 261, endPoint x: 533, endPoint y: 283, distance: 80.2
click at [463, 262] on div at bounding box center [459, 264] width 6 height 6
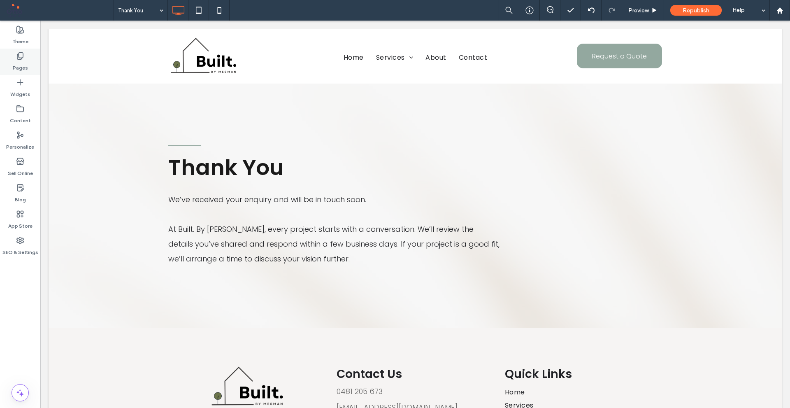
click at [19, 65] on label "Pages" at bounding box center [20, 66] width 15 height 12
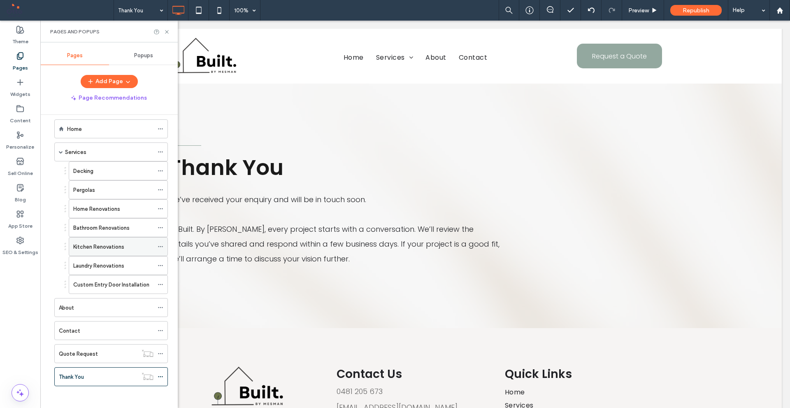
scroll to position [12, 0]
click at [97, 334] on div "Contact" at bounding box center [106, 327] width 95 height 18
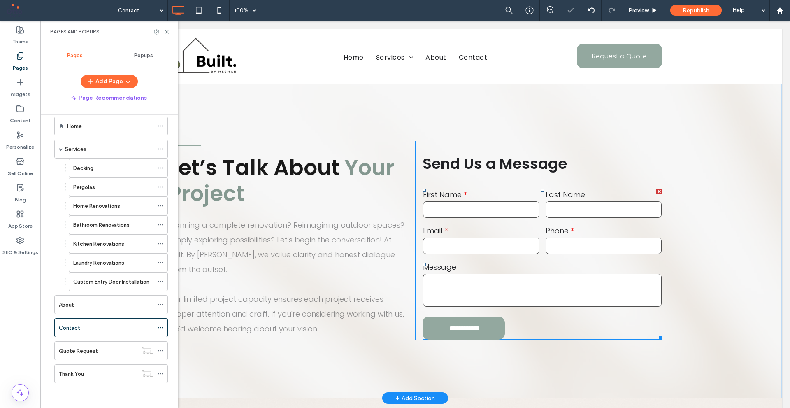
click at [542, 290] on textarea at bounding box center [542, 289] width 239 height 33
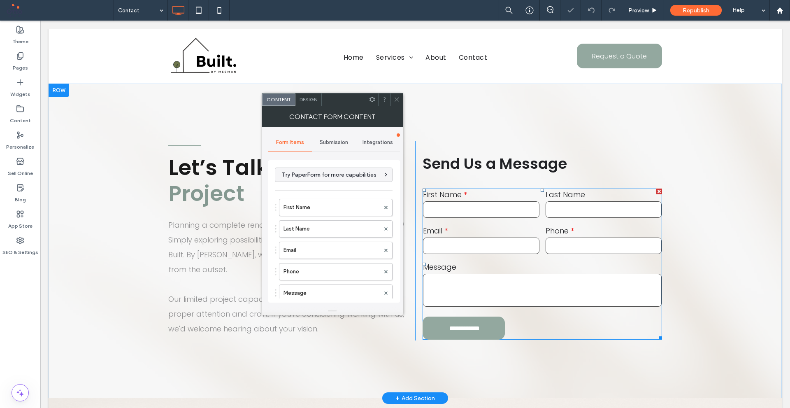
type input "**********"
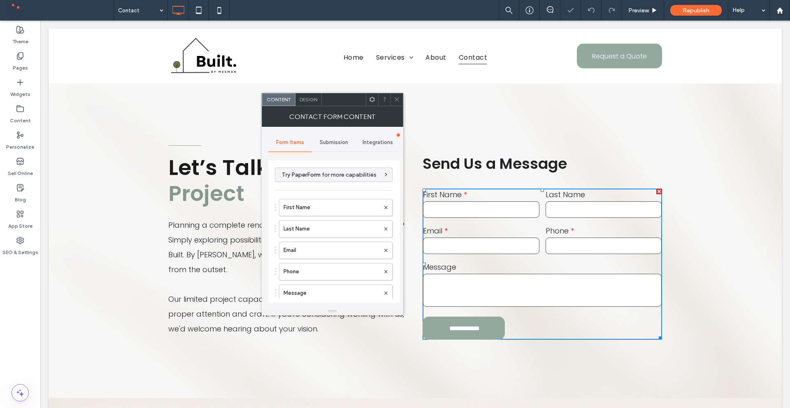
click at [327, 141] on span "Submission" at bounding box center [334, 142] width 28 height 7
click at [320, 180] on label "New submission notification" at bounding box center [334, 181] width 110 height 16
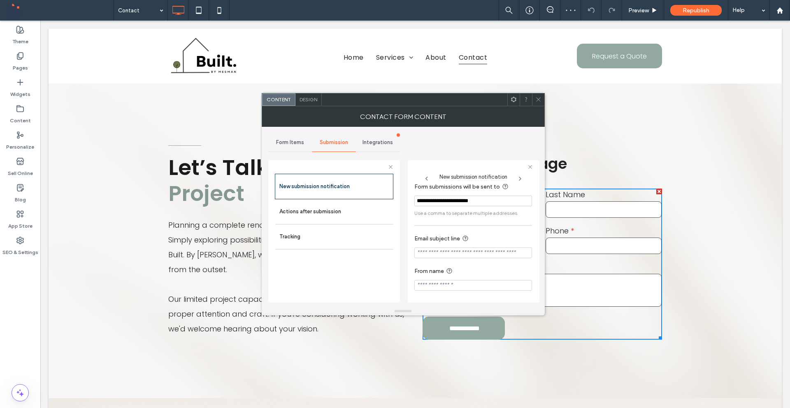
scroll to position [7, 0]
click at [336, 214] on label "Actions after submission" at bounding box center [334, 211] width 110 height 16
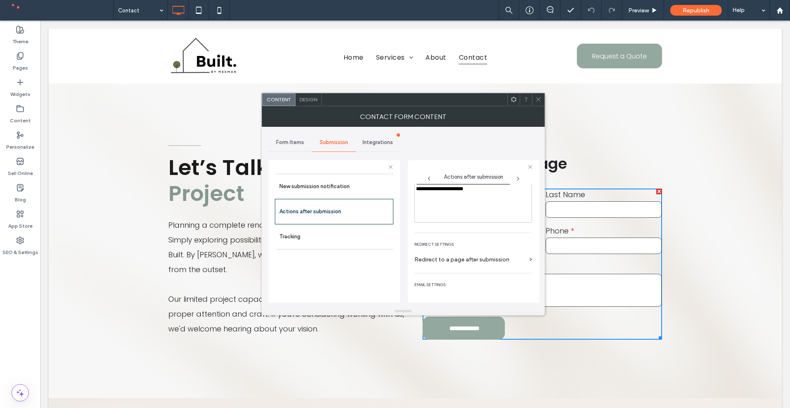
scroll to position [82, 0]
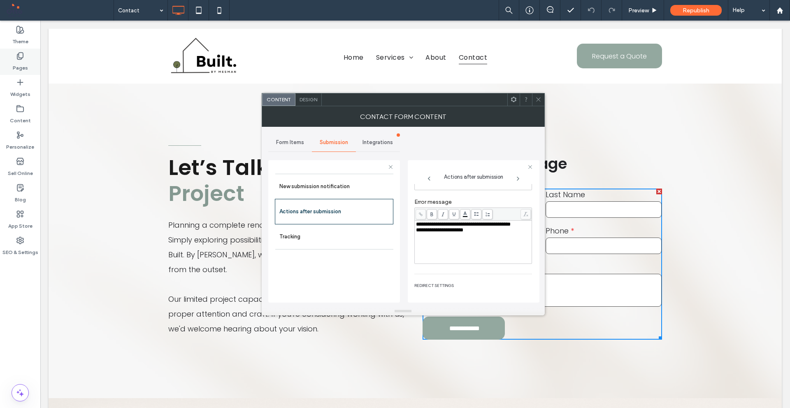
click at [13, 63] on label "Pages" at bounding box center [20, 66] width 15 height 12
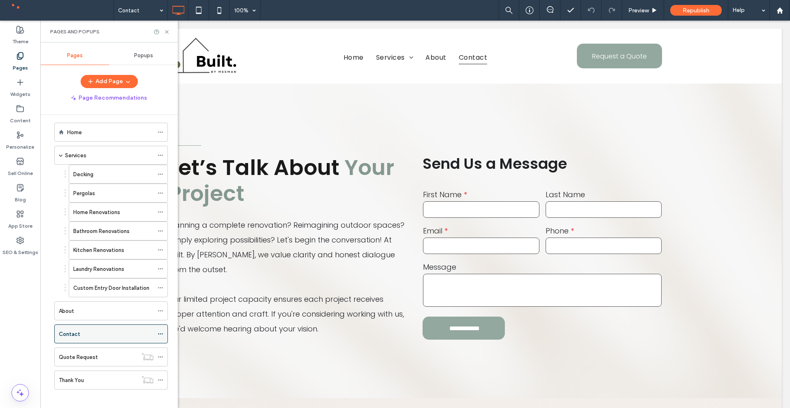
scroll to position [12, 0]
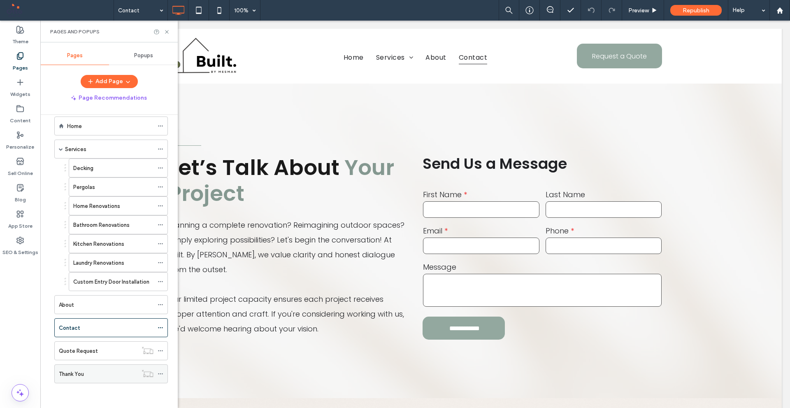
click at [99, 371] on div "Thank You" at bounding box center [98, 373] width 79 height 9
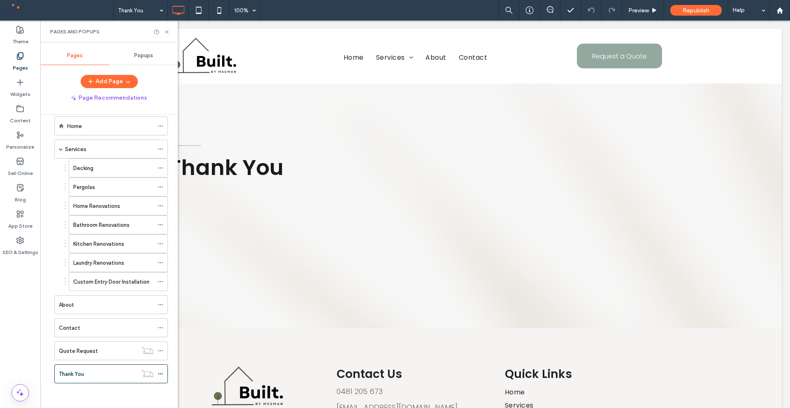
scroll to position [0, 0]
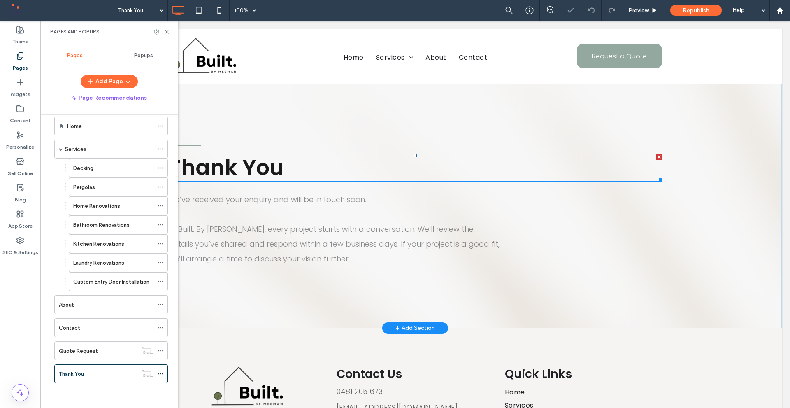
click at [313, 176] on h2 "Thank You" at bounding box center [414, 167] width 493 height 25
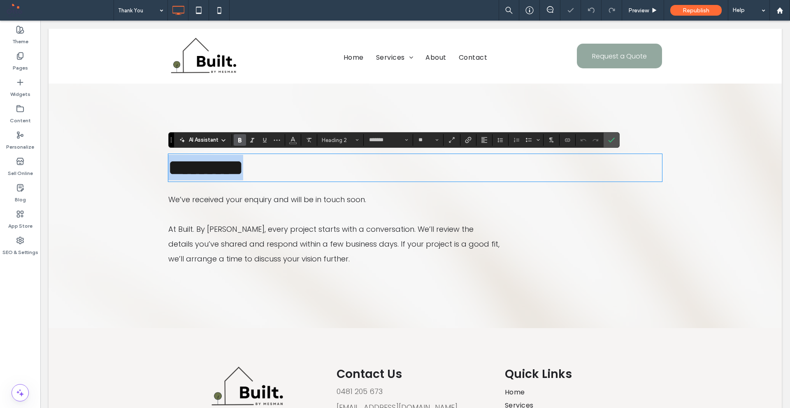
type input "**"
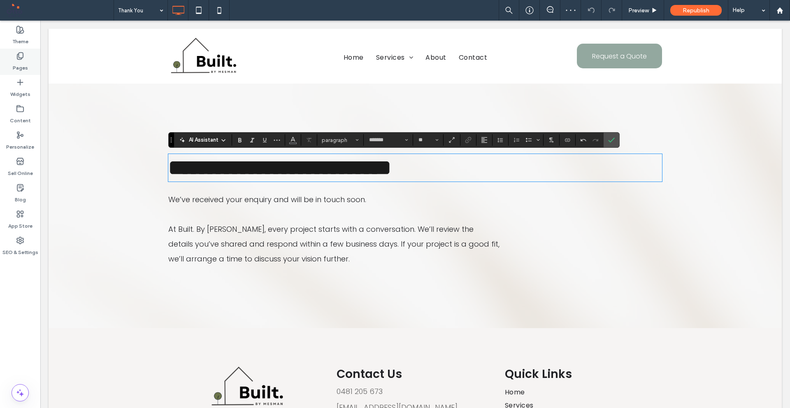
click at [7, 63] on div "Pages" at bounding box center [20, 62] width 40 height 26
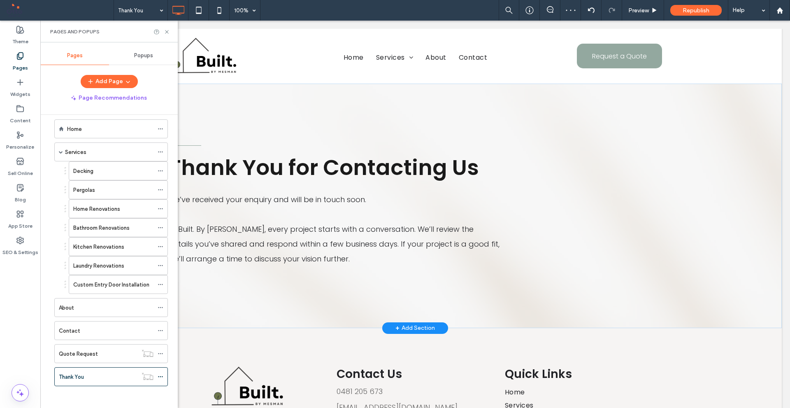
scroll to position [12, 0]
click at [112, 354] on div "Quote Request" at bounding box center [98, 350] width 79 height 9
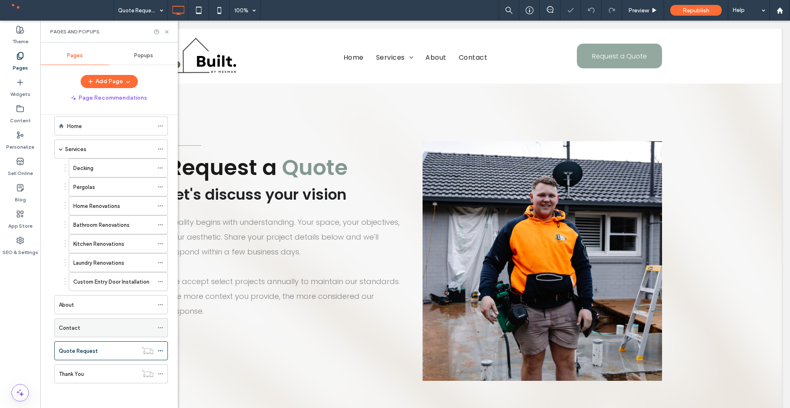
click at [101, 328] on div "Contact" at bounding box center [106, 327] width 95 height 9
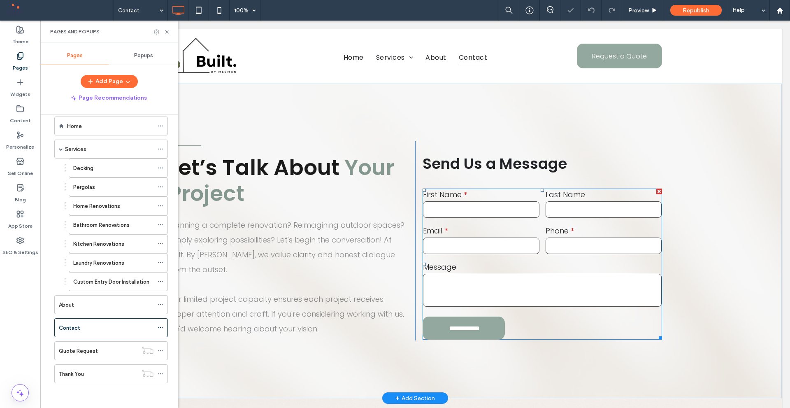
click at [551, 244] on input "tel" at bounding box center [603, 245] width 116 height 16
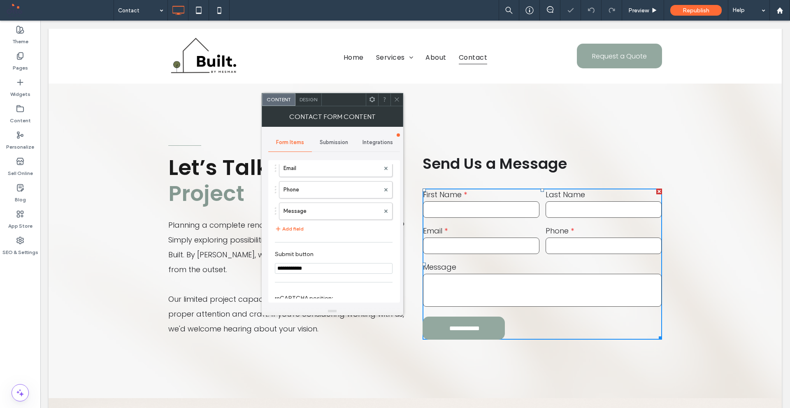
scroll to position [188, 0]
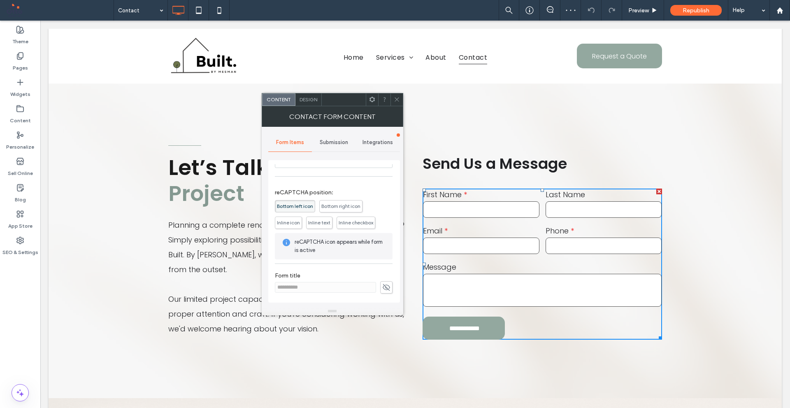
click at [311, 99] on span "Design" at bounding box center [308, 99] width 18 height 6
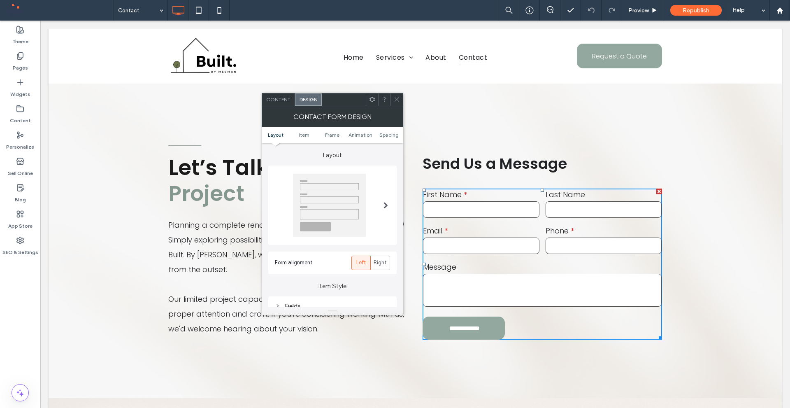
click at [276, 93] on div "Content" at bounding box center [278, 99] width 33 height 12
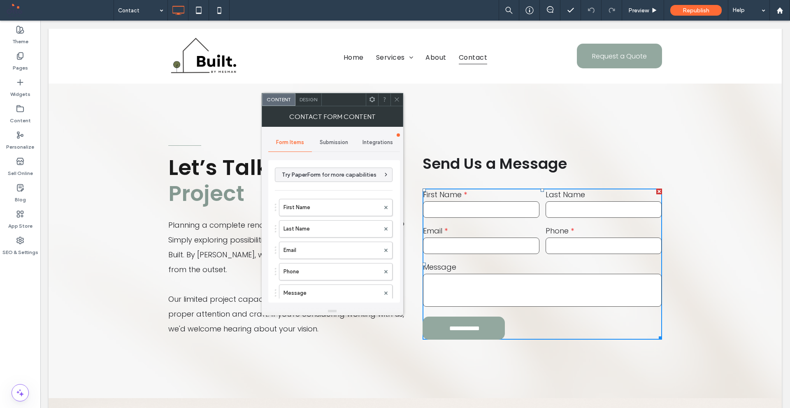
click at [330, 145] on span "Submission" at bounding box center [334, 142] width 28 height 7
click at [339, 184] on label "New submission notification" at bounding box center [334, 181] width 110 height 16
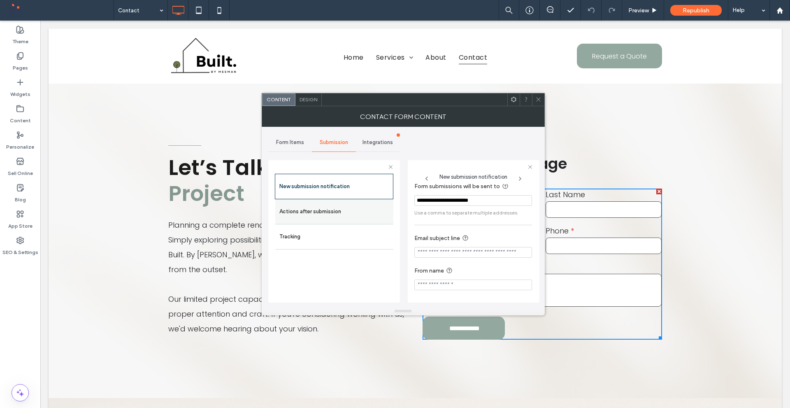
click at [317, 206] on label "Actions after submission" at bounding box center [334, 211] width 110 height 16
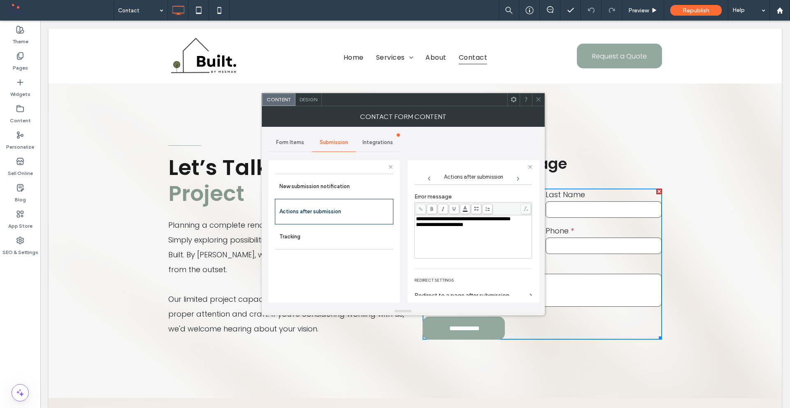
scroll to position [142, 0]
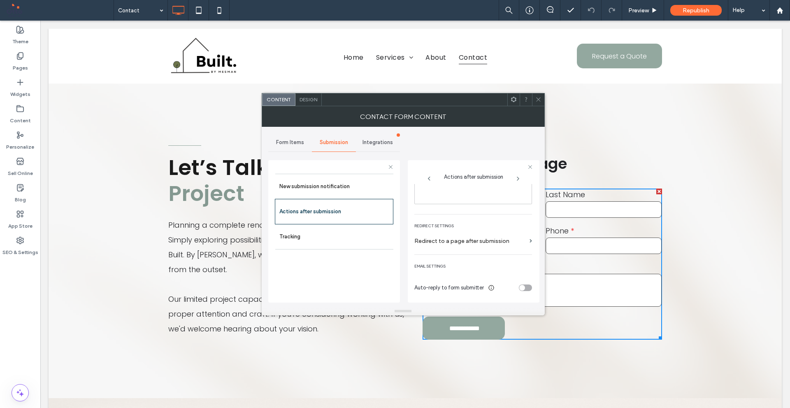
click at [499, 243] on label "Redirect to a page after submission" at bounding box center [470, 240] width 112 height 15
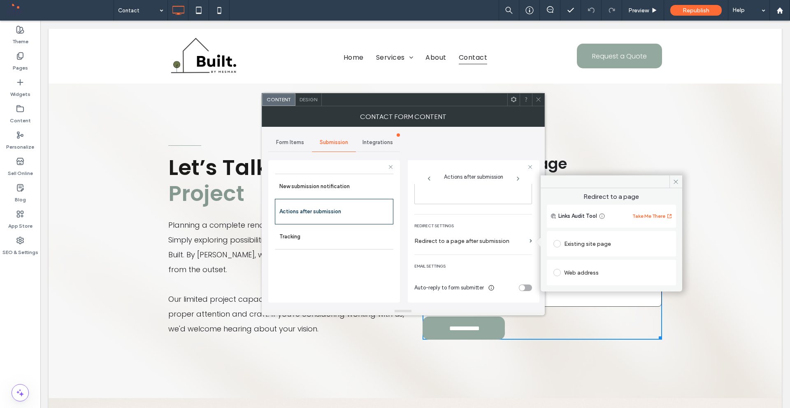
click at [592, 247] on div "Existing site page" at bounding box center [611, 243] width 116 height 13
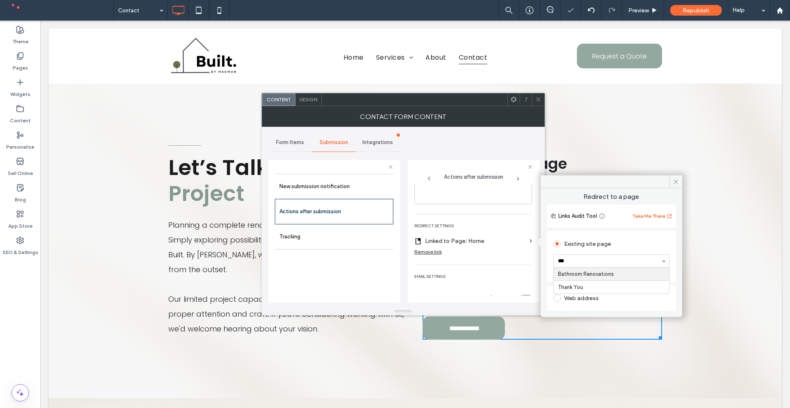
type input "****"
click at [21, 62] on label "Pages" at bounding box center [20, 66] width 15 height 12
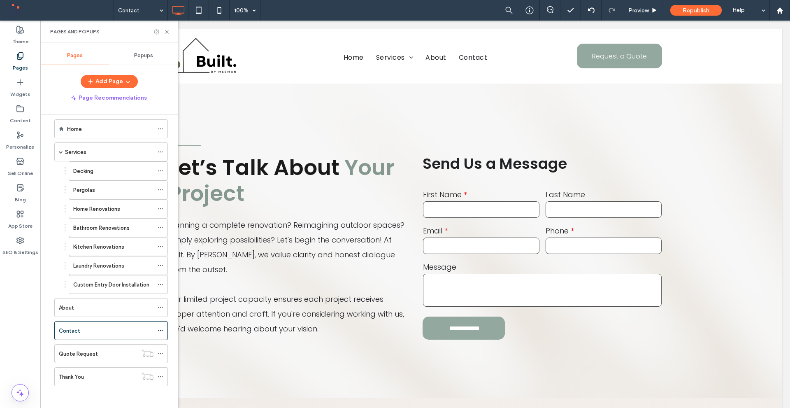
scroll to position [12, 0]
click at [102, 354] on div "Quote Request" at bounding box center [98, 350] width 79 height 9
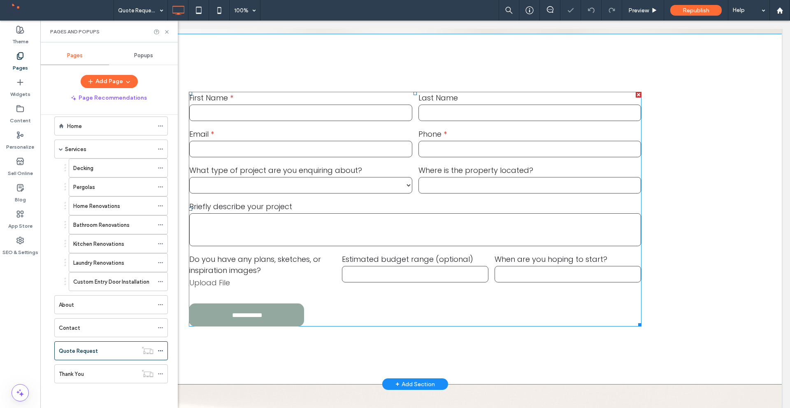
scroll to position [411, 0]
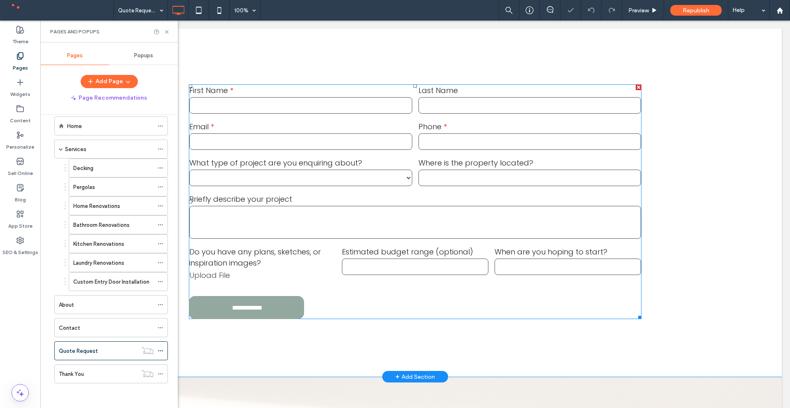
click at [388, 188] on div "**********" at bounding box center [300, 172] width 229 height 36
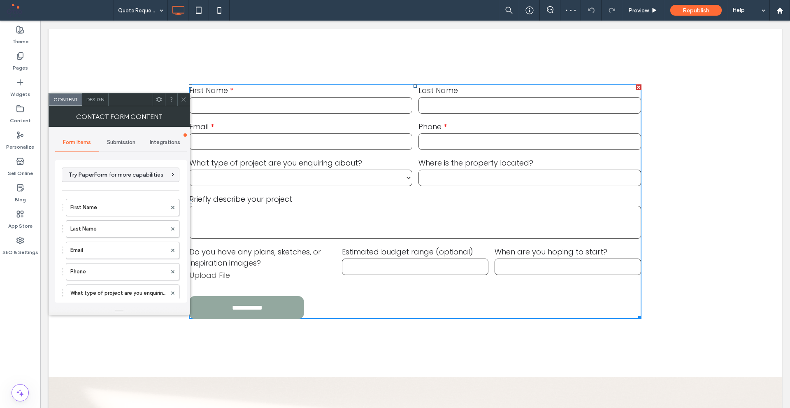
click at [124, 148] on div "Submission" at bounding box center [121, 142] width 44 height 18
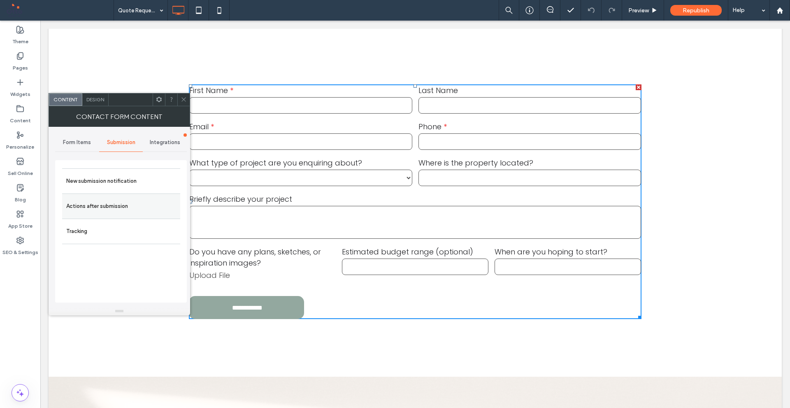
click at [99, 203] on label "Actions after submission" at bounding box center [121, 206] width 110 height 16
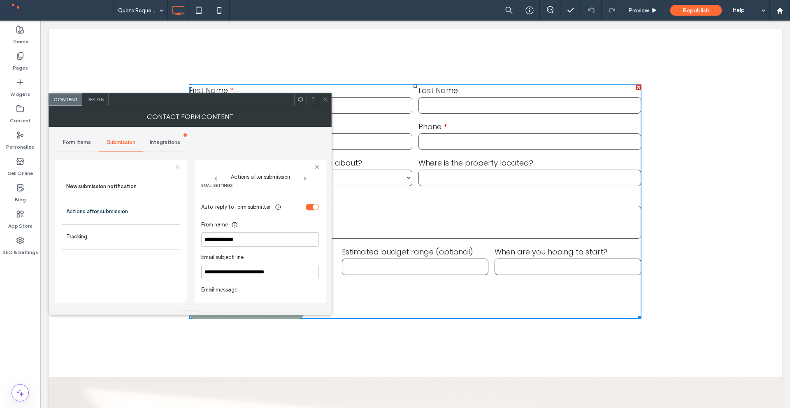
scroll to position [222, 0]
click at [307, 206] on div "toggle" at bounding box center [312, 207] width 13 height 7
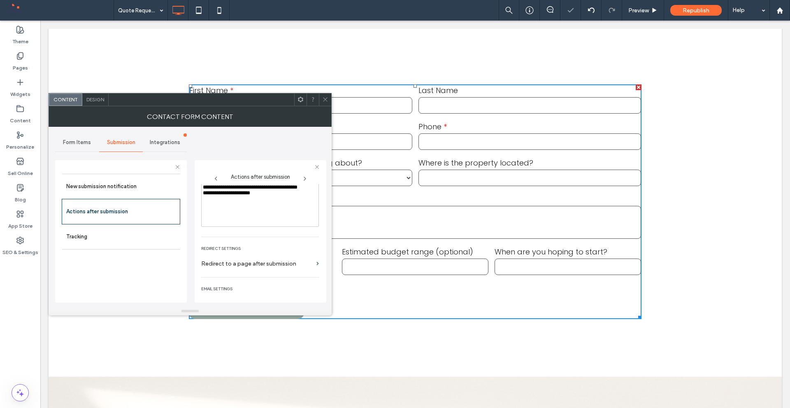
scroll to position [101, 0]
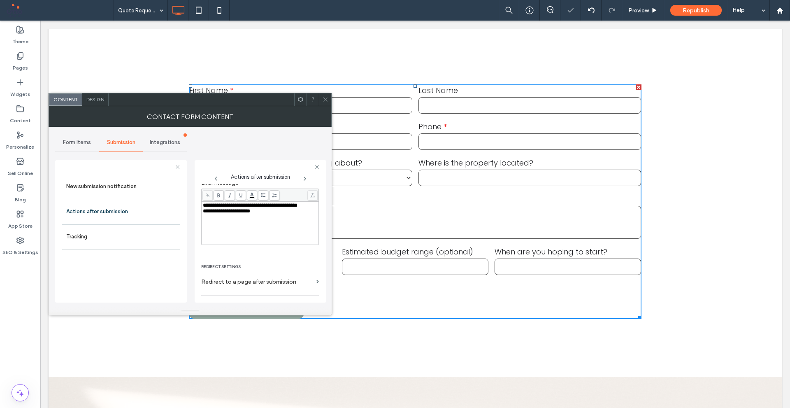
click at [302, 280] on label "Redirect to a page after submission" at bounding box center [257, 281] width 112 height 15
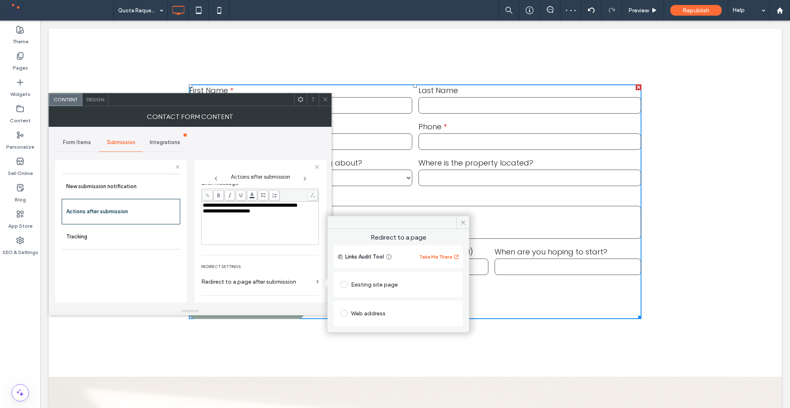
click at [388, 279] on div "Existing site page" at bounding box center [398, 284] width 116 height 13
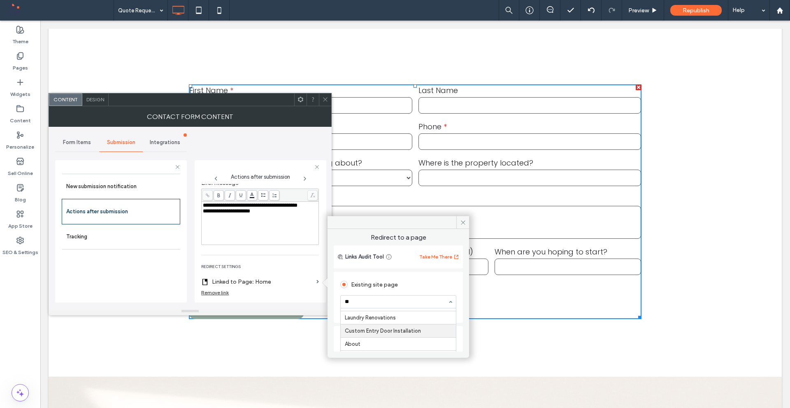
scroll to position [0, 0]
type input "***"
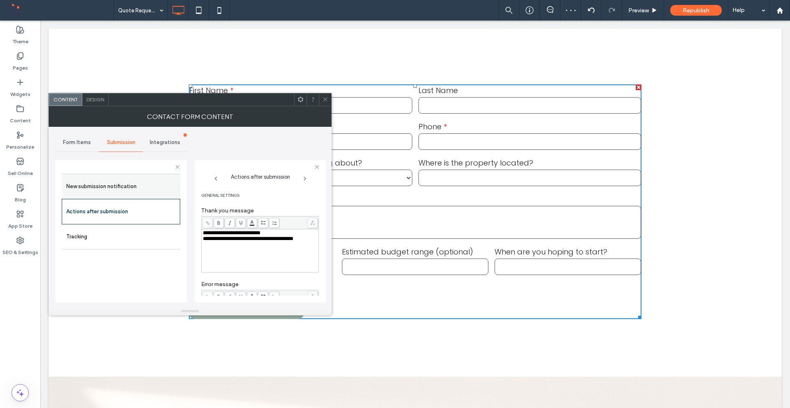
click at [125, 188] on label "New submission notification" at bounding box center [121, 186] width 110 height 16
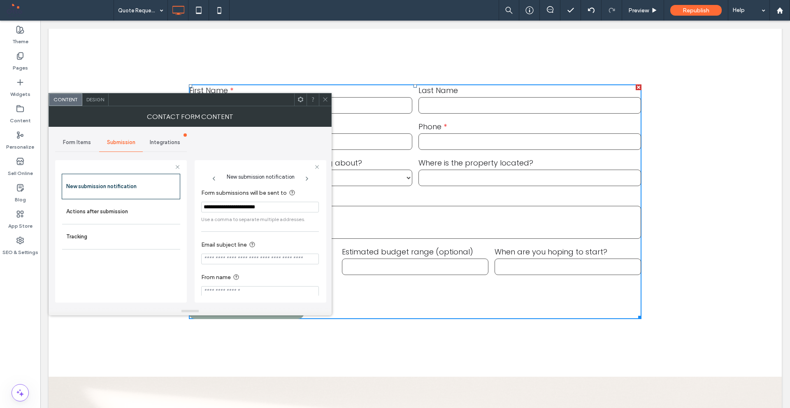
click at [322, 99] on div at bounding box center [325, 99] width 12 height 12
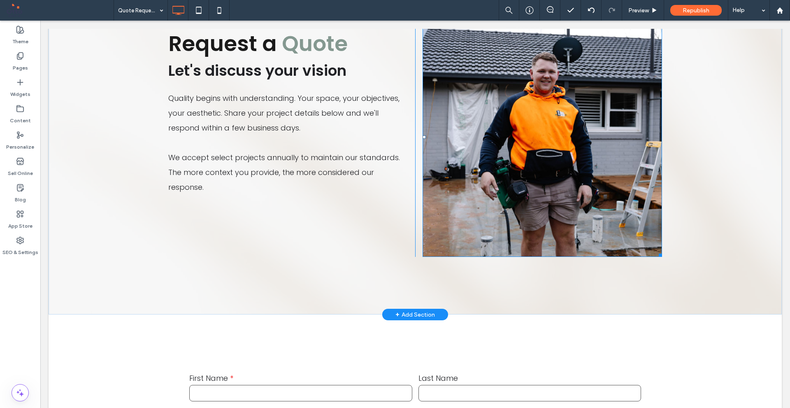
scroll to position [123, 0]
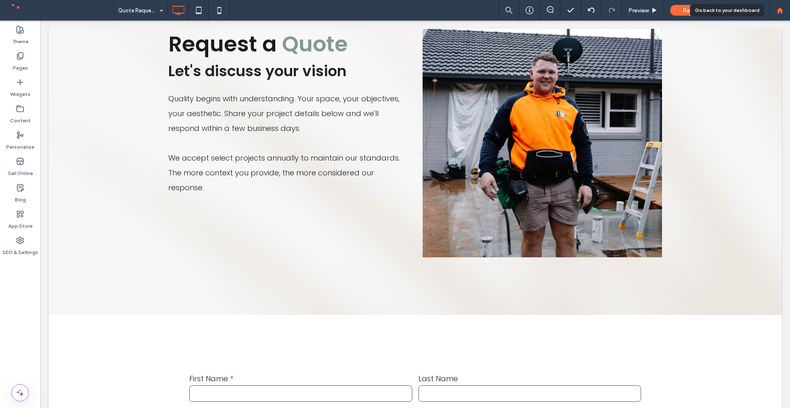
click at [776, 15] on div at bounding box center [779, 10] width 21 height 21
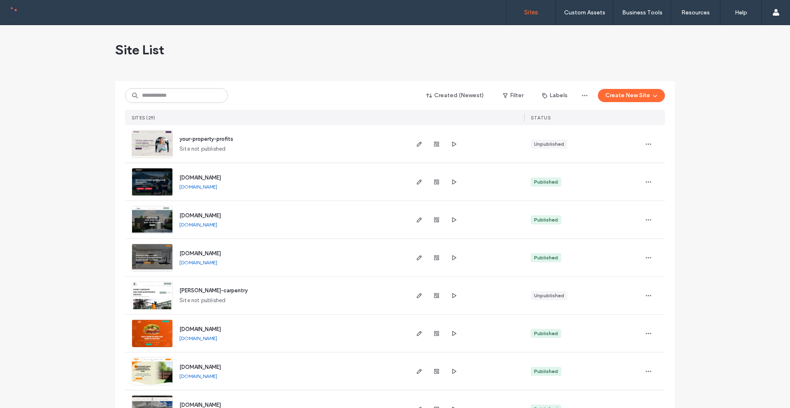
click at [150, 251] on img at bounding box center [152, 272] width 40 height 56
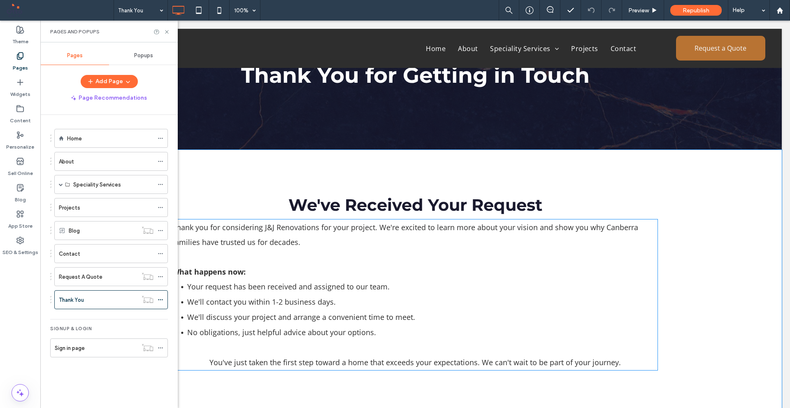
scroll to position [123, 0]
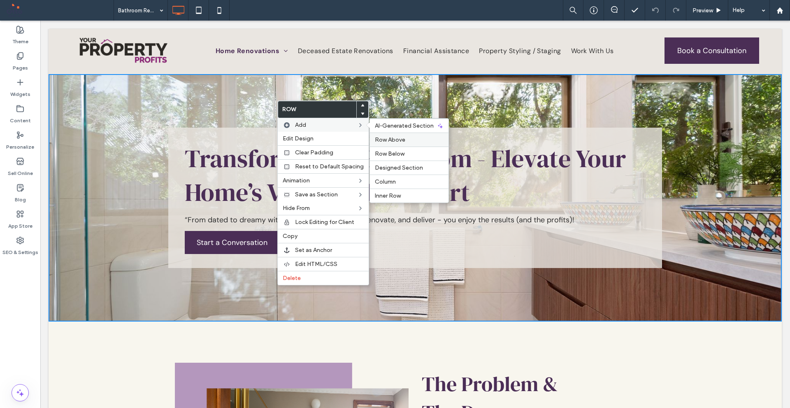
click at [396, 137] on span "Row Above" at bounding box center [390, 139] width 30 height 7
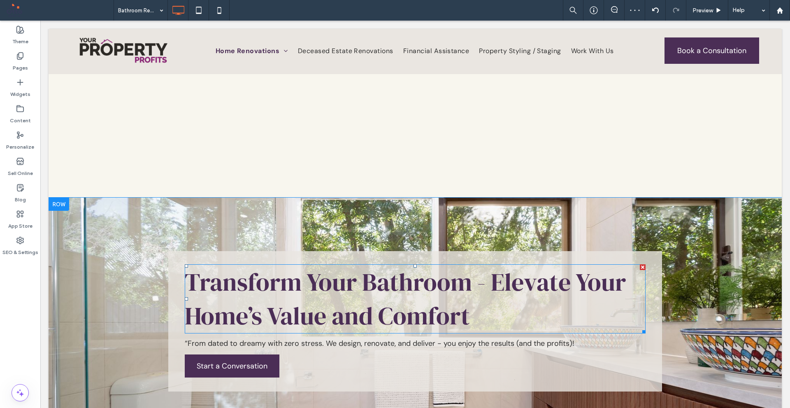
drag, startPoint x: 313, startPoint y: 311, endPoint x: 311, endPoint y: 305, distance: 5.9
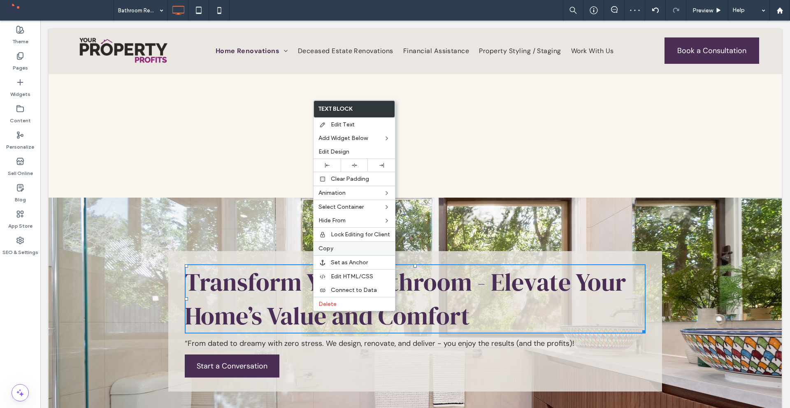
click at [330, 248] on span "Copy" at bounding box center [325, 248] width 15 height 7
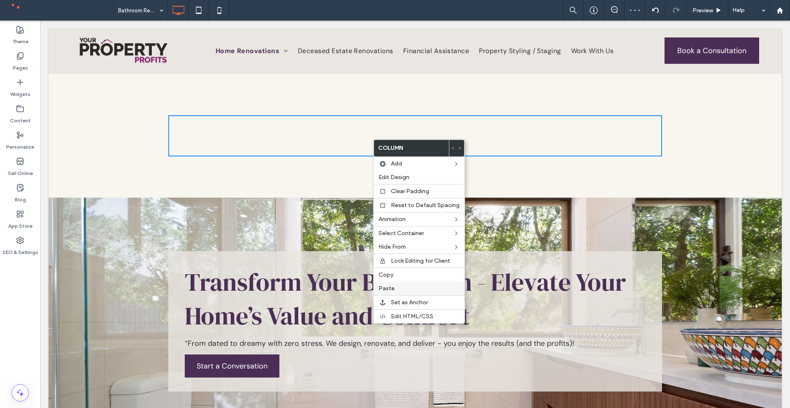
click at [386, 287] on span "Paste" at bounding box center [386, 288] width 16 height 7
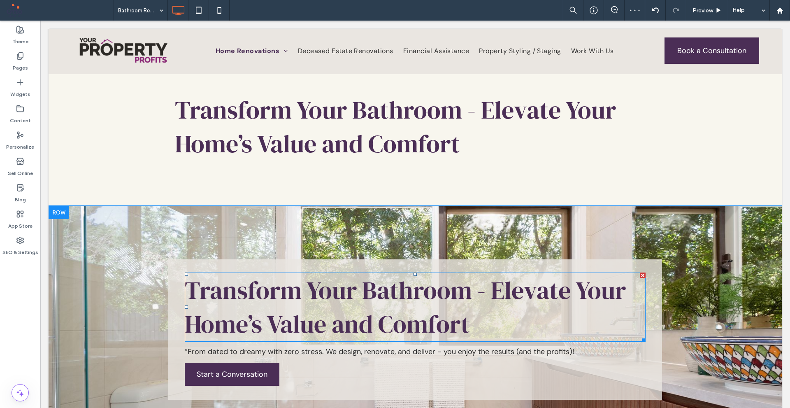
scroll to position [41, 0]
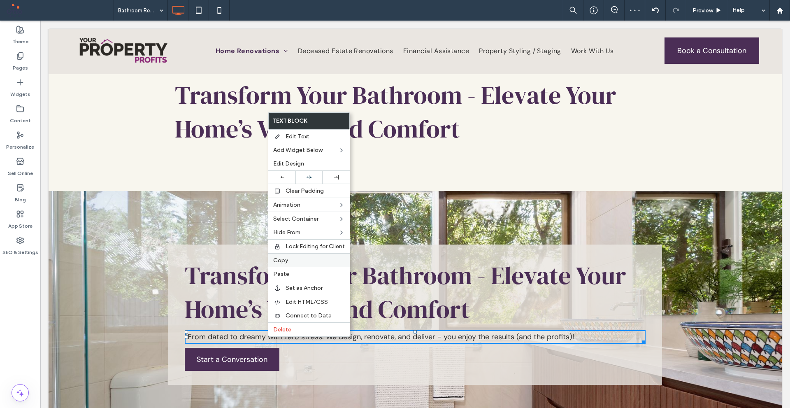
click at [290, 260] on label "Copy" at bounding box center [309, 260] width 72 height 7
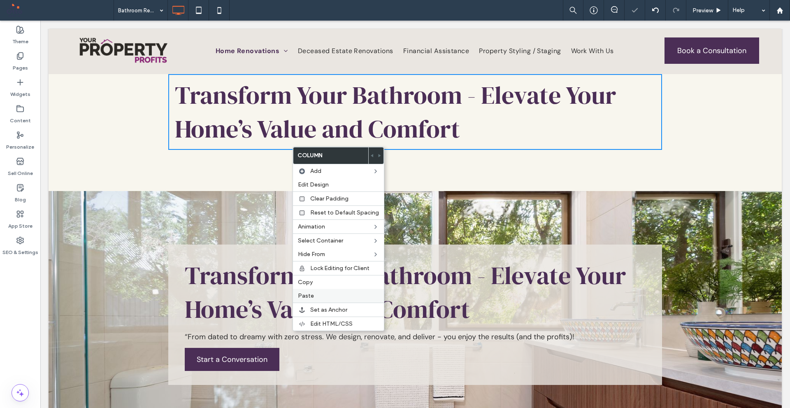
click at [322, 292] on div "Paste" at bounding box center [338, 296] width 91 height 14
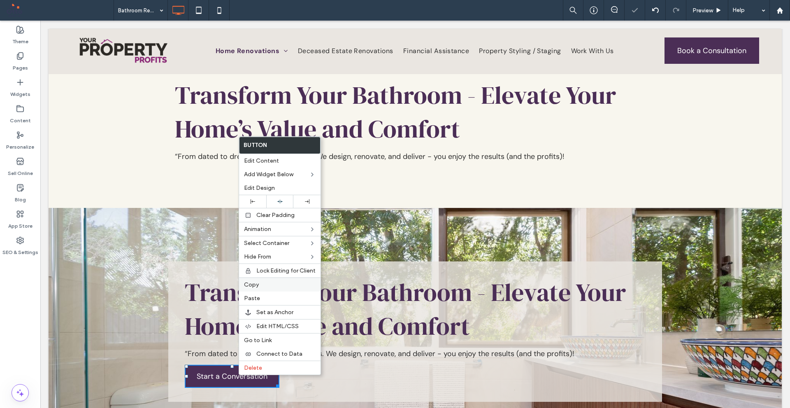
click at [259, 283] on label "Copy" at bounding box center [280, 284] width 72 height 7
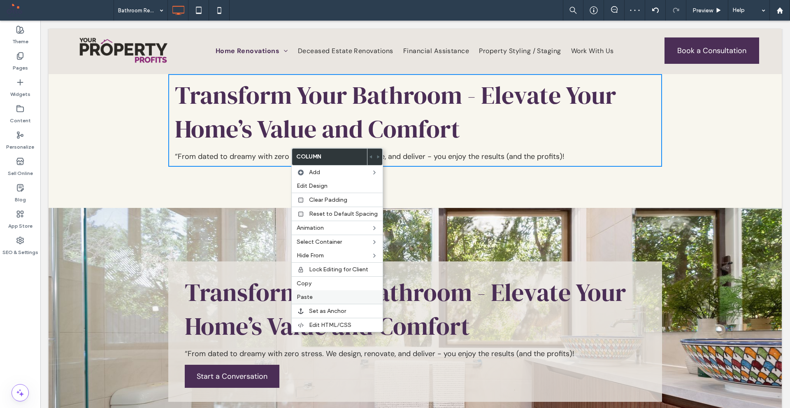
click at [295, 295] on div "Paste" at bounding box center [337, 297] width 91 height 14
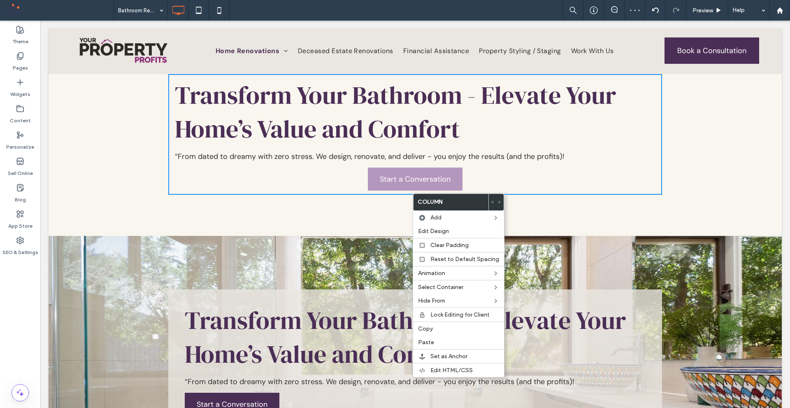
click at [393, 185] on link "Start a Conversation" at bounding box center [415, 178] width 95 height 23
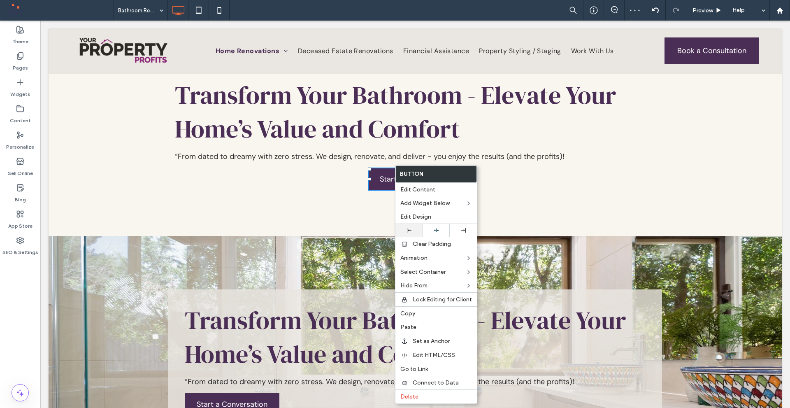
click at [407, 227] on div at bounding box center [408, 230] width 27 height 13
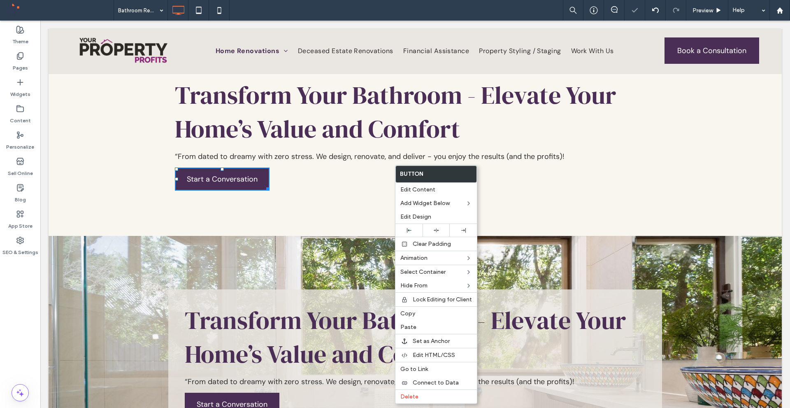
click at [283, 263] on div "Transform Your Bathroom - Elevate Your Home’s Value and Comfort “From dated to …" at bounding box center [415, 359] width 733 height 247
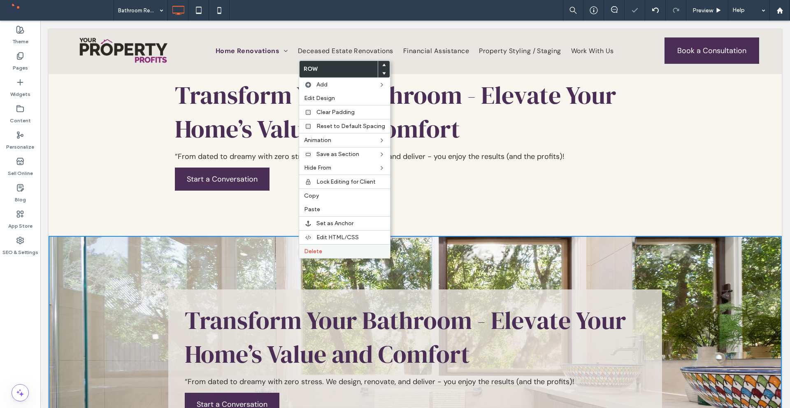
click at [311, 254] on span "Delete" at bounding box center [313, 251] width 18 height 7
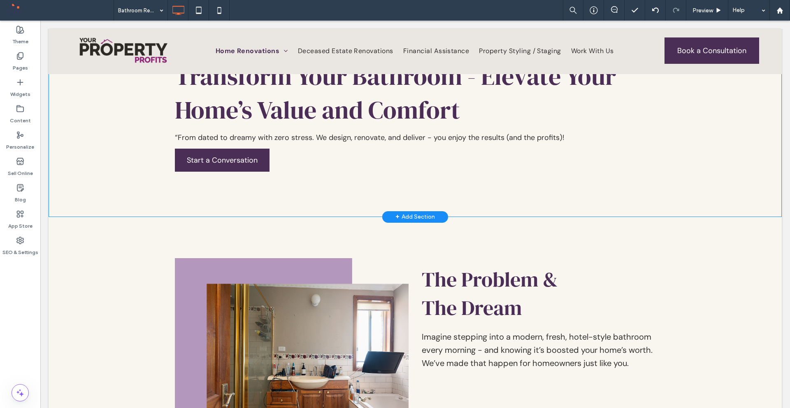
scroll to position [0, 0]
